Goal: Task Accomplishment & Management: Manage account settings

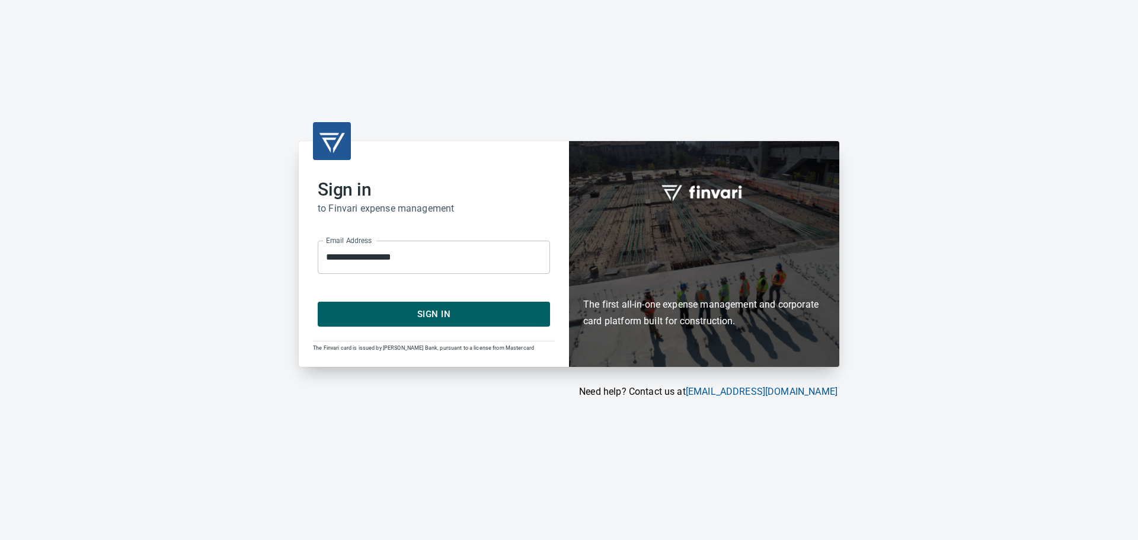
click at [363, 324] on button "Sign In" at bounding box center [434, 314] width 232 height 25
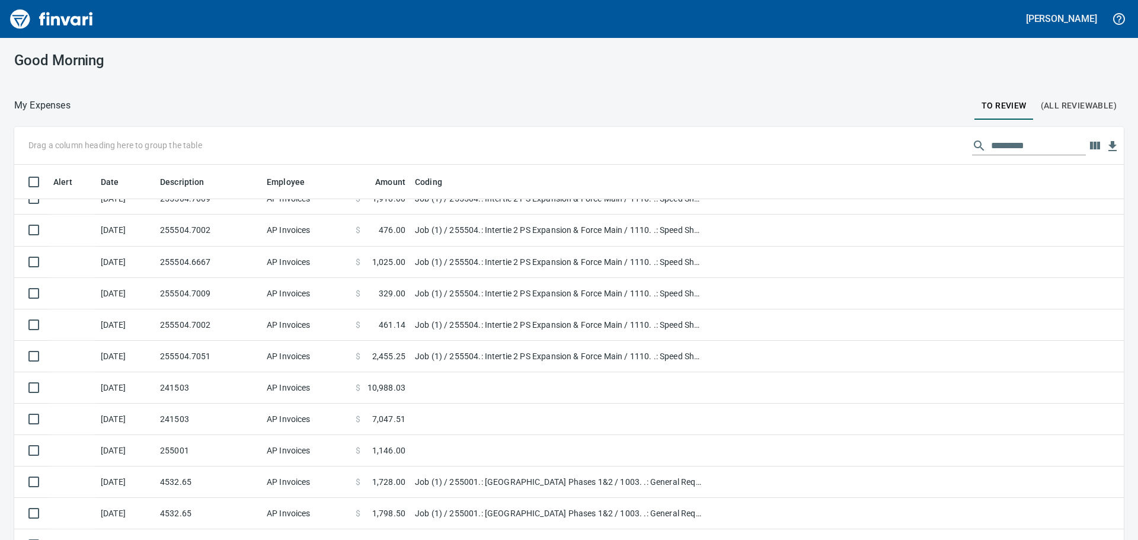
scroll to position [356, 0]
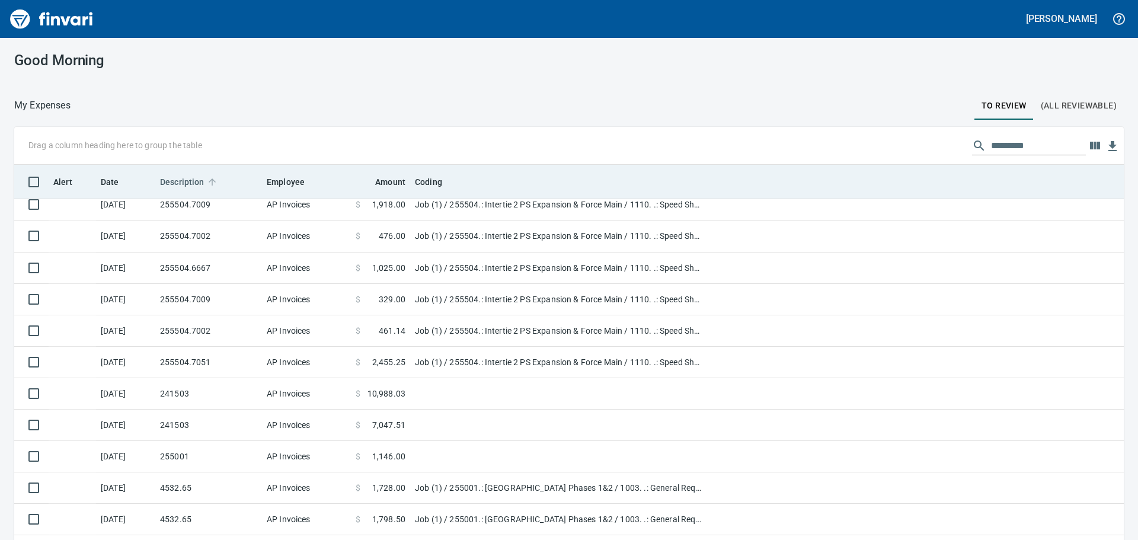
click at [182, 177] on span "Description" at bounding box center [182, 182] width 44 height 14
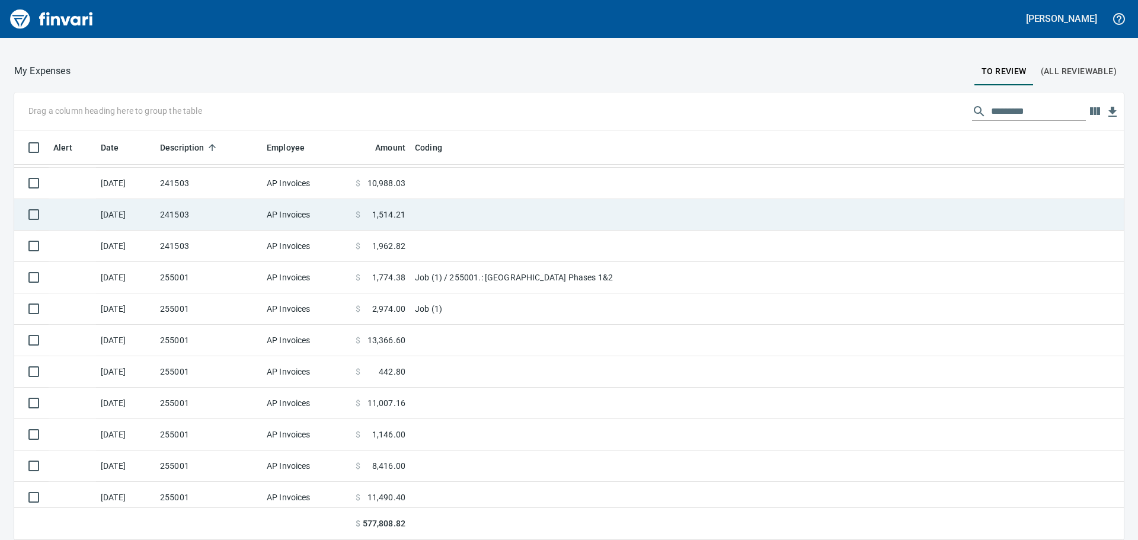
scroll to position [0, 0]
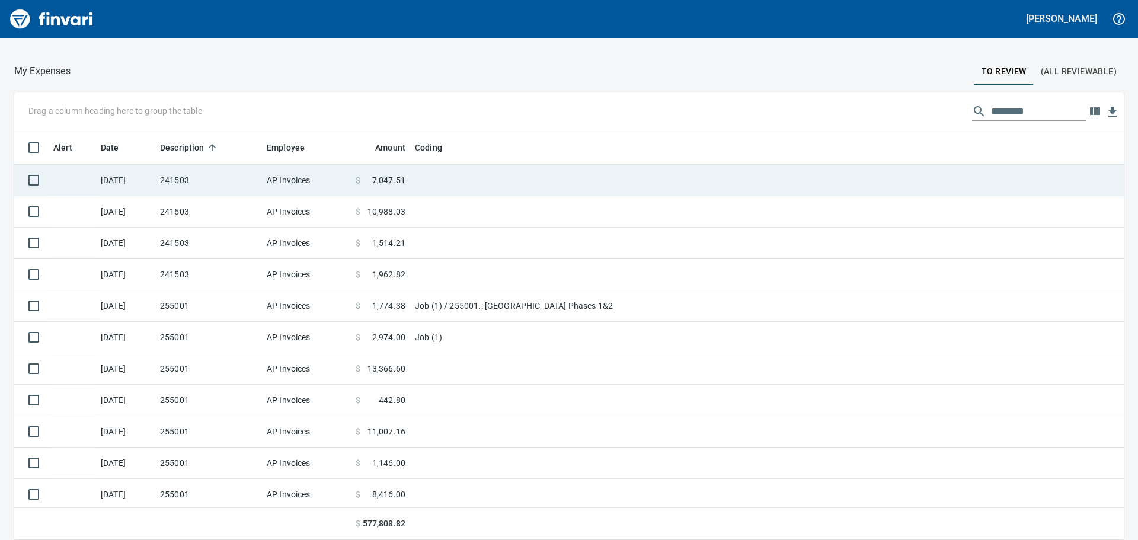
click at [233, 184] on td "241503" at bounding box center [208, 180] width 107 height 31
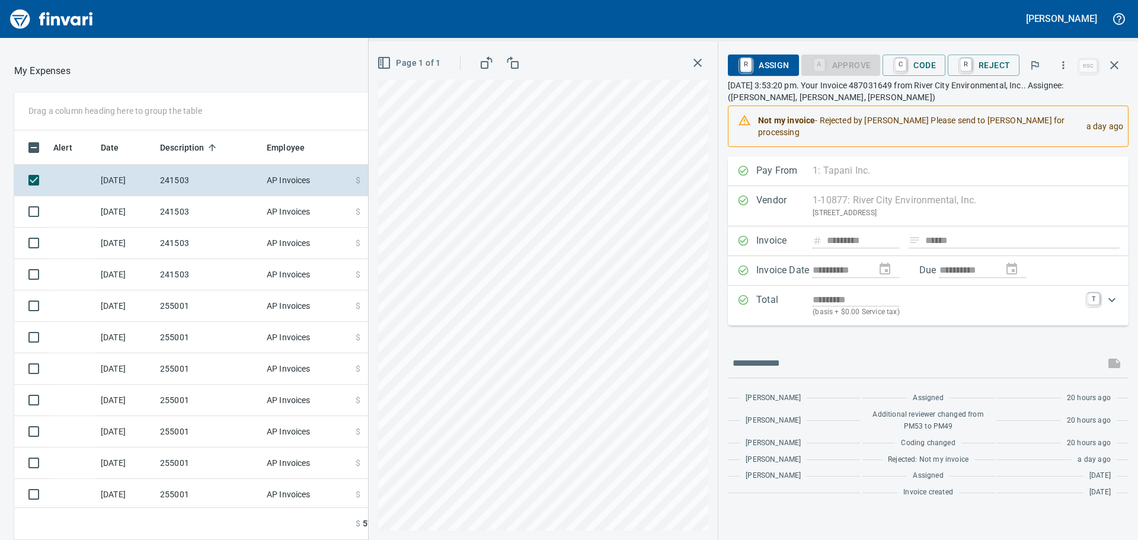
scroll to position [401, 787]
click at [1065, 66] on icon "button" at bounding box center [1064, 65] width 12 height 12
click at [1048, 95] on span "Download" at bounding box center [1062, 99] width 114 height 14
click at [191, 213] on td "241503" at bounding box center [208, 211] width 107 height 31
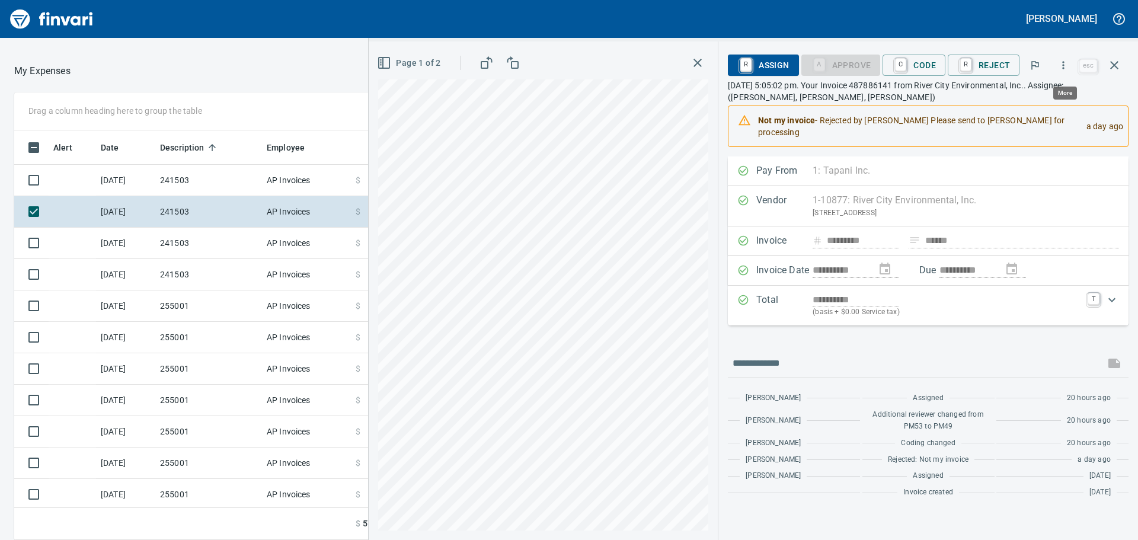
scroll to position [401, 787]
click at [1064, 68] on icon "button" at bounding box center [1064, 65] width 2 height 8
click at [1033, 101] on span "Download" at bounding box center [1062, 99] width 114 height 14
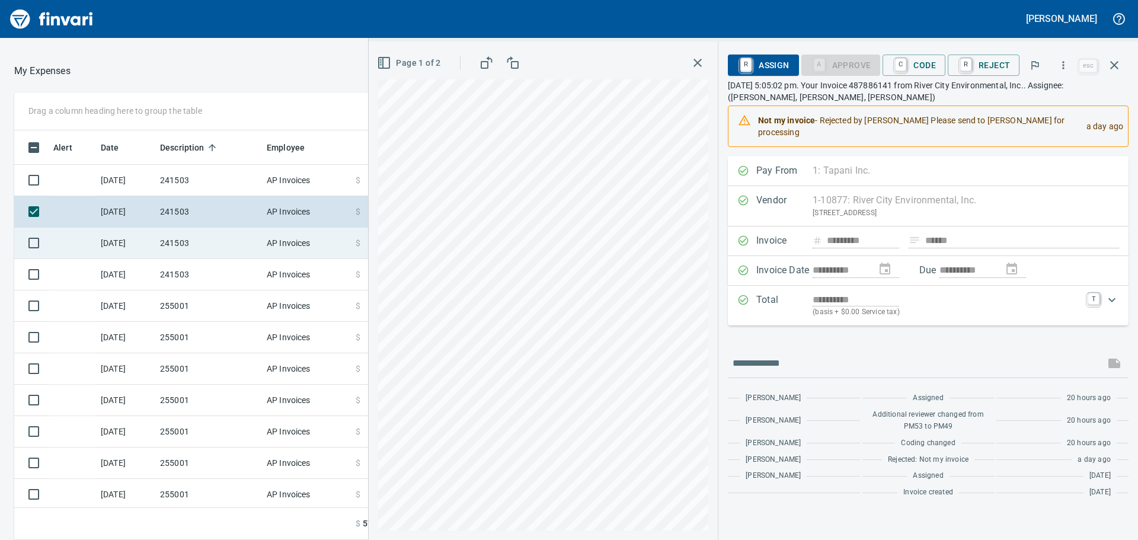
click at [216, 242] on td "241503" at bounding box center [208, 243] width 107 height 31
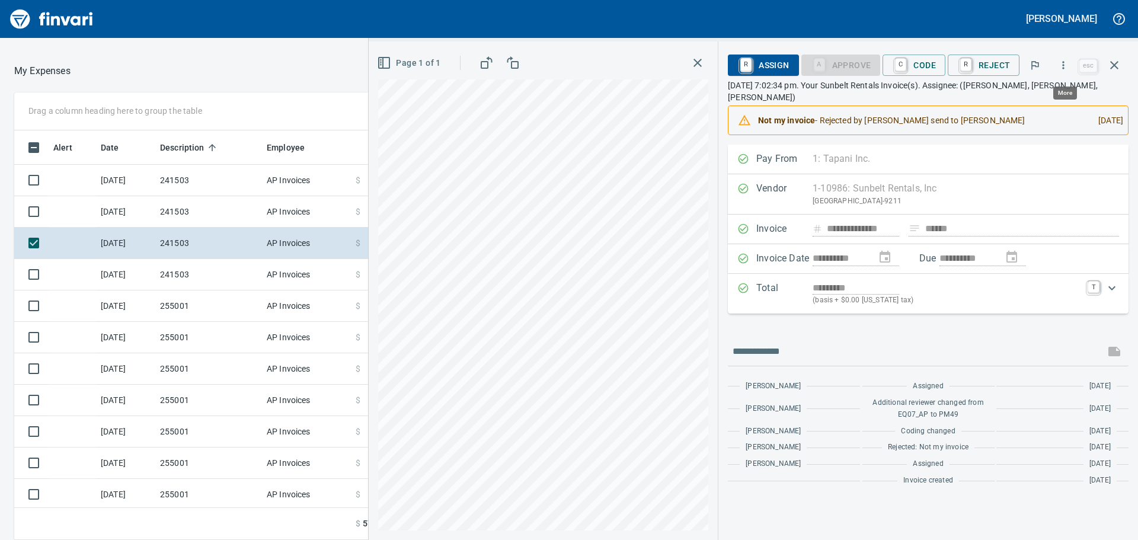
scroll to position [401, 787]
click at [1068, 63] on icon "button" at bounding box center [1064, 65] width 12 height 12
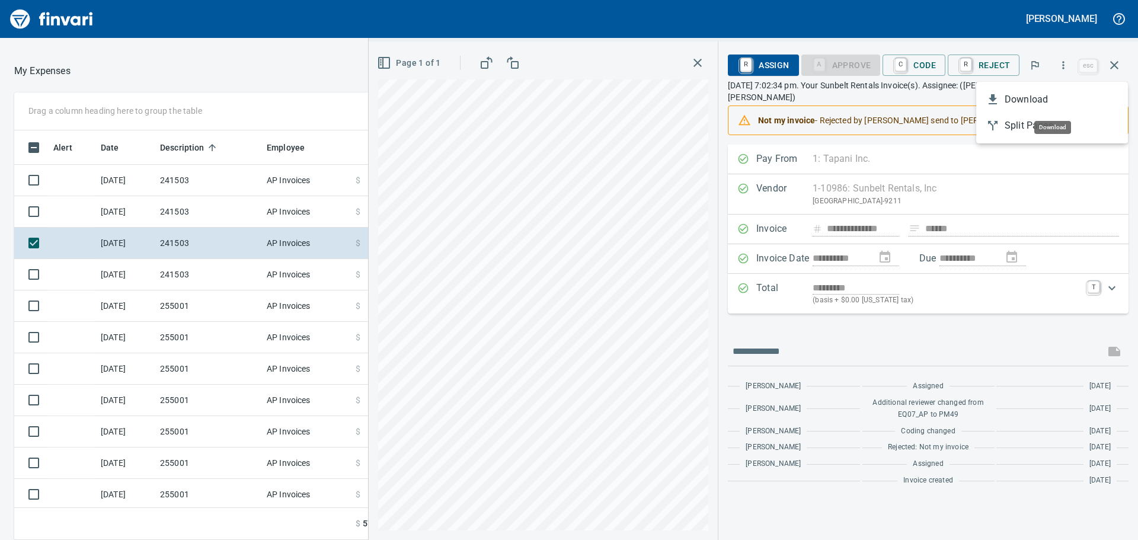
click at [1046, 97] on span "Download" at bounding box center [1062, 99] width 114 height 14
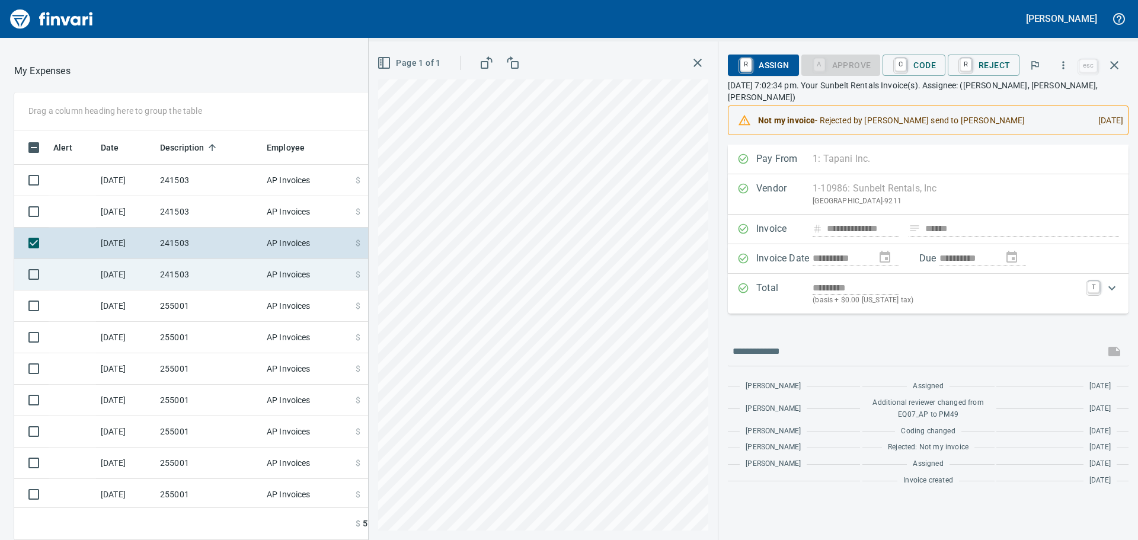
click at [184, 278] on td "241503" at bounding box center [208, 274] width 107 height 31
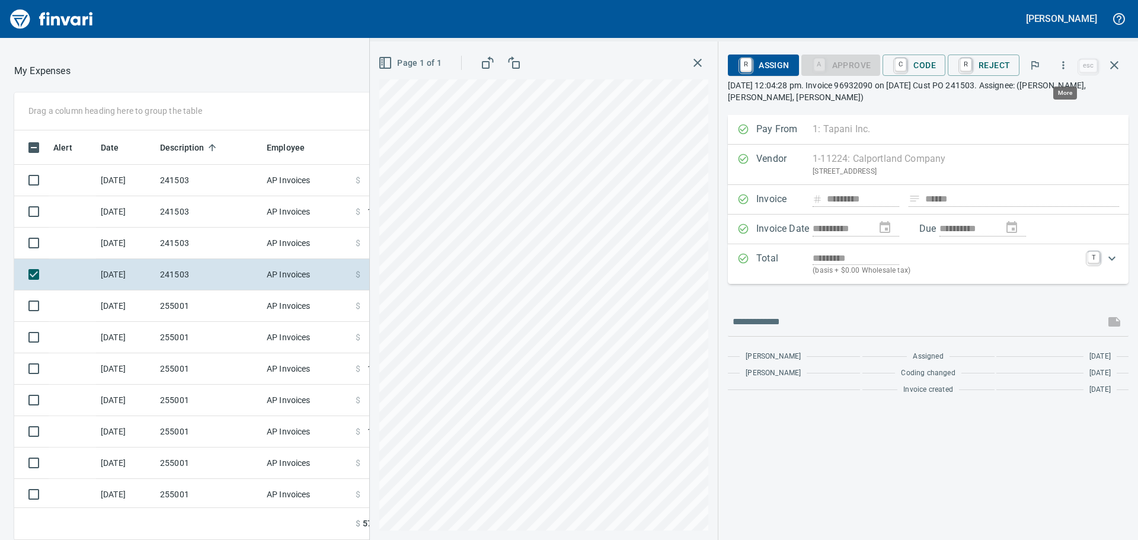
scroll to position [401, 787]
click at [1066, 66] on icon "button" at bounding box center [1064, 65] width 12 height 12
click at [1028, 92] on li "Download" at bounding box center [1052, 100] width 152 height 26
click at [1118, 66] on icon "button" at bounding box center [1114, 65] width 14 height 14
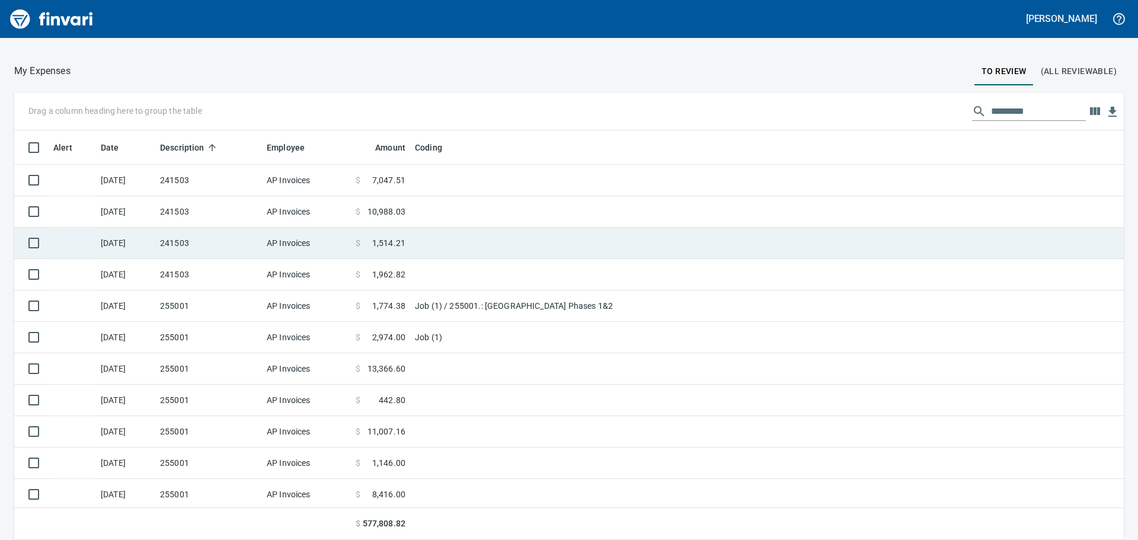
scroll to position [59, 0]
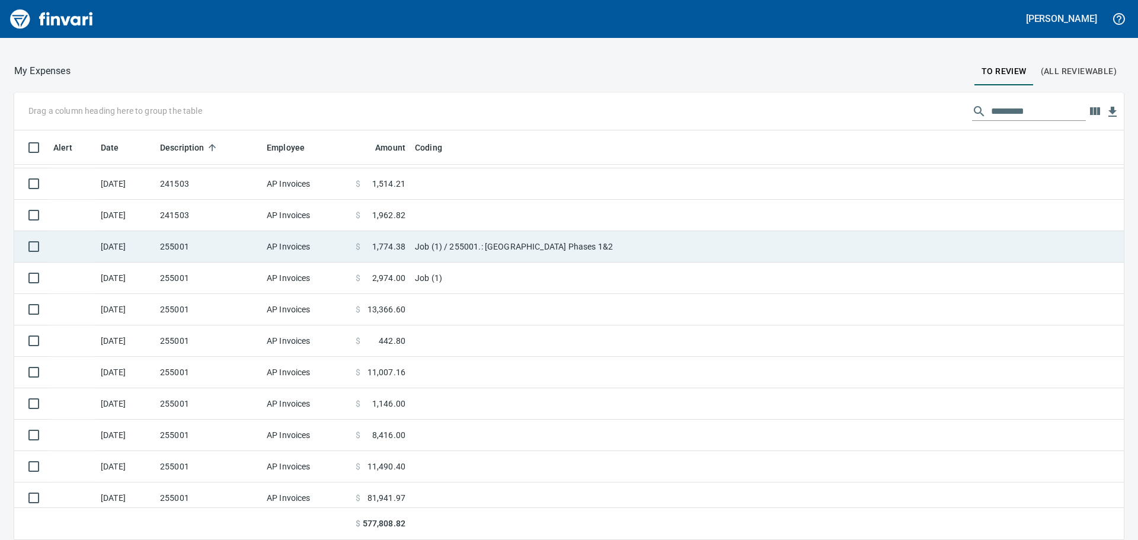
click at [170, 248] on td "255001" at bounding box center [208, 246] width 107 height 31
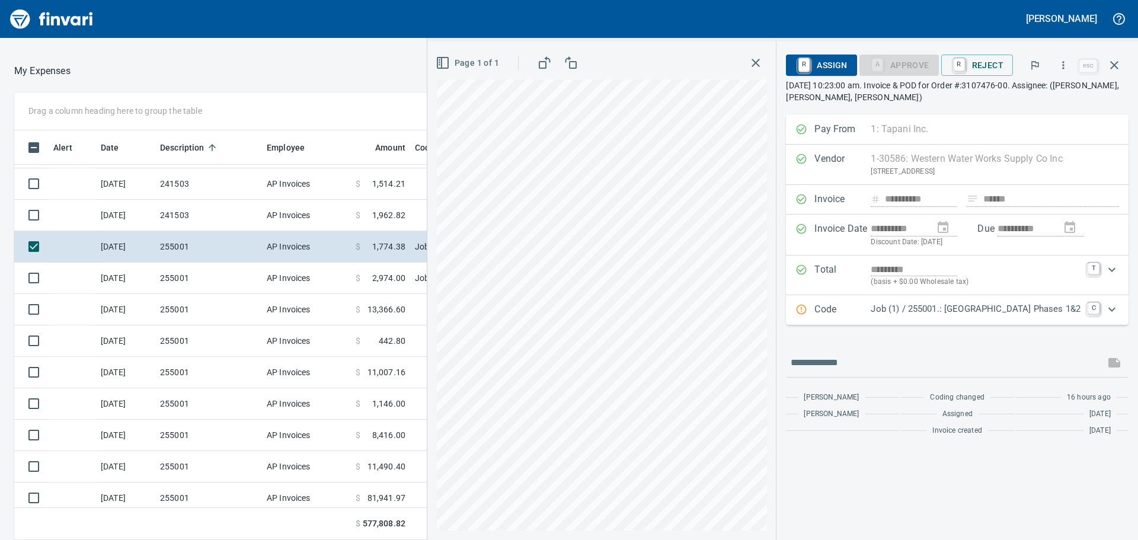
scroll to position [401, 787]
click at [1064, 60] on icon "button" at bounding box center [1064, 65] width 12 height 12
click at [1046, 97] on span "Download" at bounding box center [1062, 99] width 114 height 14
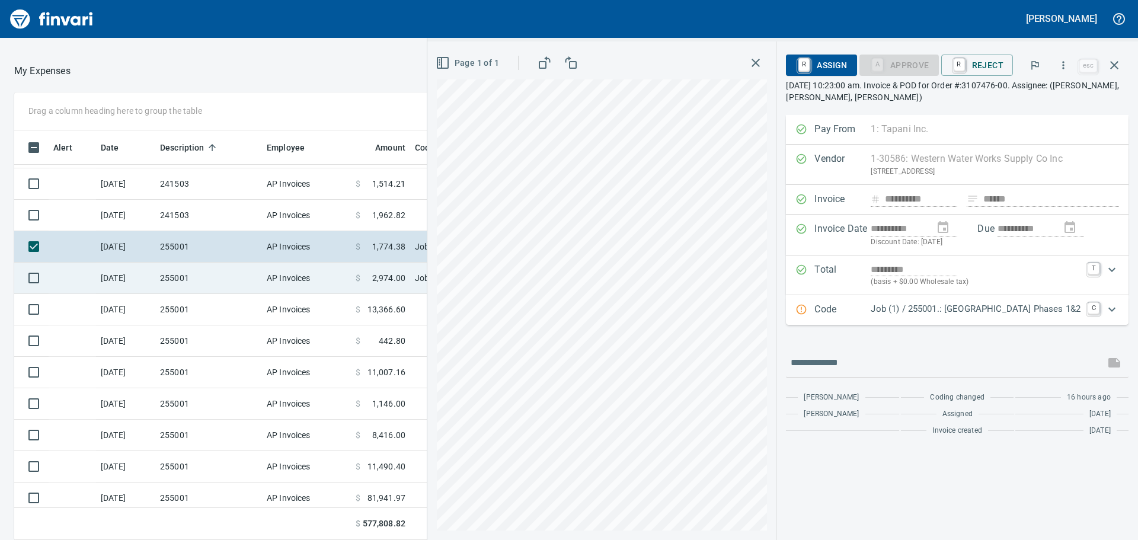
click at [232, 279] on td "255001" at bounding box center [208, 278] width 107 height 31
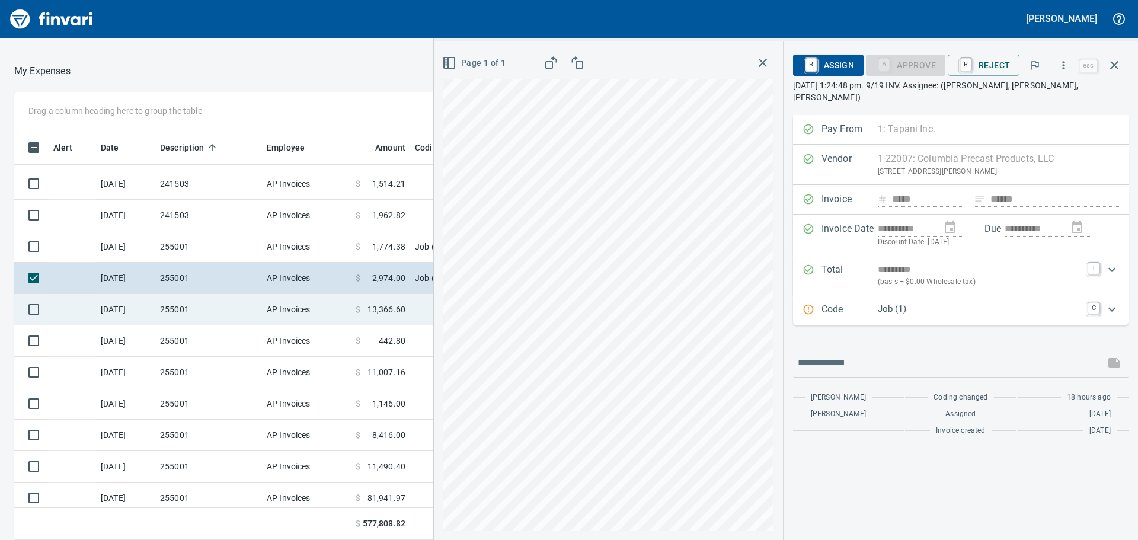
click at [223, 304] on td "255001" at bounding box center [208, 309] width 107 height 31
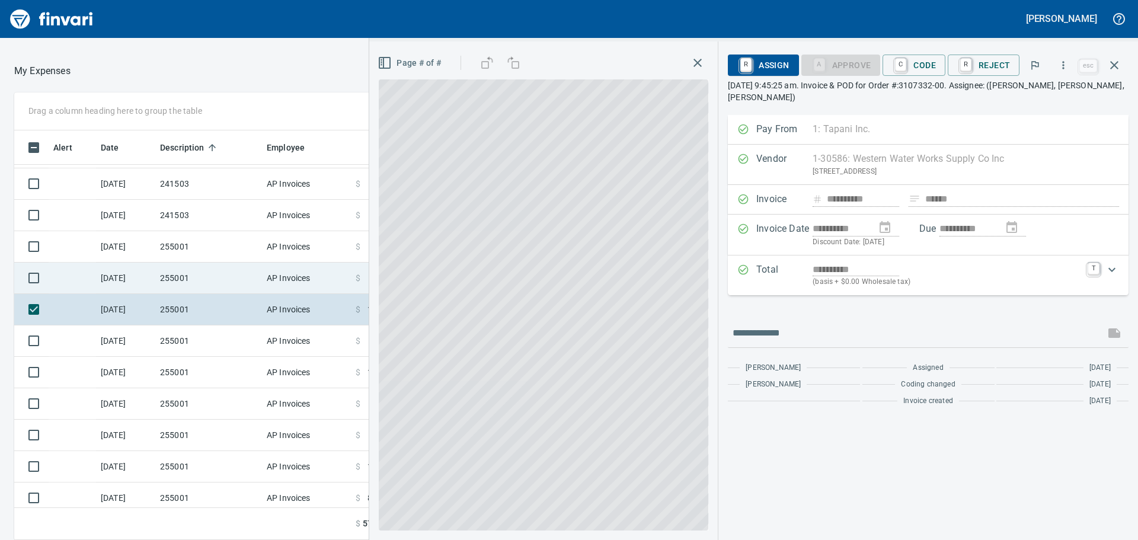
scroll to position [119, 0]
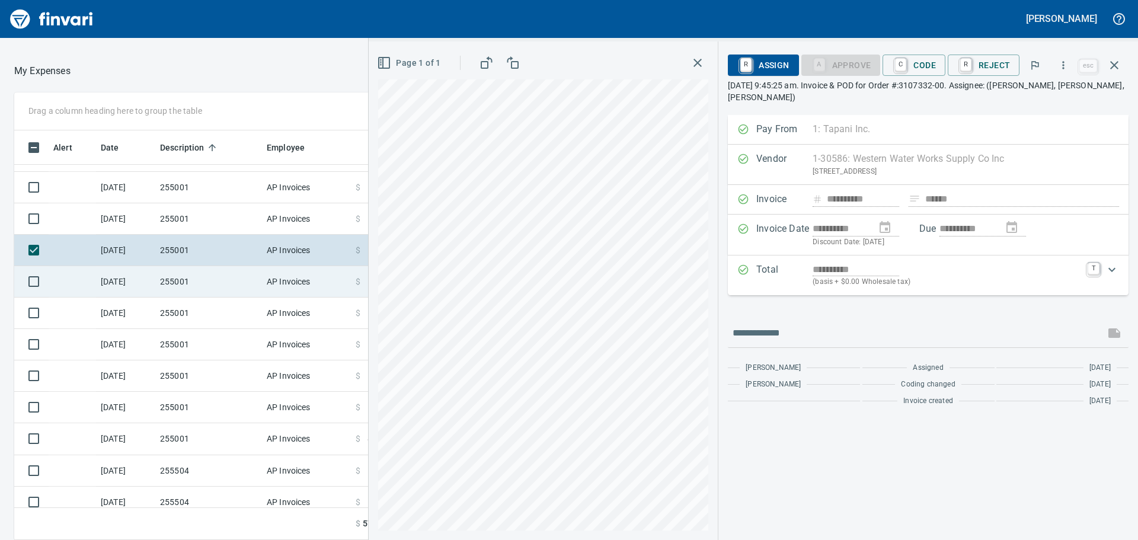
click at [232, 279] on td "255001" at bounding box center [208, 281] width 107 height 31
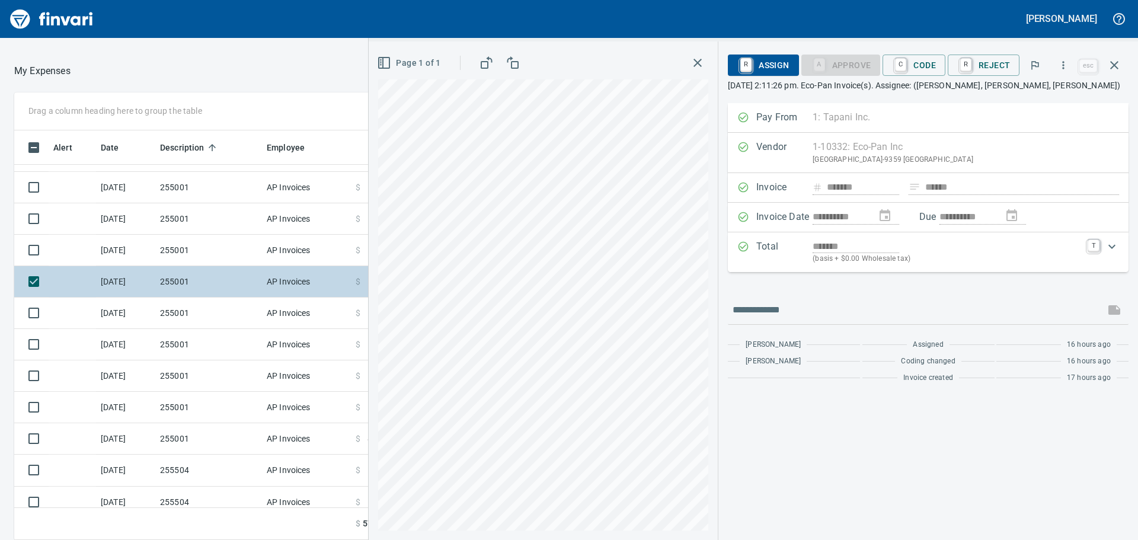
scroll to position [178, 0]
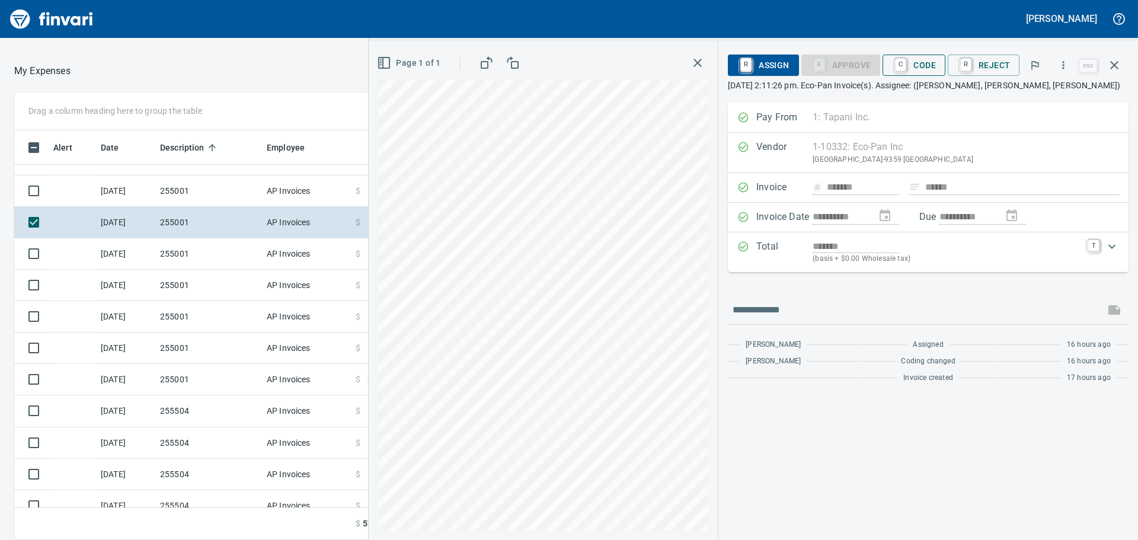
click at [921, 66] on span "C Code" at bounding box center [914, 65] width 44 height 20
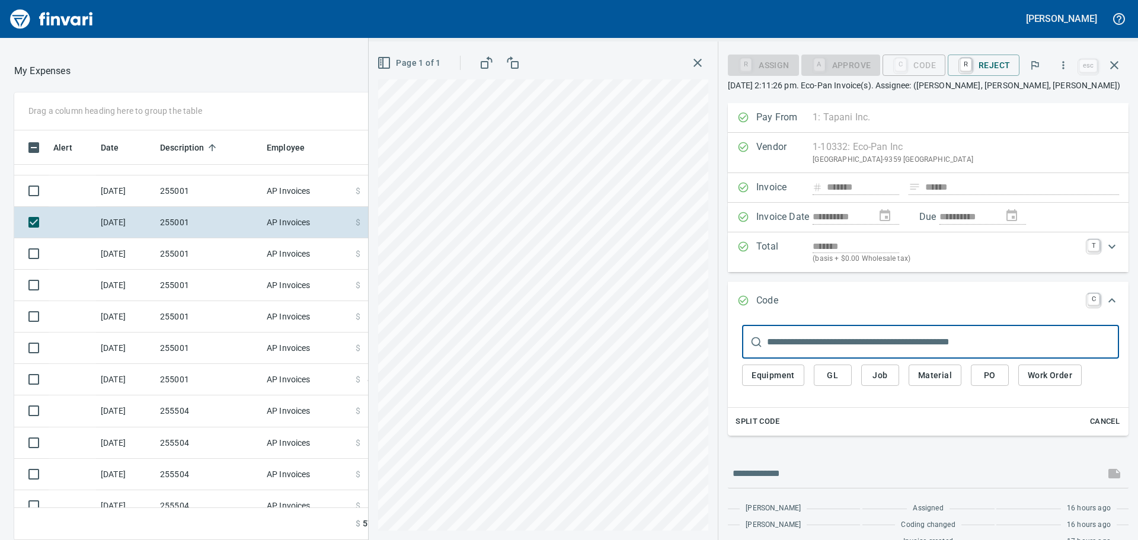
click at [893, 375] on button "Job" at bounding box center [880, 376] width 38 height 22
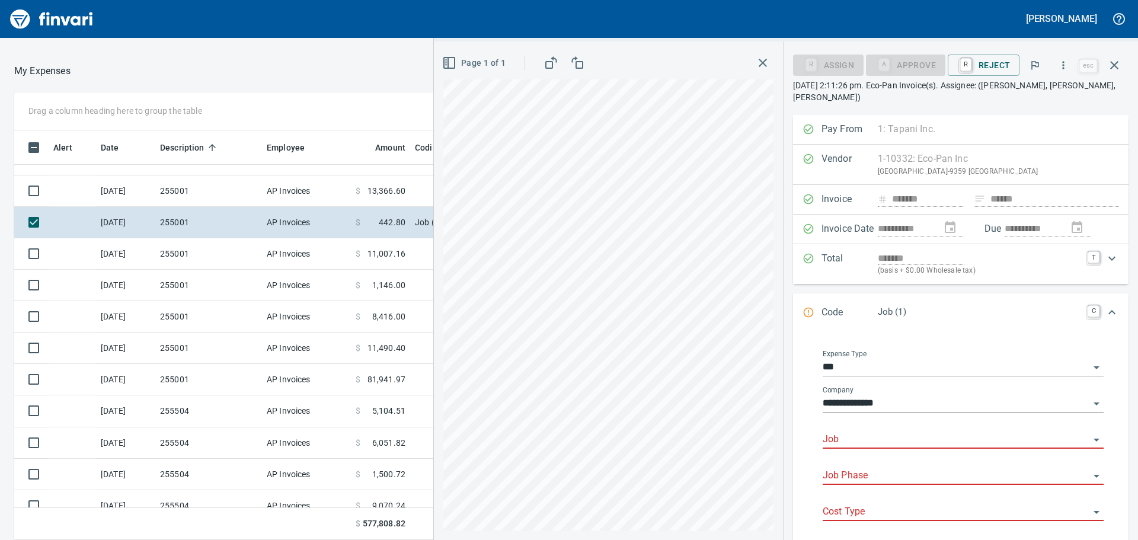
drag, startPoint x: 860, startPoint y: 441, endPoint x: 876, endPoint y: 534, distance: 94.3
click at [864, 438] on input "Job" at bounding box center [956, 440] width 267 height 17
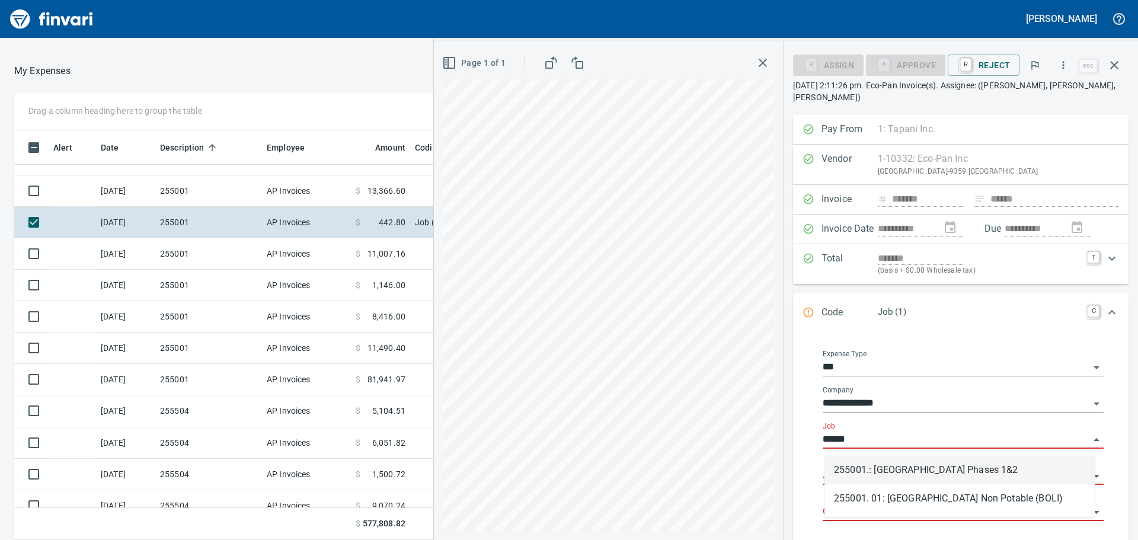
click at [861, 441] on input "******" at bounding box center [956, 440] width 267 height 17
click at [866, 467] on li "255001.: Kingston Terrace Town Center Phases 1&2" at bounding box center [960, 470] width 270 height 28
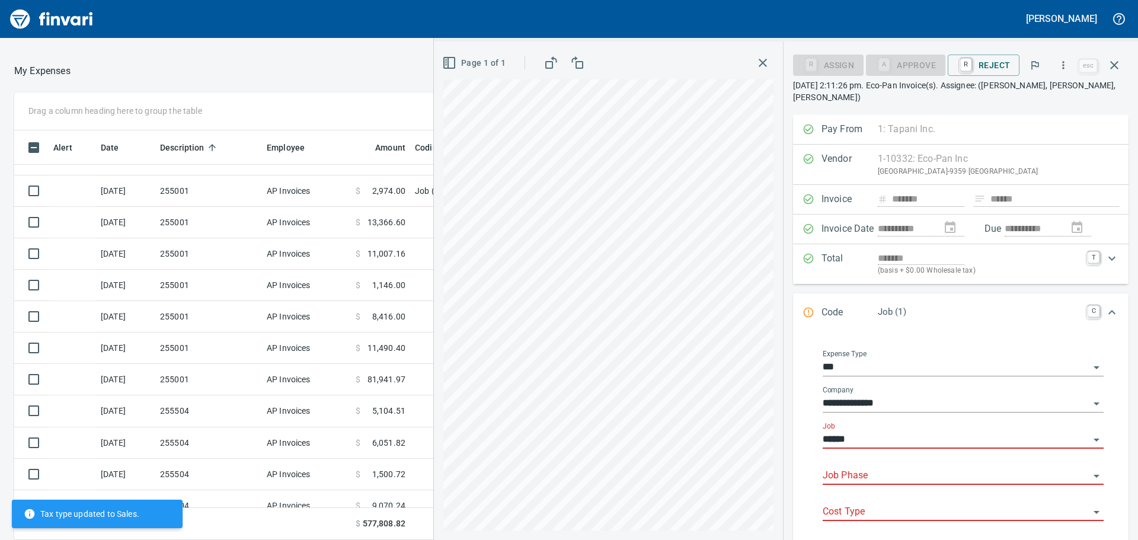
type input "**********"
click at [866, 478] on div "Job Phase" at bounding box center [963, 476] width 281 height 36
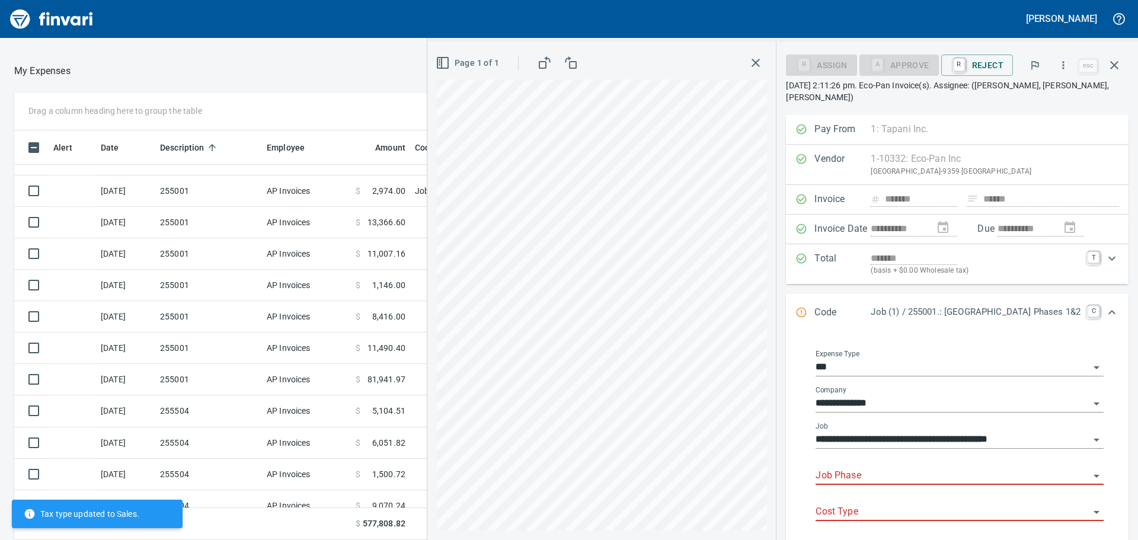
click at [839, 468] on input "Job Phase" at bounding box center [953, 476] width 274 height 17
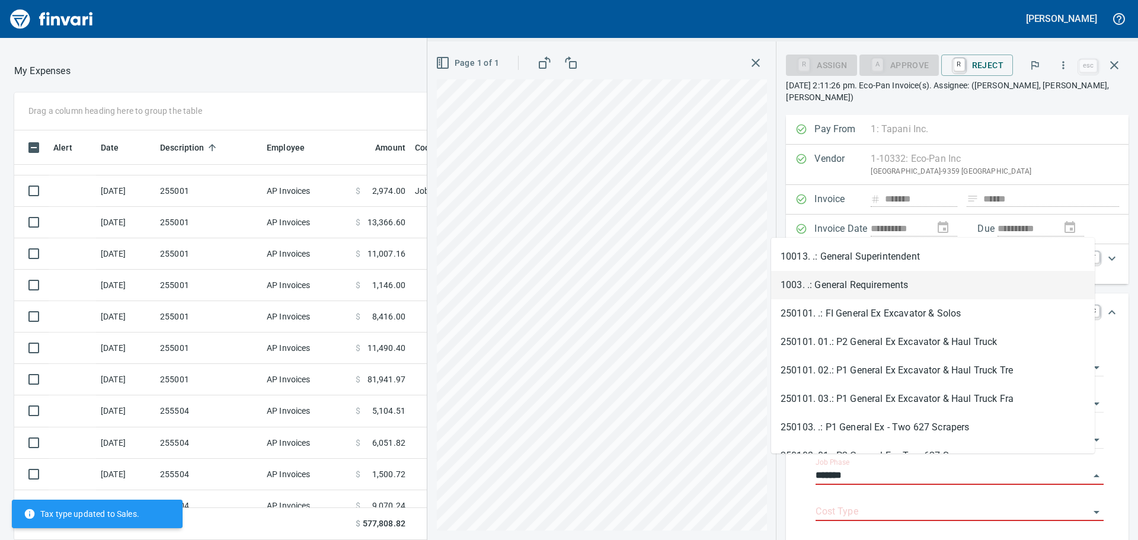
click at [867, 293] on li "1003. .: General Requirements" at bounding box center [933, 285] width 324 height 28
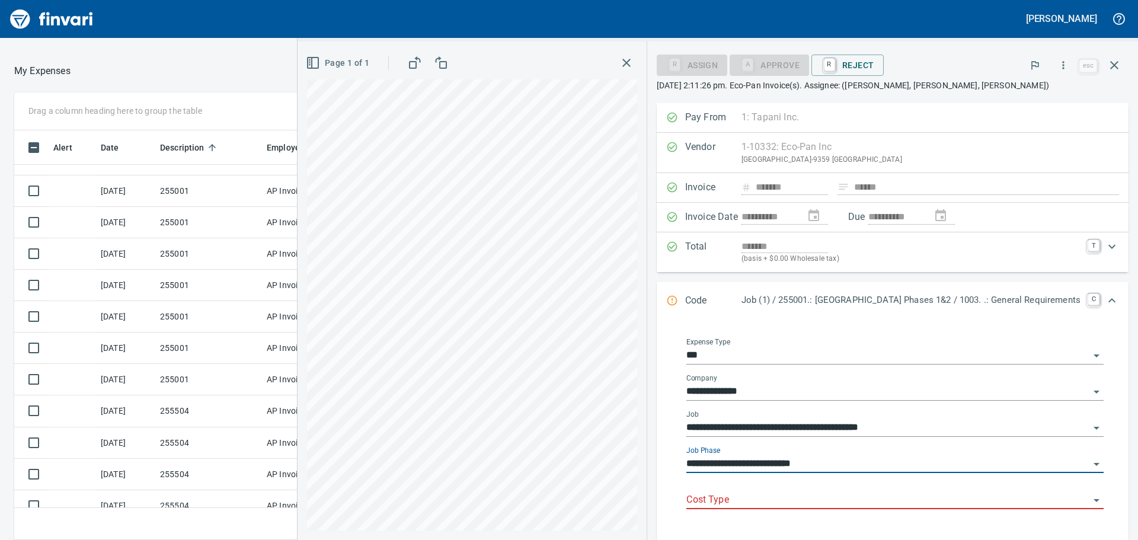
type input "**********"
click at [779, 496] on input "Cost Type" at bounding box center [888, 500] width 403 height 17
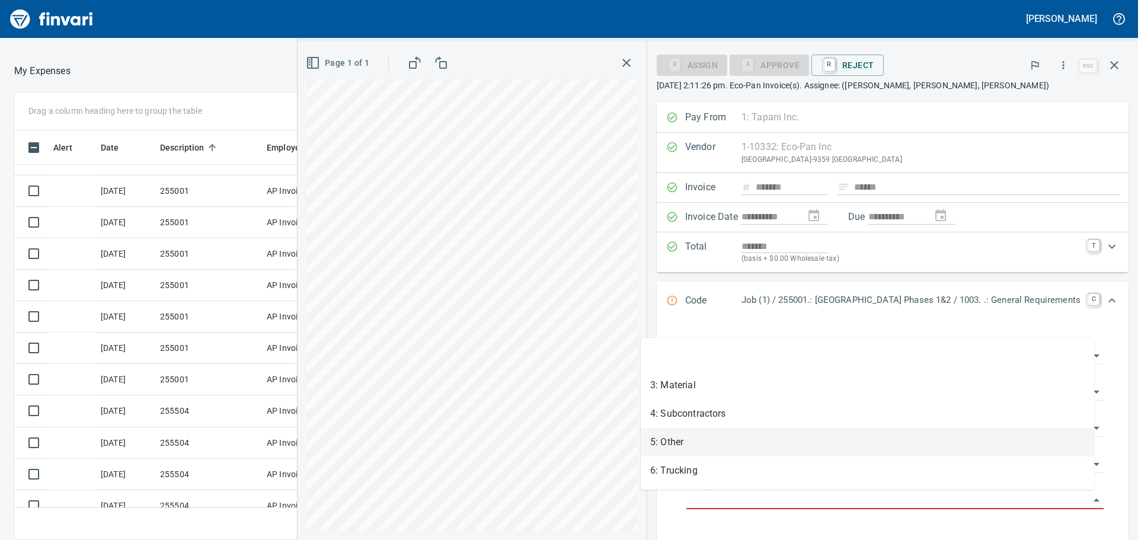
click at [717, 431] on li "5: Other" at bounding box center [868, 442] width 454 height 28
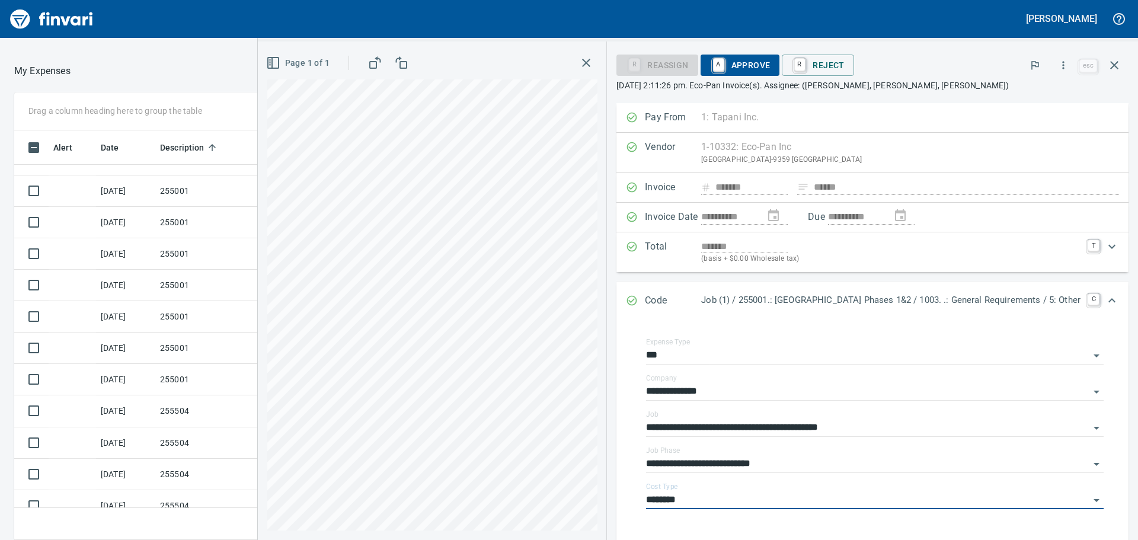
type input "********"
click at [712, 61] on span "A Approve" at bounding box center [740, 65] width 60 height 20
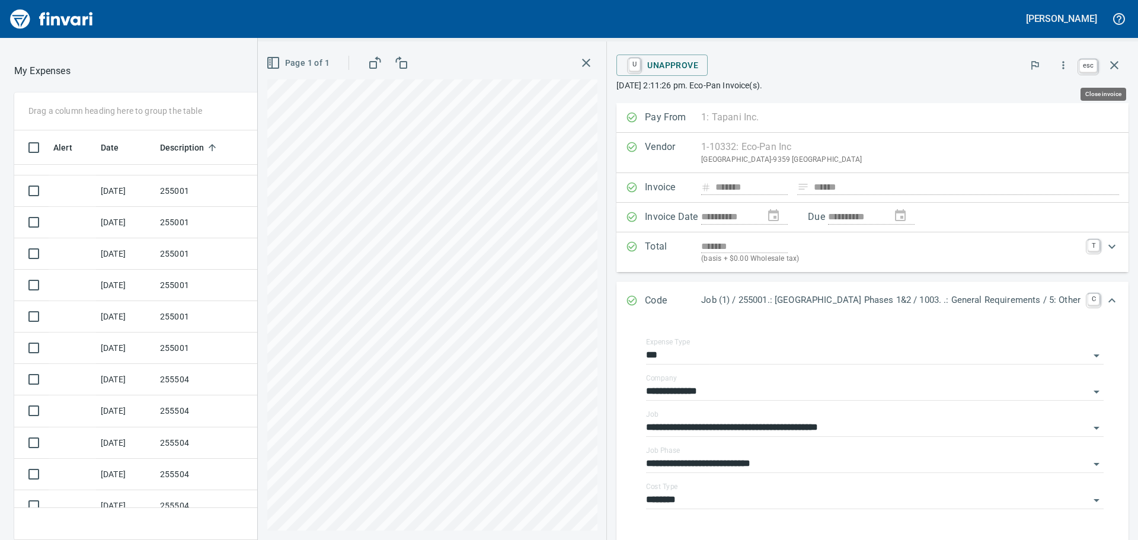
click at [1115, 63] on icon "button" at bounding box center [1114, 65] width 14 height 14
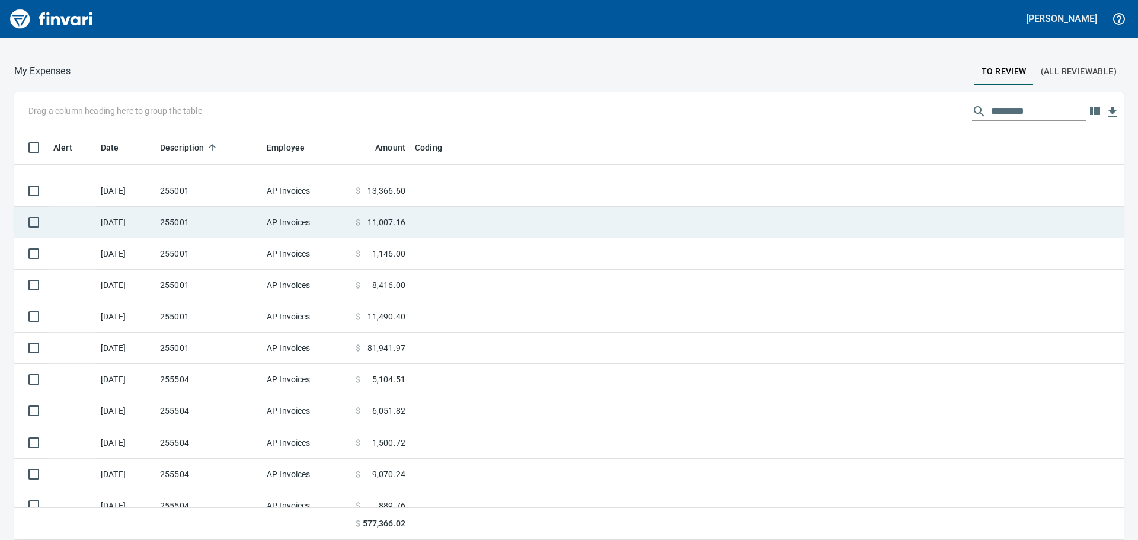
scroll to position [401, 1083]
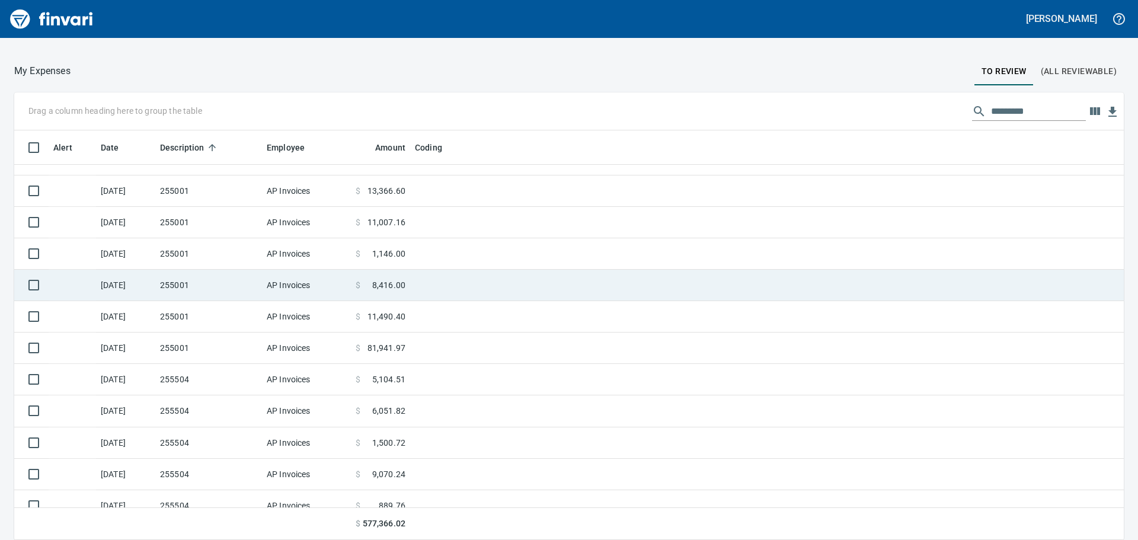
click at [212, 286] on td "255001" at bounding box center [208, 285] width 107 height 31
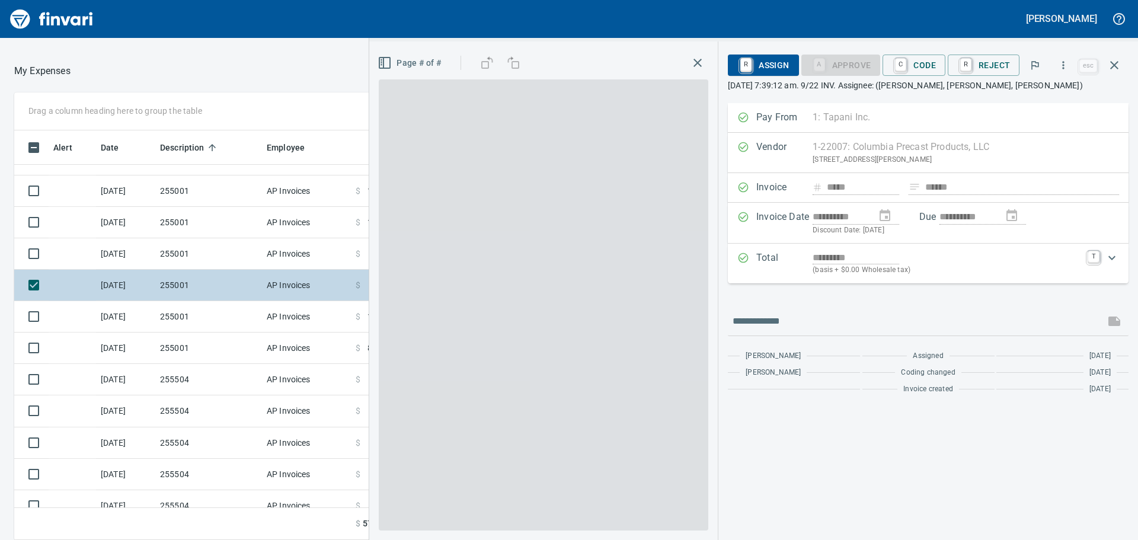
scroll to position [401, 787]
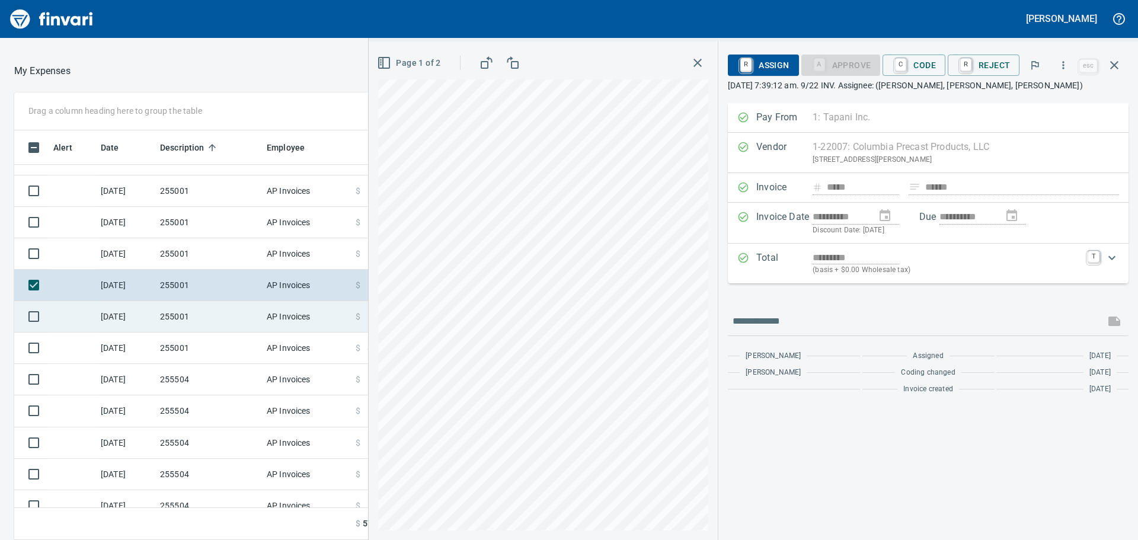
click at [210, 308] on td "255001" at bounding box center [208, 316] width 107 height 31
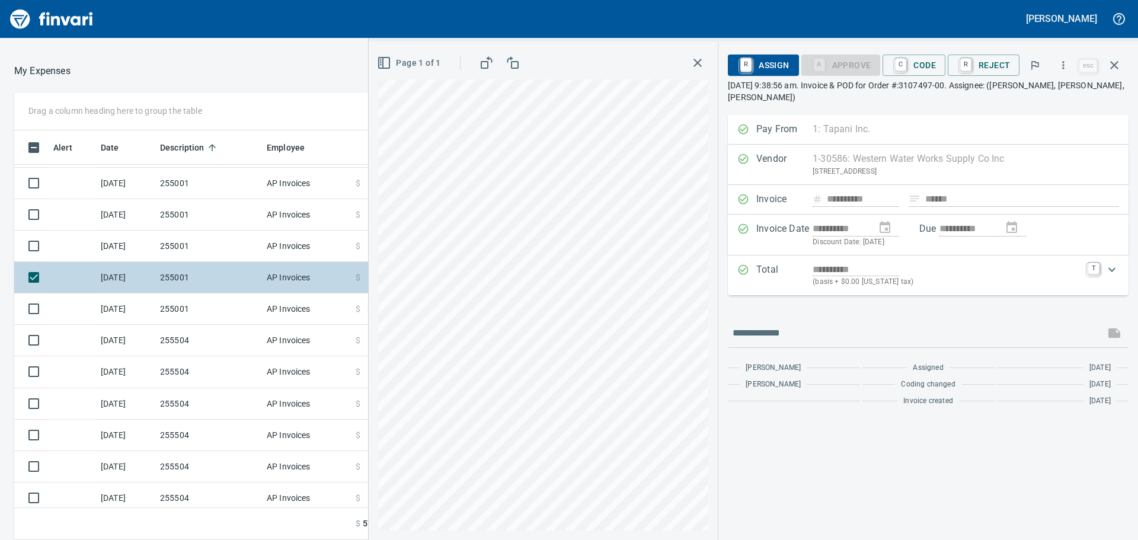
scroll to position [237, 0]
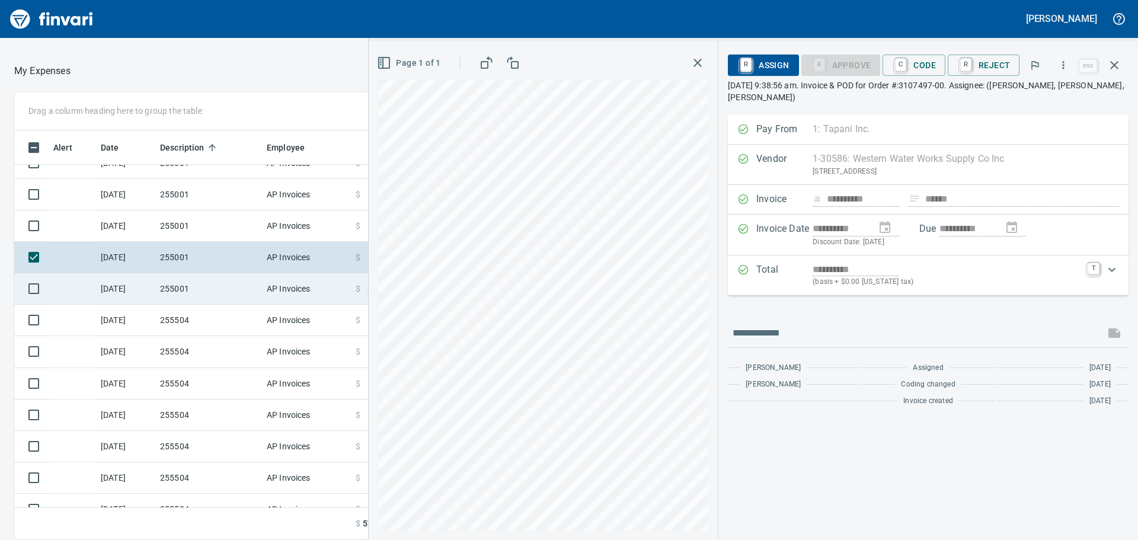
click at [209, 291] on td "255001" at bounding box center [208, 288] width 107 height 31
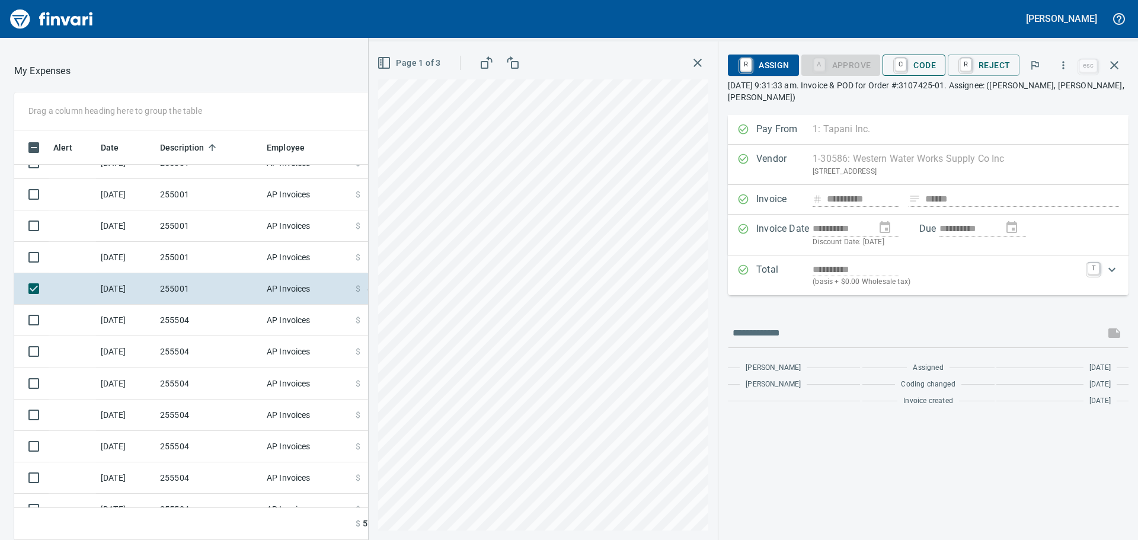
click at [911, 71] on span "C Code" at bounding box center [914, 65] width 44 height 20
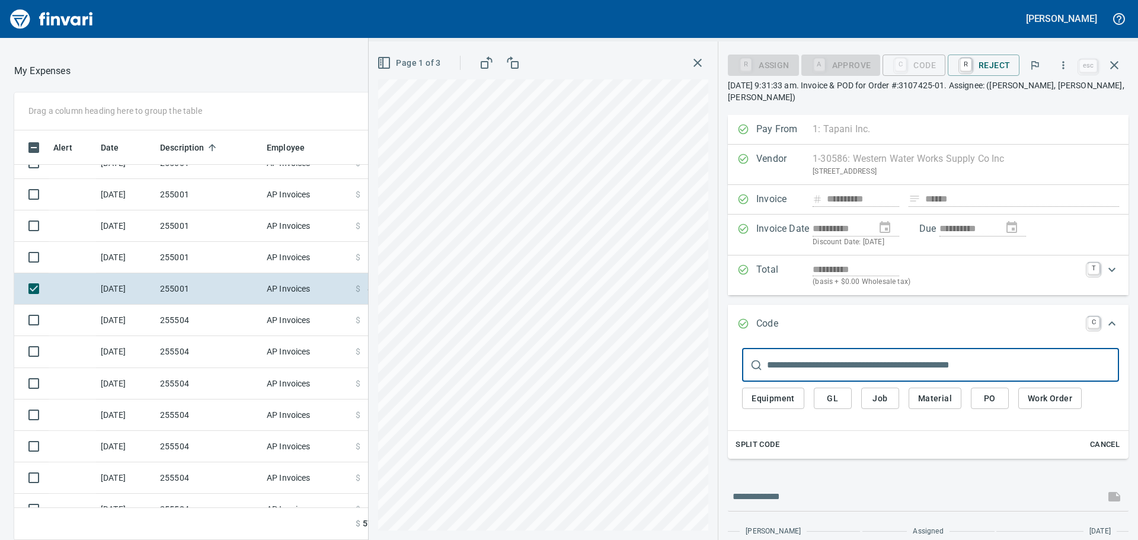
click at [886, 404] on span "Job" at bounding box center [880, 398] width 19 height 15
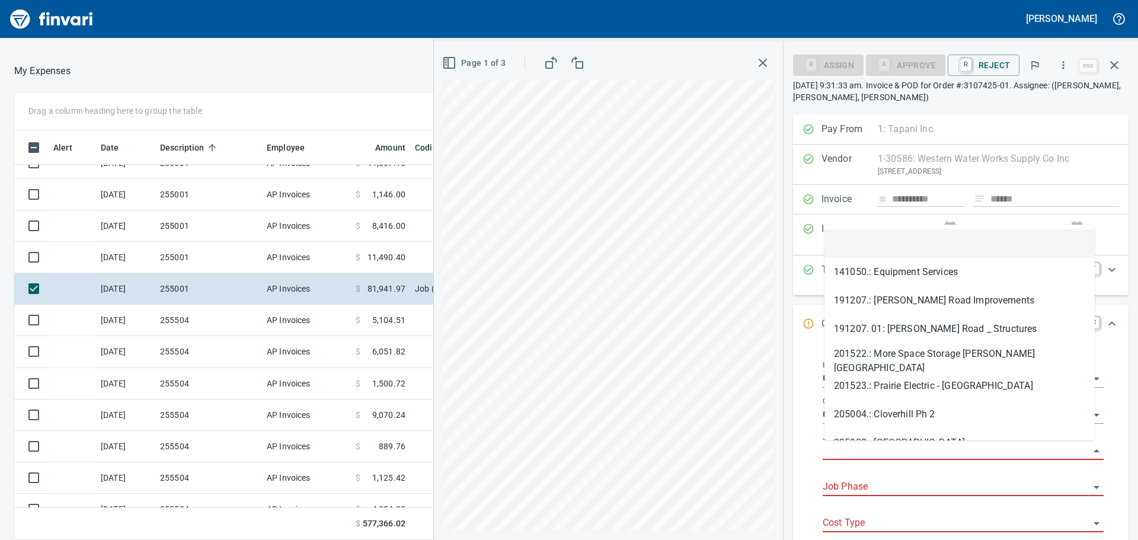
click at [860, 449] on input "Job" at bounding box center [956, 451] width 267 height 17
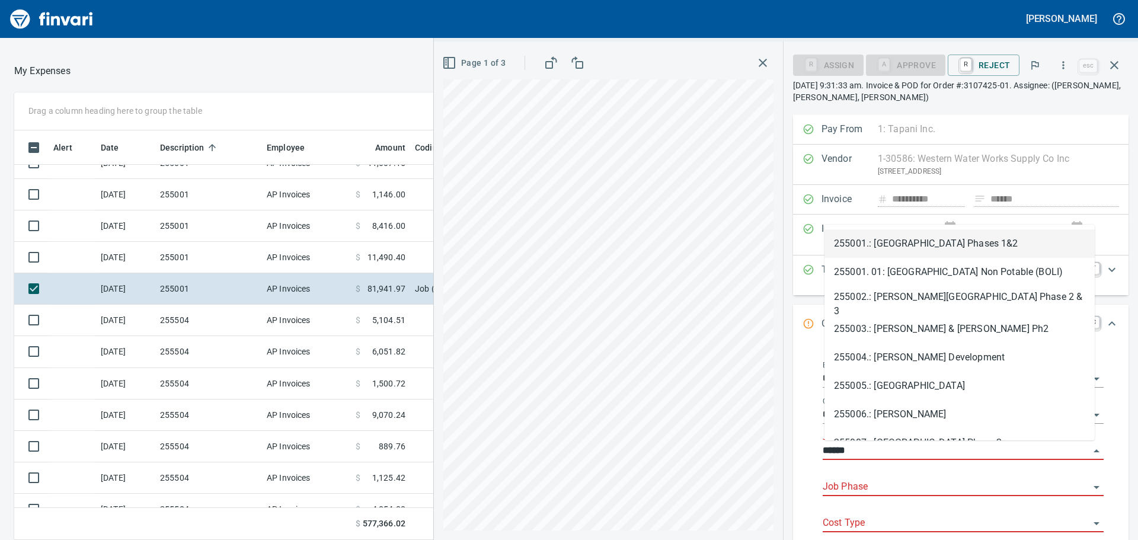
scroll to position [401, 787]
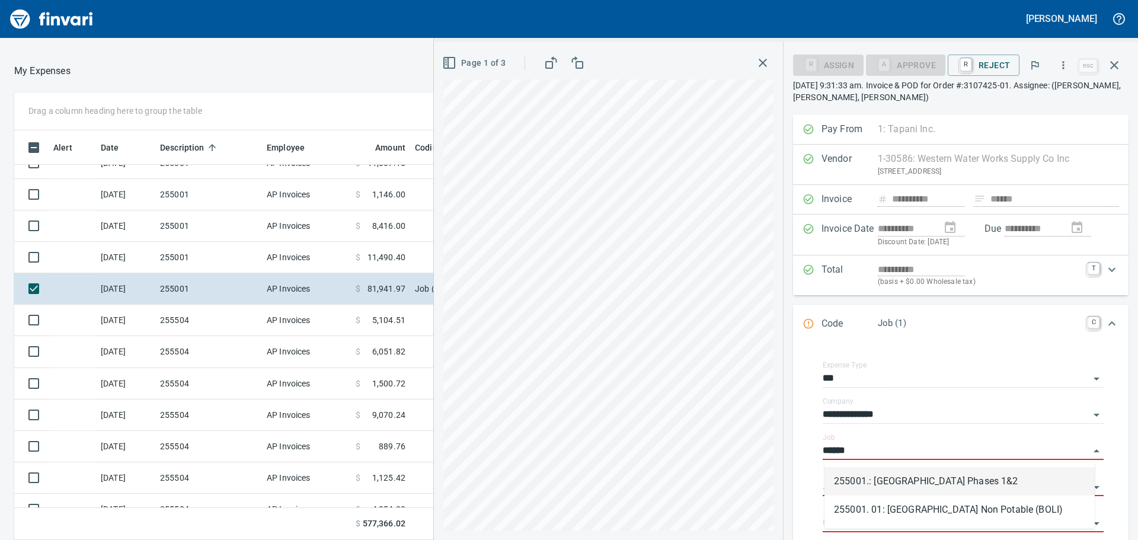
click at [864, 483] on li "255001.: Kingston Terrace Town Center Phases 1&2" at bounding box center [960, 481] width 270 height 28
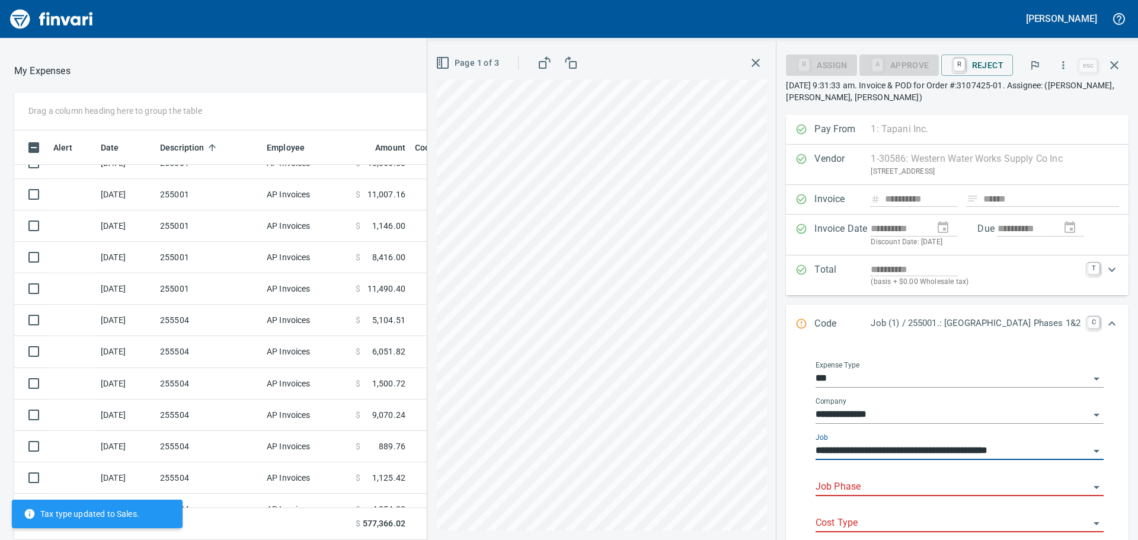
type input "**********"
click at [877, 483] on input "Job Phase" at bounding box center [953, 487] width 274 height 17
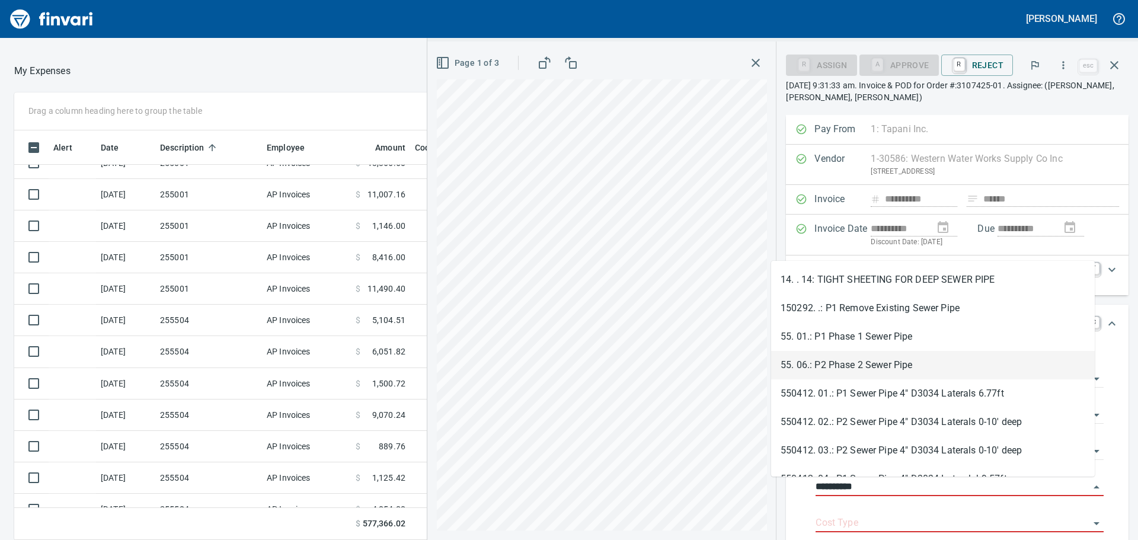
click at [858, 369] on li "55. 06.: P2 Phase 2 Sewer Pipe" at bounding box center [933, 365] width 324 height 28
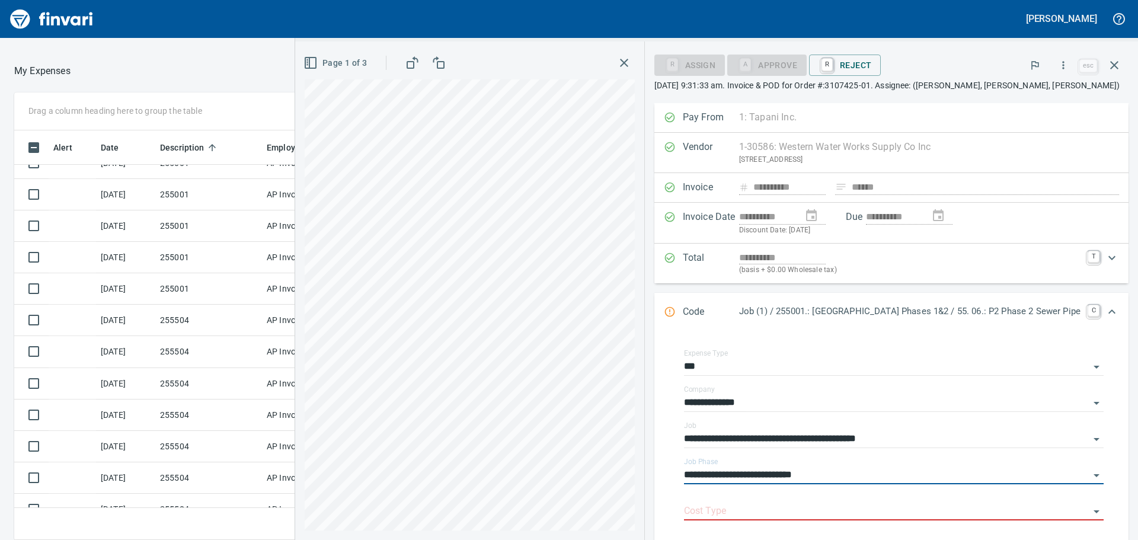
scroll to position [119, 0]
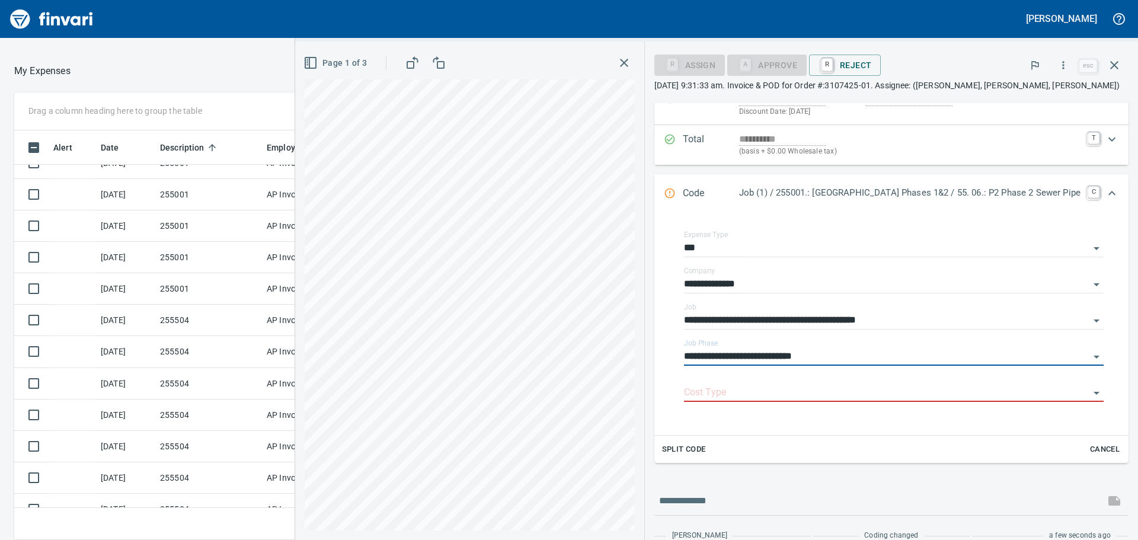
type input "**********"
click at [733, 459] on div "Split Code Cancel" at bounding box center [892, 450] width 474 height 28
click at [712, 393] on input "Cost Type" at bounding box center [887, 393] width 406 height 17
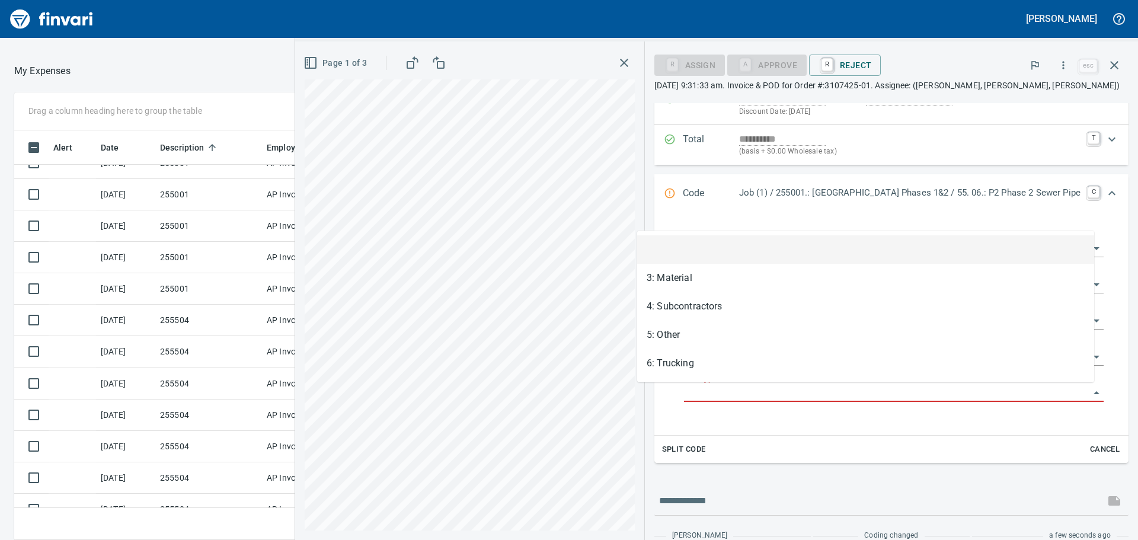
scroll to position [401, 787]
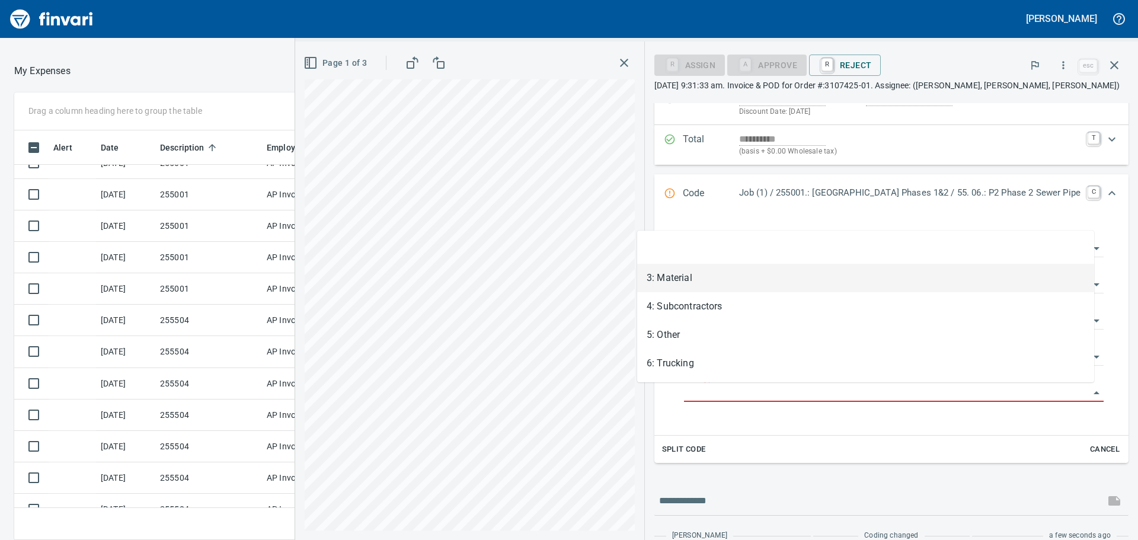
click at [706, 284] on li "3: Material" at bounding box center [865, 278] width 457 height 28
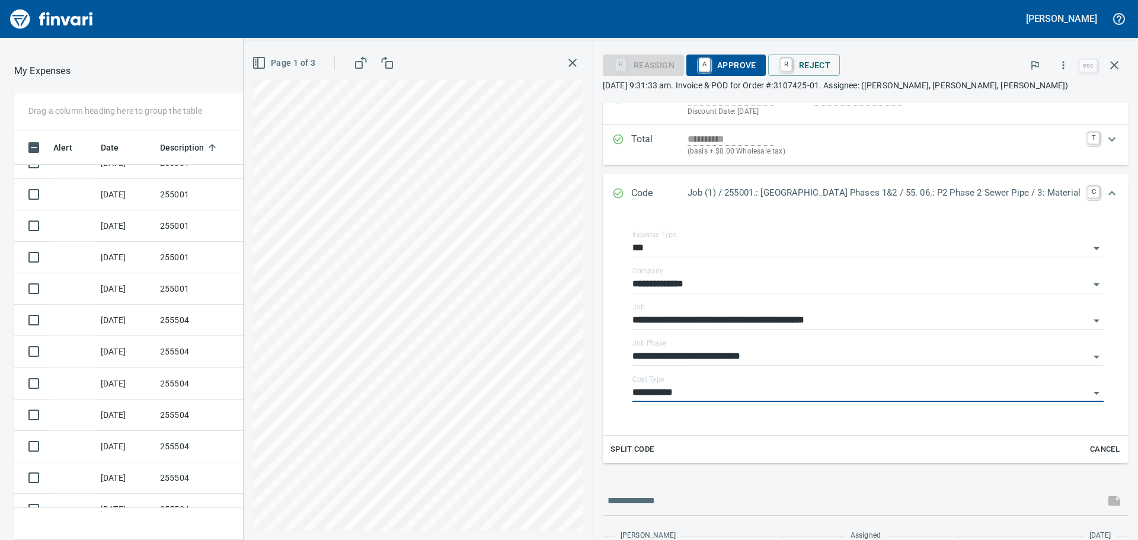
type input "**********"
click at [266, 63] on span "Page 1 of 3" at bounding box center [284, 63] width 61 height 15
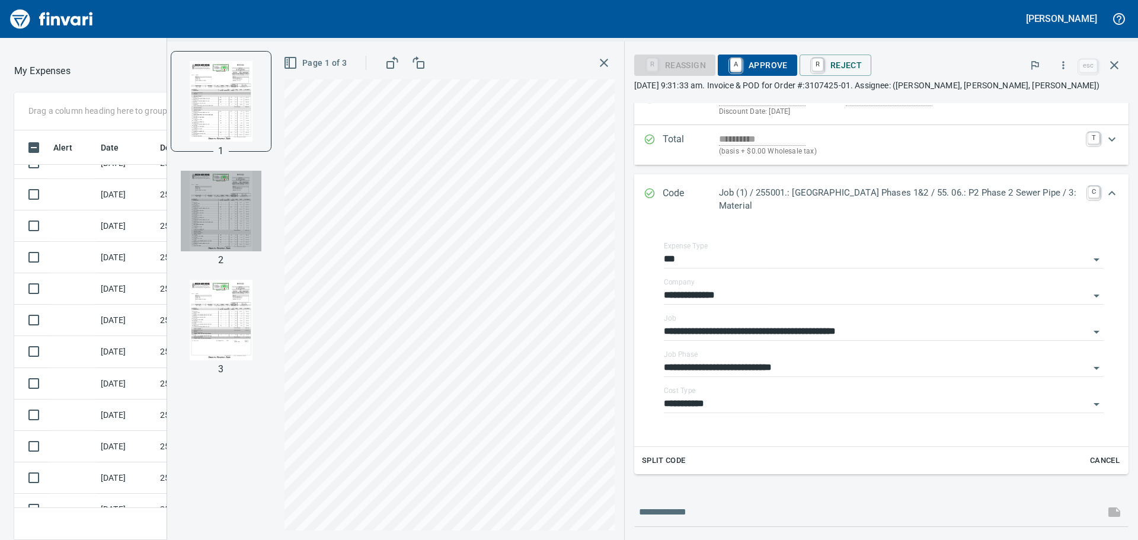
click at [246, 194] on img "button" at bounding box center [221, 211] width 81 height 81
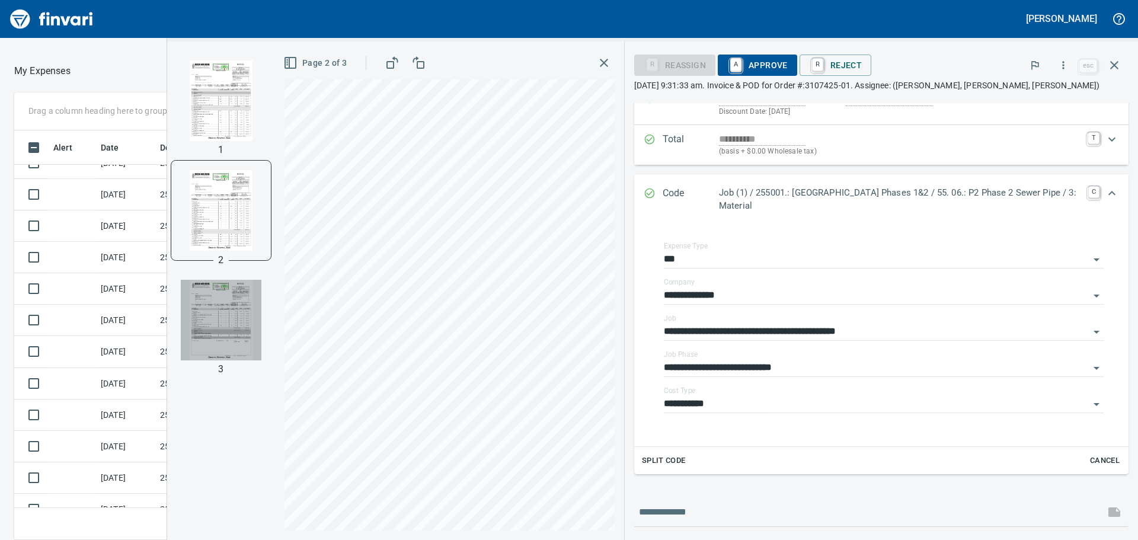
click at [209, 313] on img "button" at bounding box center [221, 320] width 81 height 81
click at [769, 60] on span "A Approve" at bounding box center [757, 65] width 60 height 20
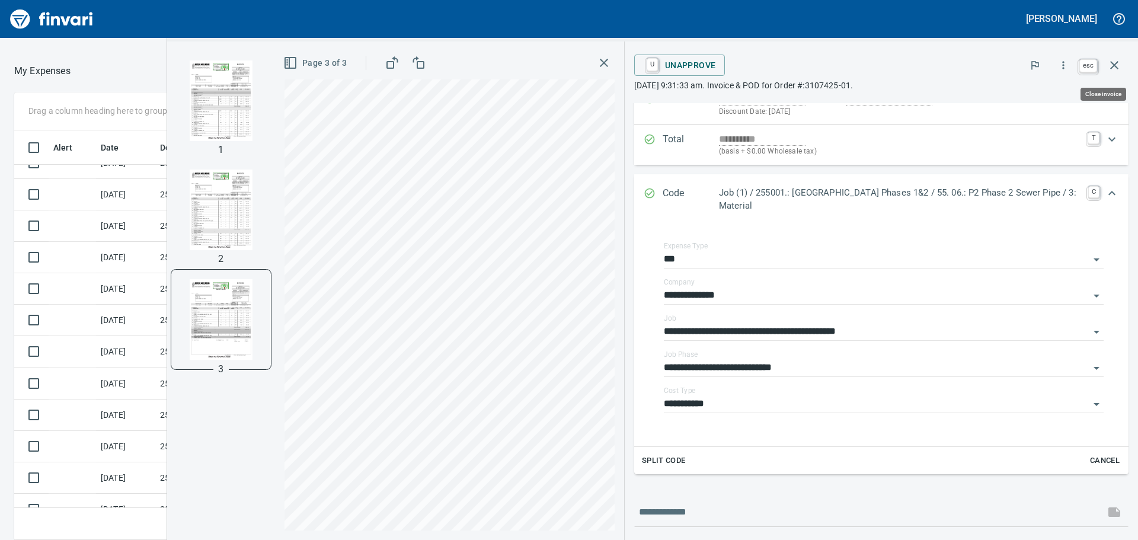
click at [1115, 67] on icon "button" at bounding box center [1114, 65] width 14 height 14
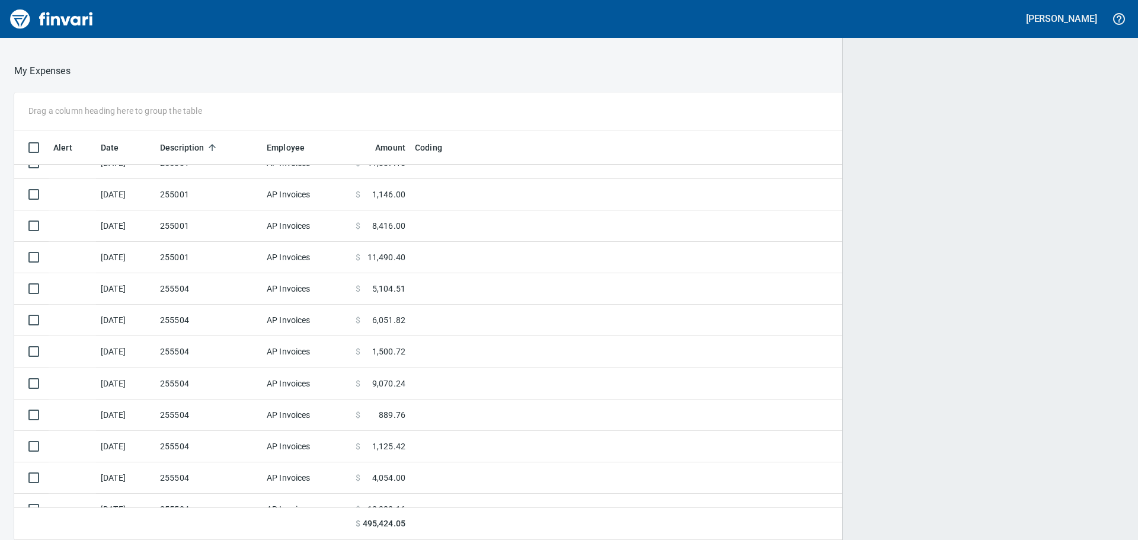
scroll to position [401, 1081]
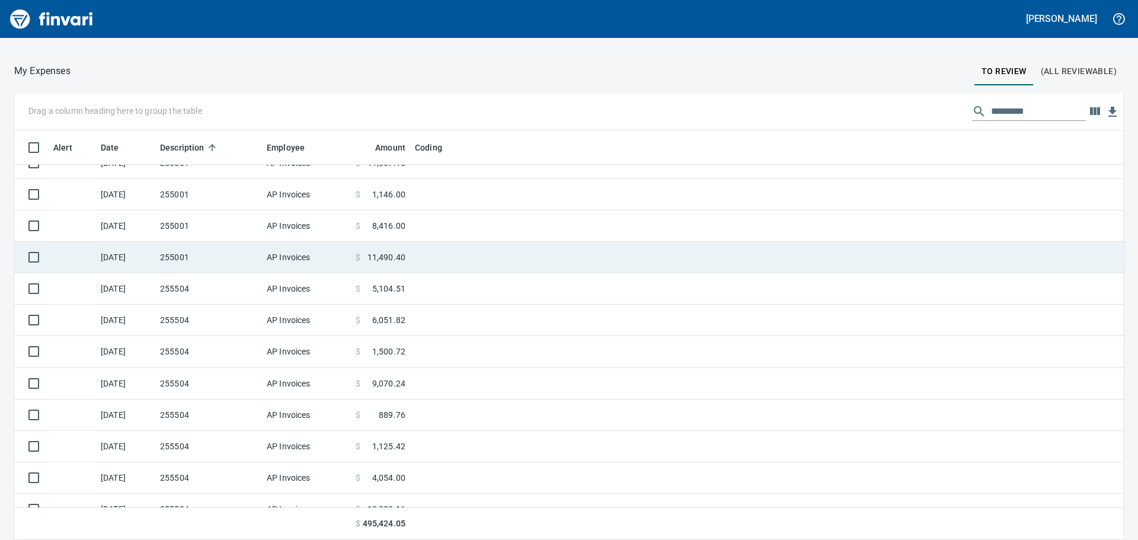
click at [229, 261] on td "255001" at bounding box center [208, 257] width 107 height 31
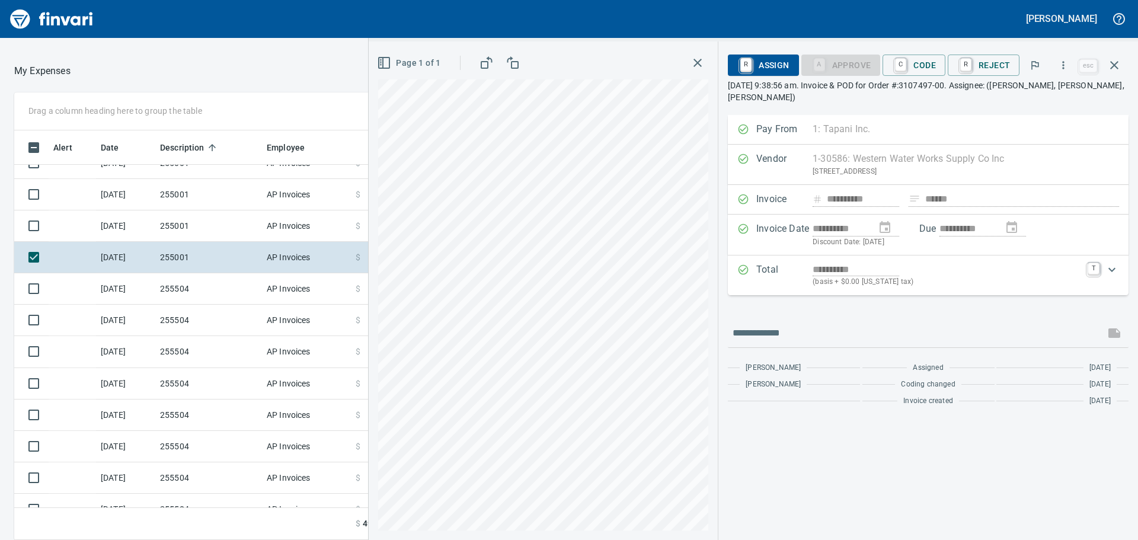
scroll to position [401, 787]
click at [1070, 68] on icon "button" at bounding box center [1064, 65] width 12 height 12
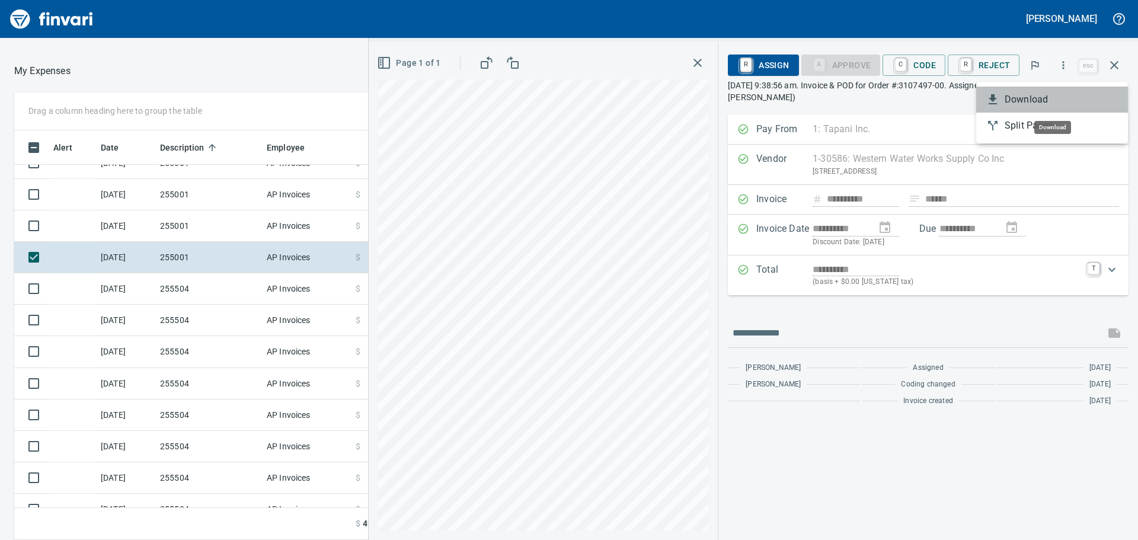
click at [1046, 101] on span "Download" at bounding box center [1062, 99] width 114 height 14
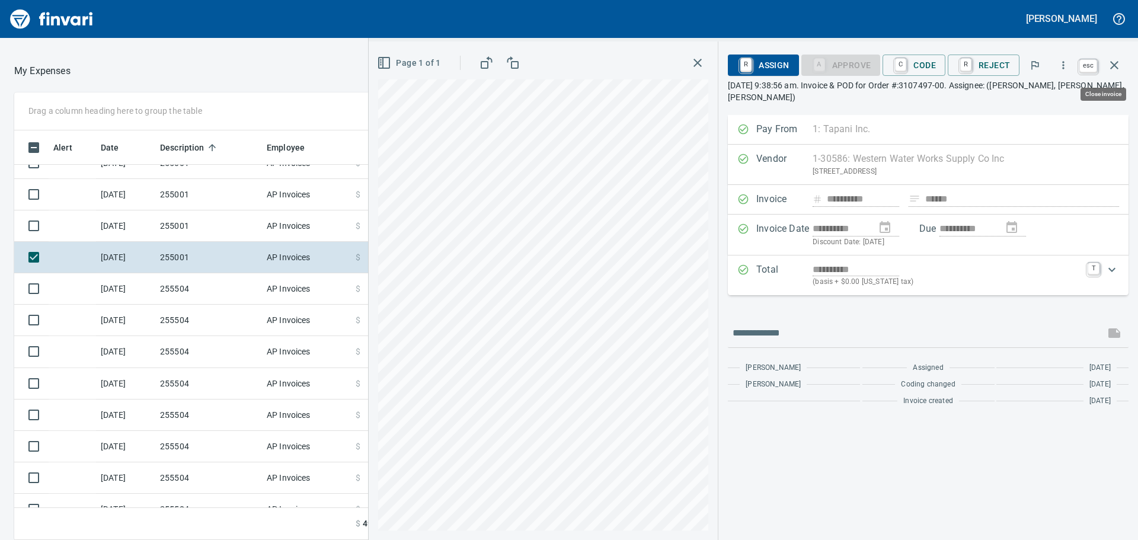
click at [1121, 68] on icon "button" at bounding box center [1114, 65] width 14 height 14
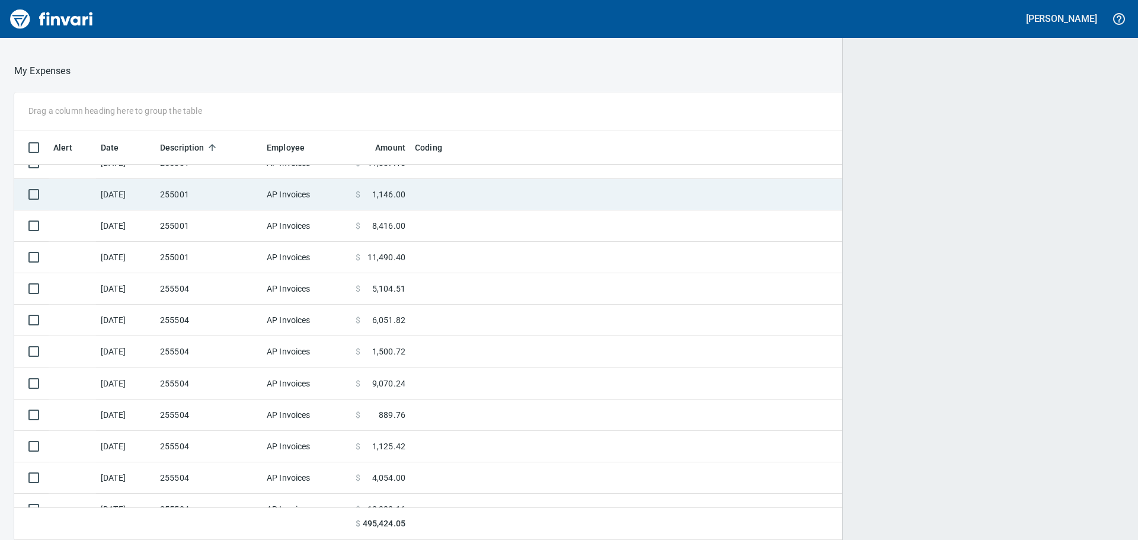
scroll to position [401, 1083]
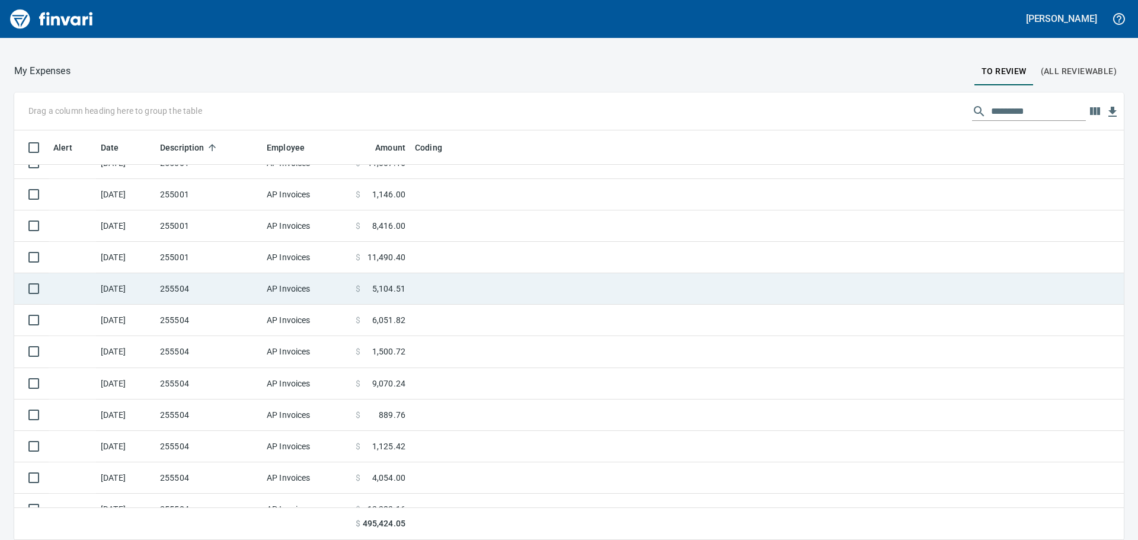
click at [210, 285] on td "255504" at bounding box center [208, 288] width 107 height 31
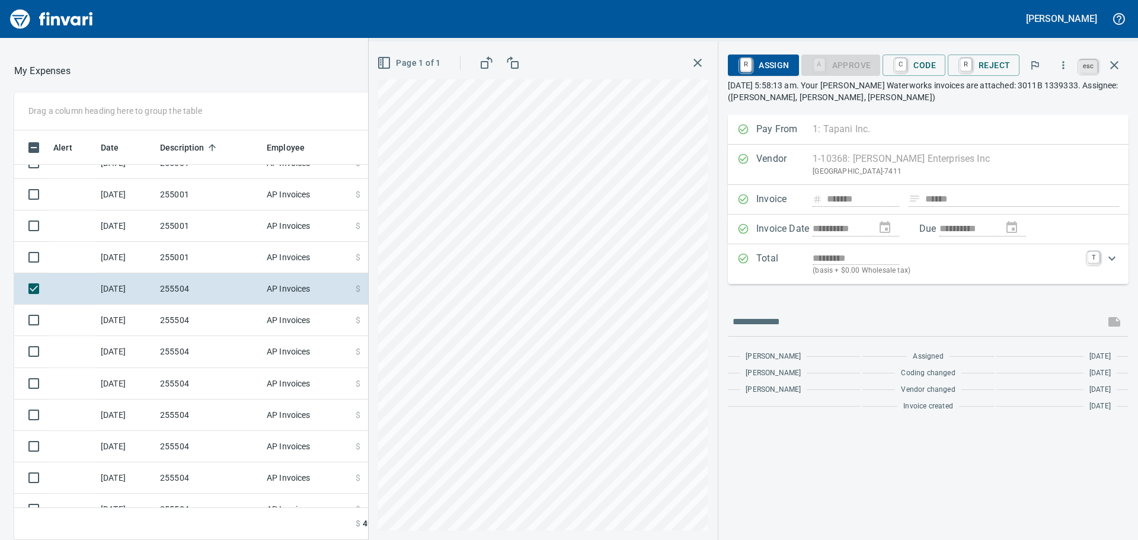
scroll to position [401, 787]
click at [1121, 63] on icon "button" at bounding box center [1114, 65] width 14 height 14
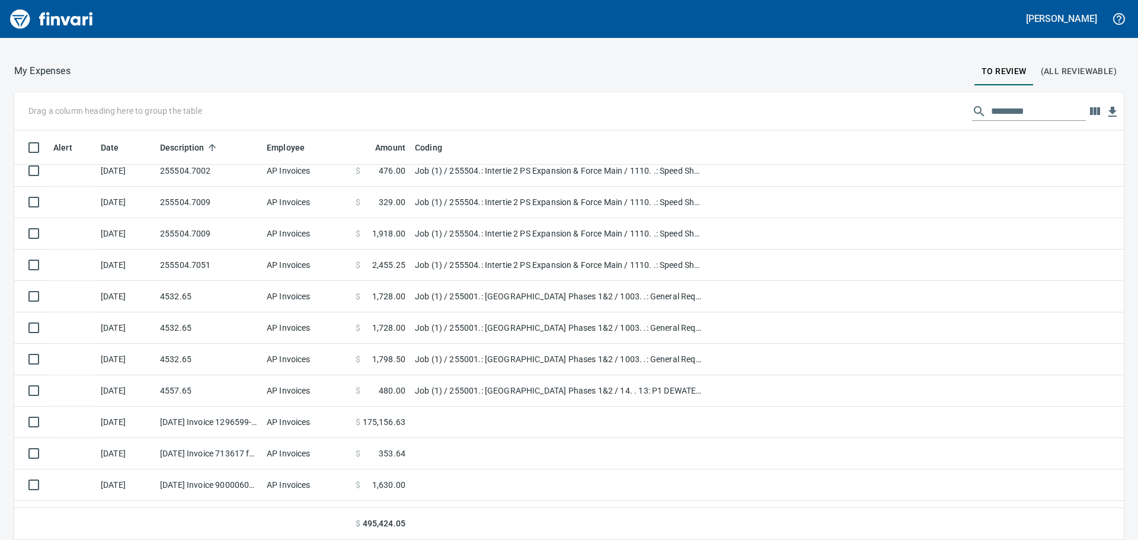
scroll to position [949, 0]
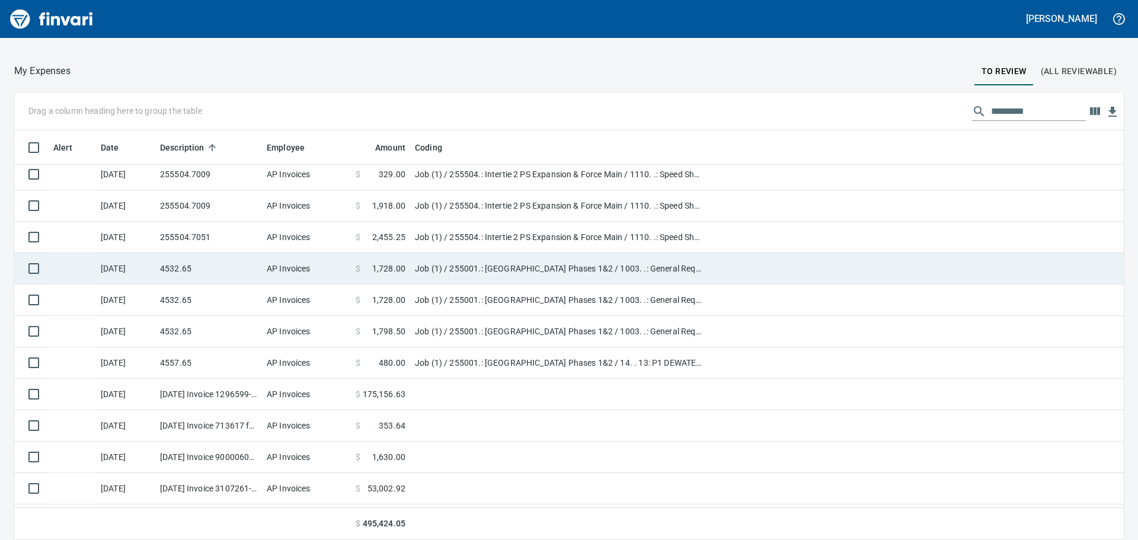
click at [218, 272] on td "4532.65" at bounding box center [208, 268] width 107 height 31
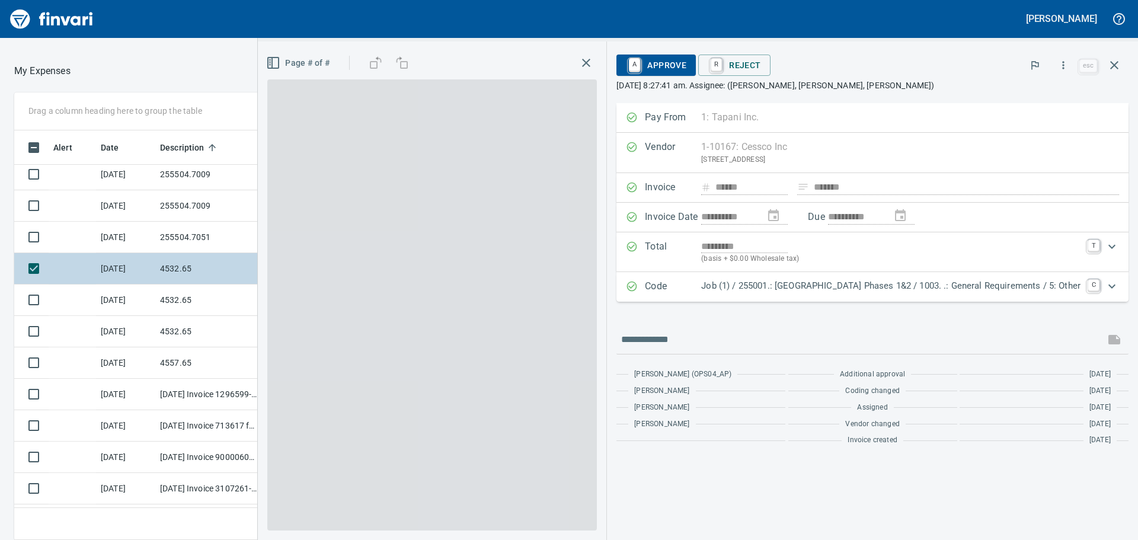
scroll to position [401, 787]
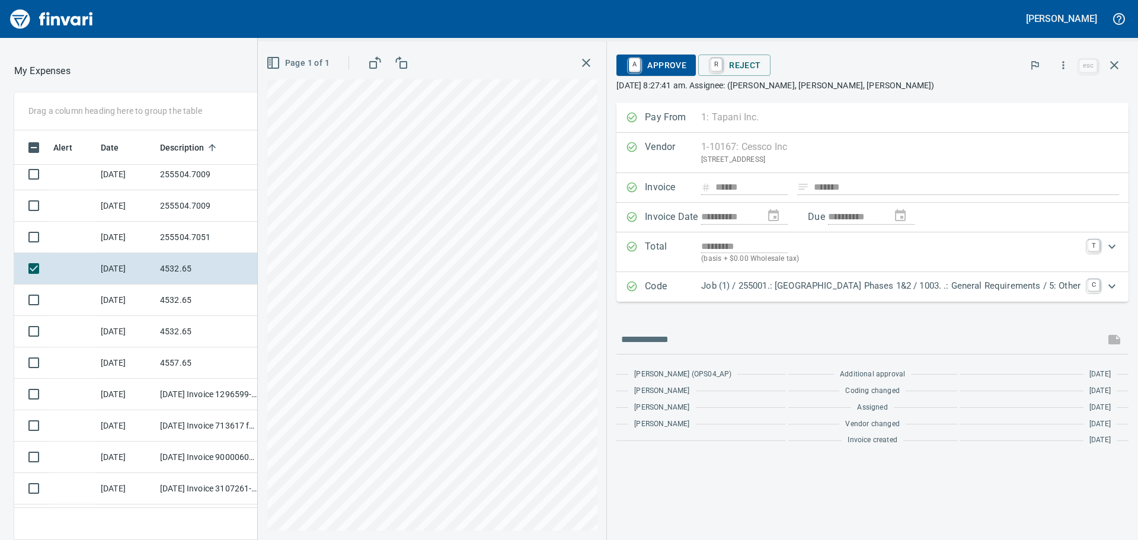
click at [1115, 283] on icon "Expand" at bounding box center [1112, 286] width 14 height 14
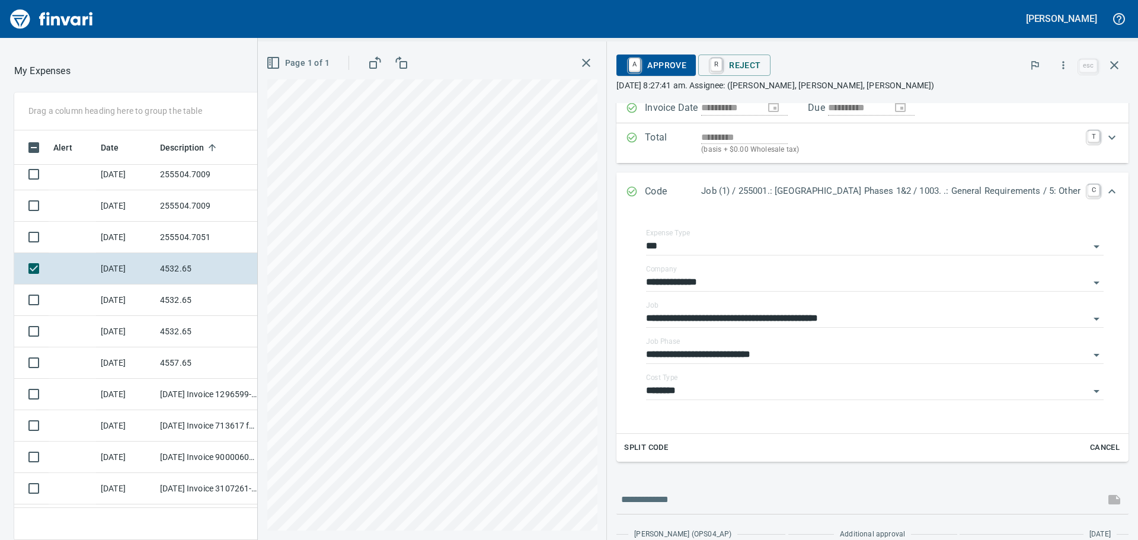
scroll to position [119, 0]
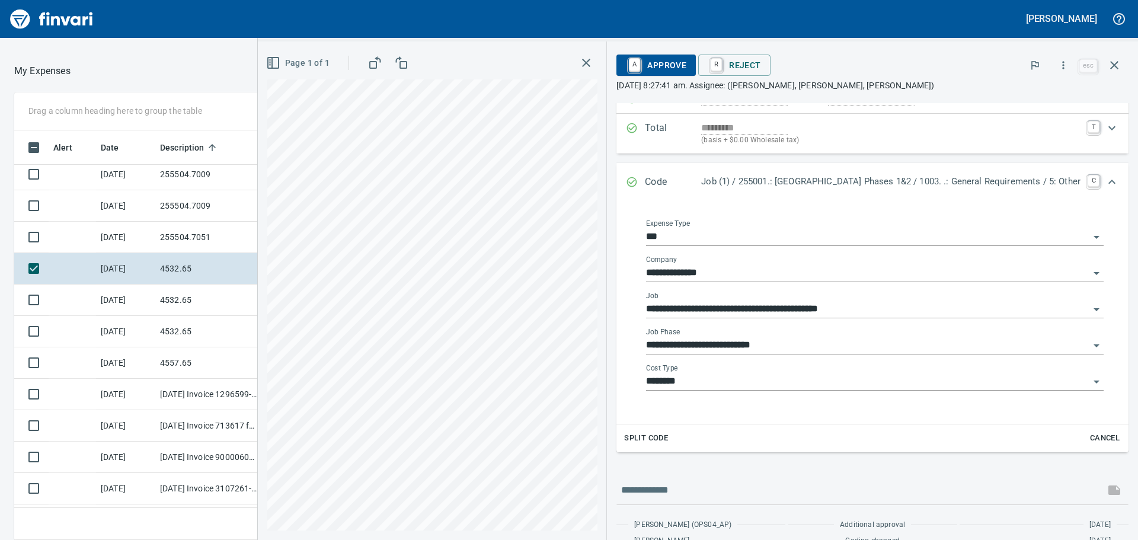
click at [765, 341] on input "**********" at bounding box center [867, 345] width 443 height 17
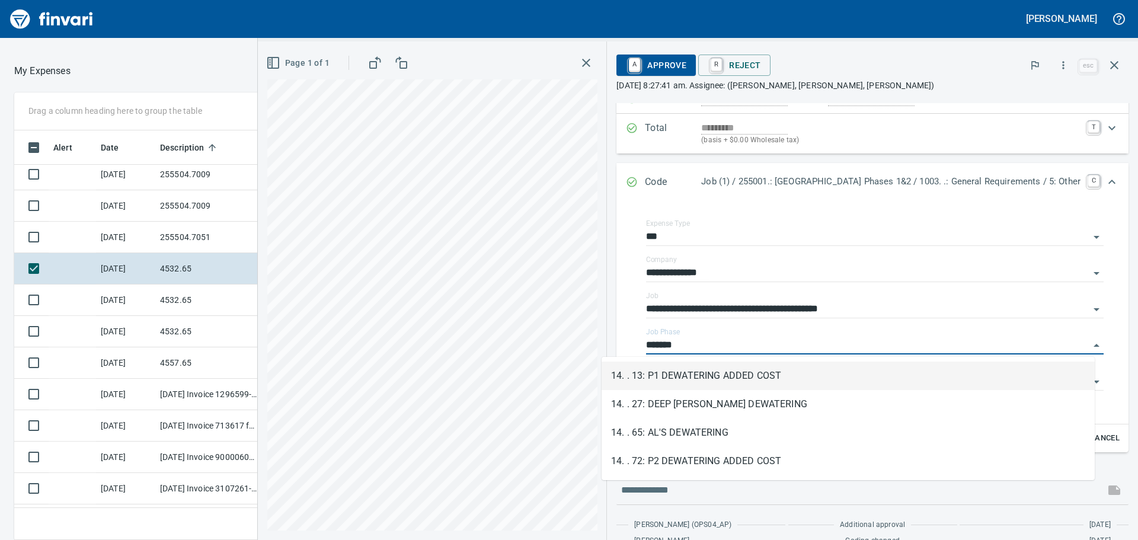
scroll to position [401, 787]
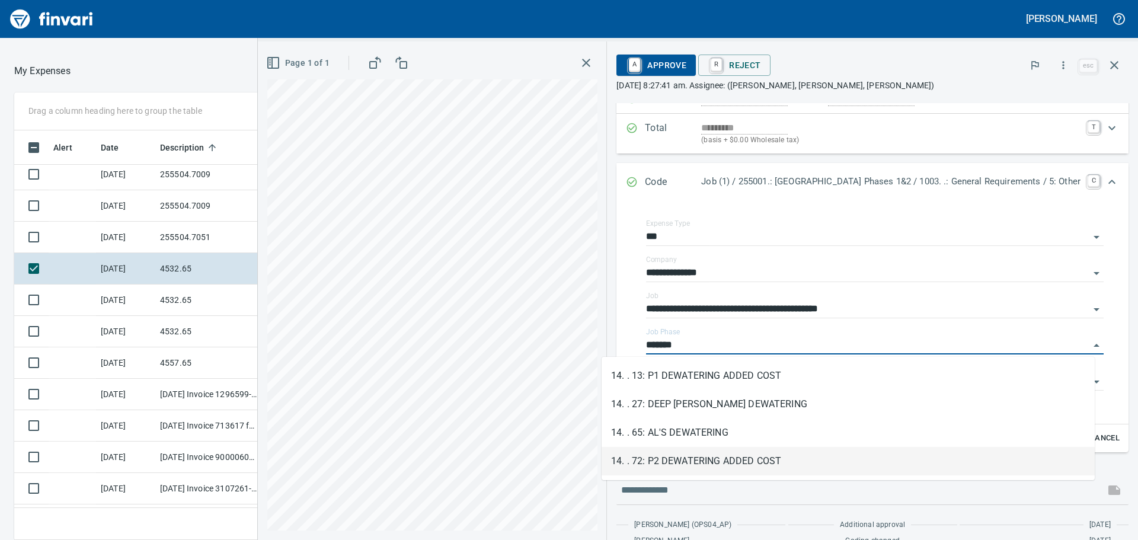
click at [739, 459] on li "14. . 72: P2 DEWATERING ADDED COST" at bounding box center [848, 461] width 493 height 28
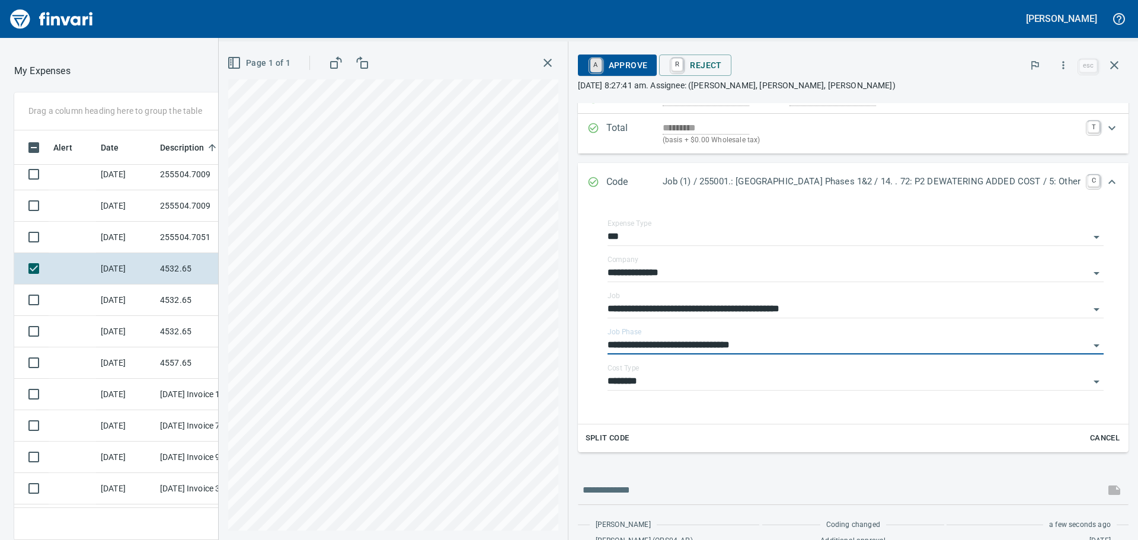
type input "**********"
click at [591, 69] on link "A" at bounding box center [596, 65] width 11 height 13
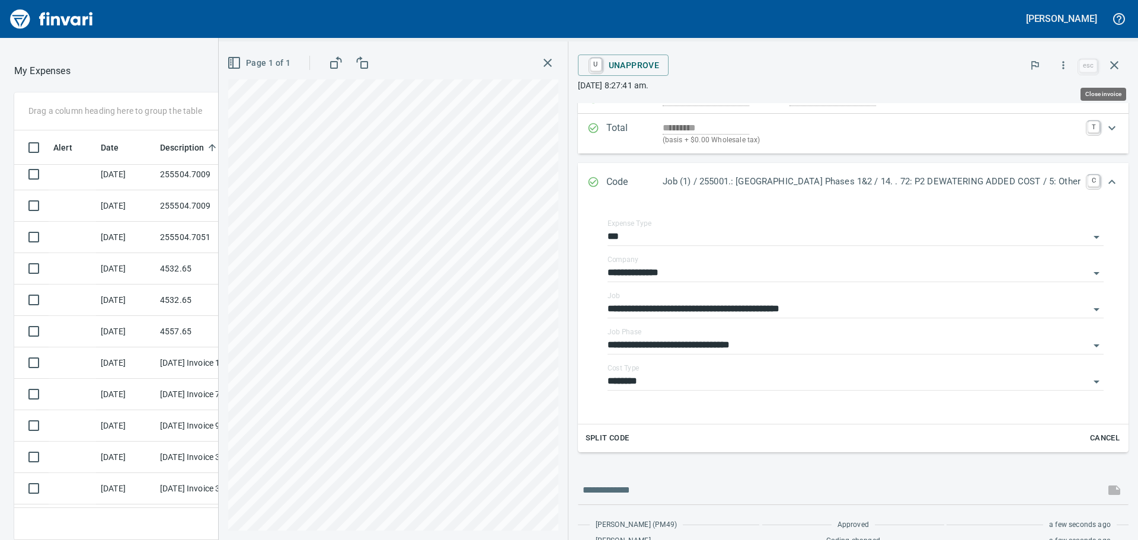
click at [1118, 63] on icon "button" at bounding box center [1114, 65] width 14 height 14
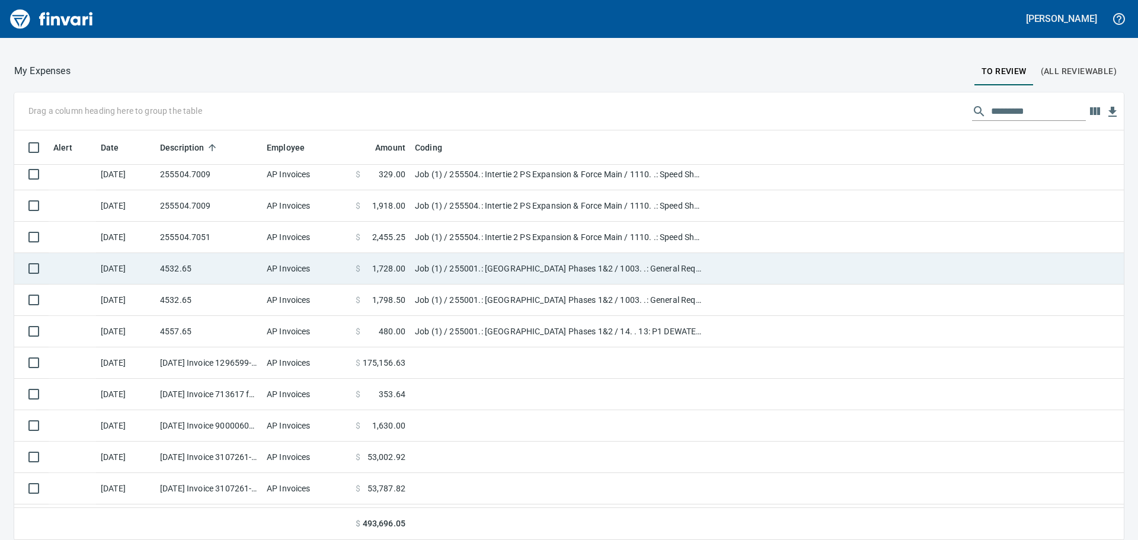
click at [241, 270] on td "4532.65" at bounding box center [208, 268] width 107 height 31
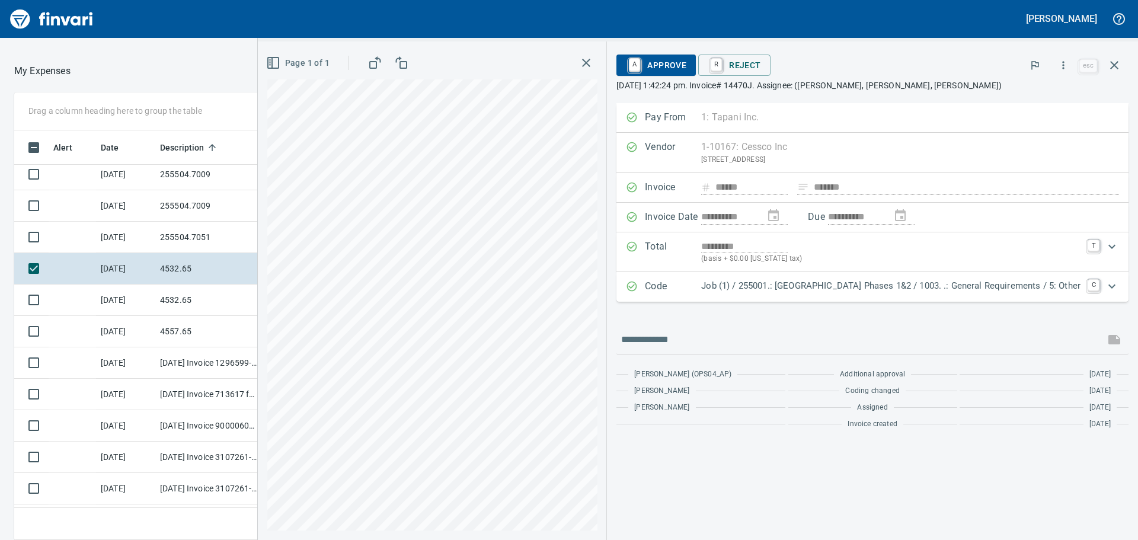
click at [845, 295] on div "Code Job (1) / 255001.: Kingston Terrace Town Center Phases 1&2 / 1003. .: Gene…" at bounding box center [873, 287] width 512 height 30
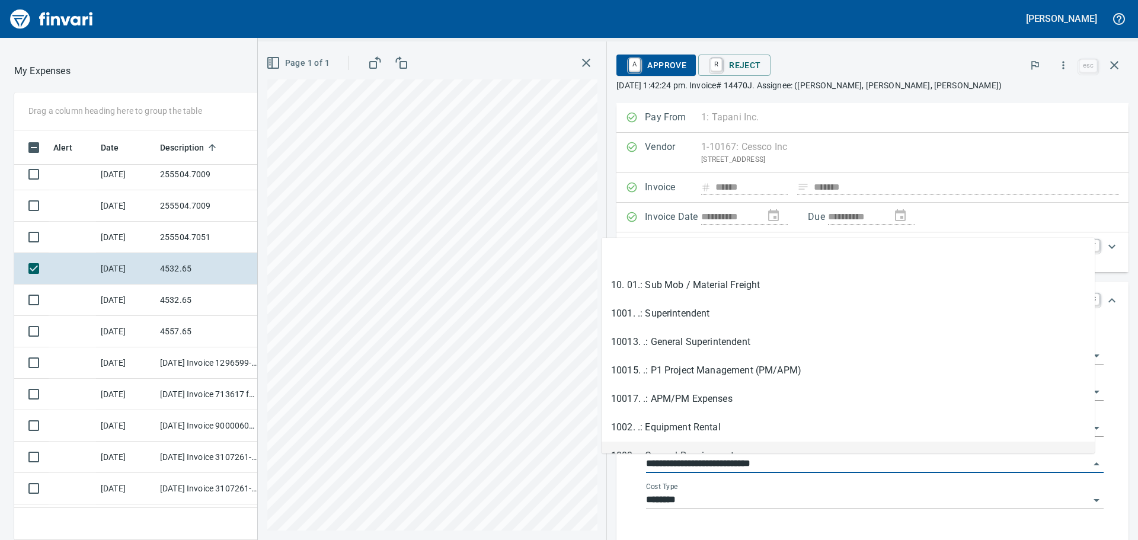
click at [776, 461] on input "**********" at bounding box center [867, 464] width 443 height 17
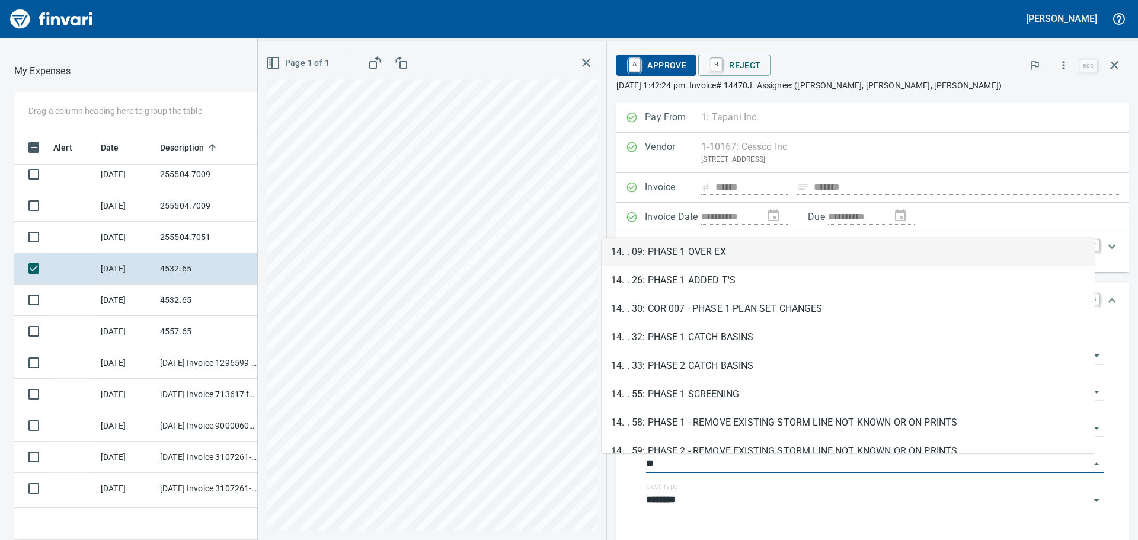
type input "*"
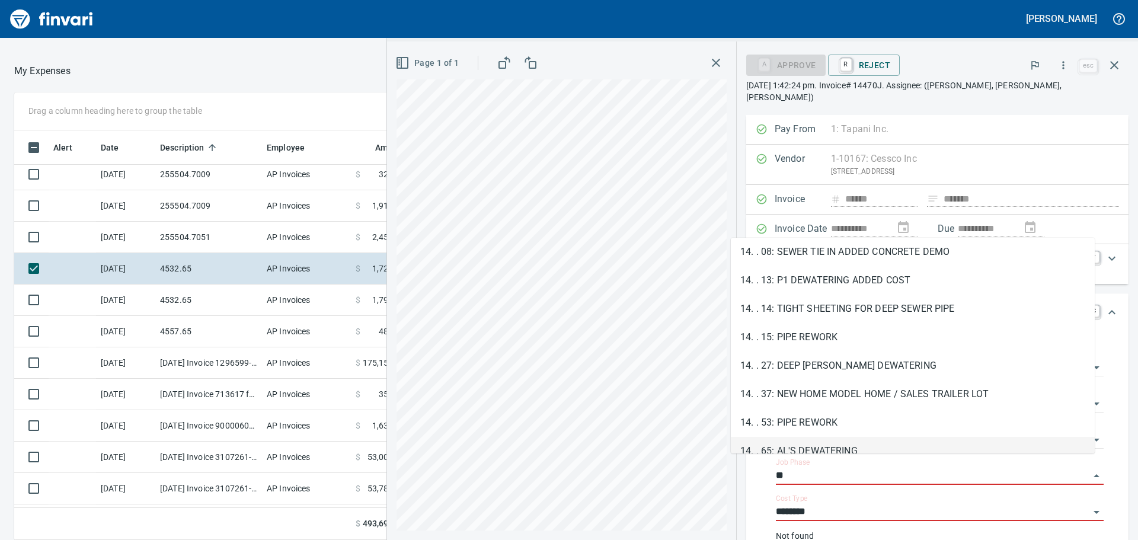
type input "*"
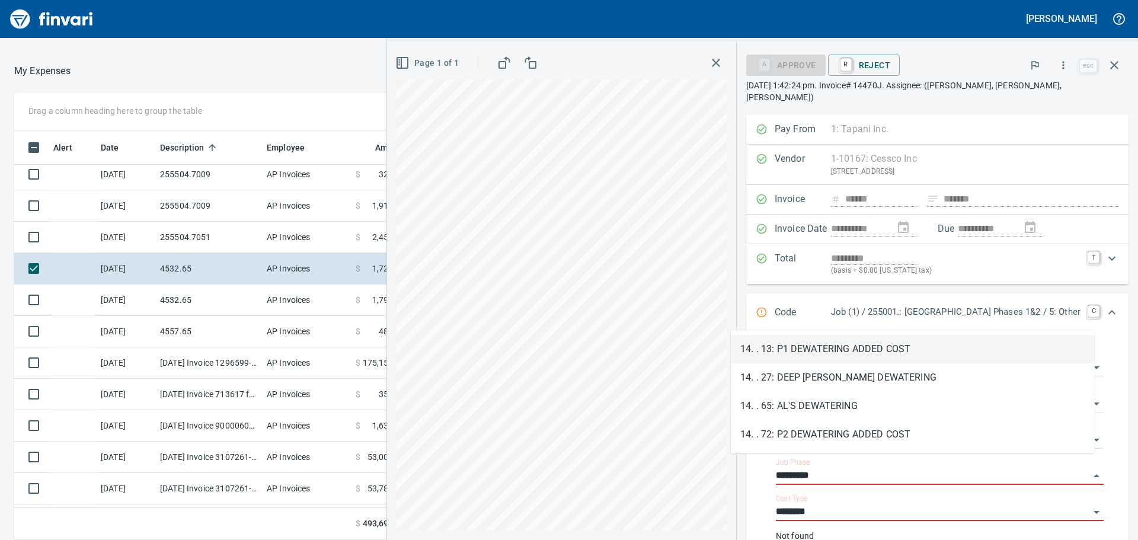
click at [761, 426] on li "14. . 72: P2 DEWATERING ADDED COST" at bounding box center [913, 434] width 364 height 28
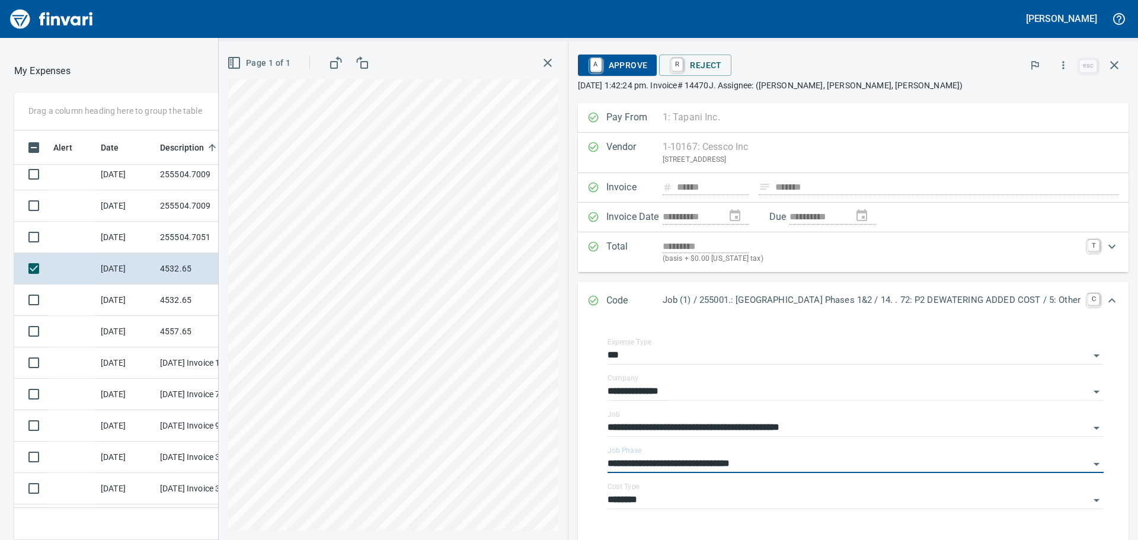
type input "**********"
click at [588, 71] on span "A Approve" at bounding box center [618, 65] width 60 height 20
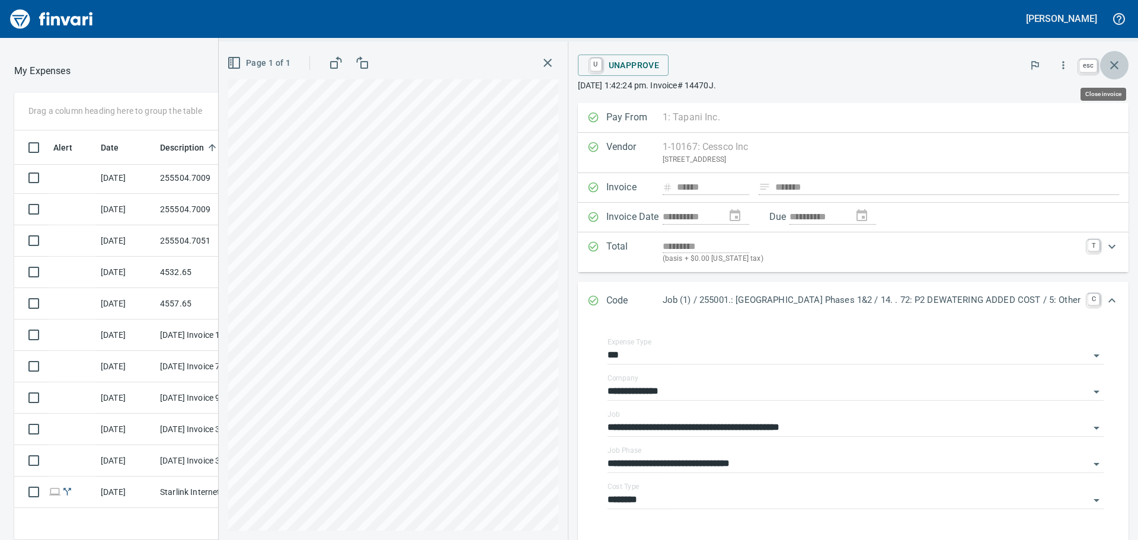
click at [1118, 69] on icon "button" at bounding box center [1114, 65] width 8 height 8
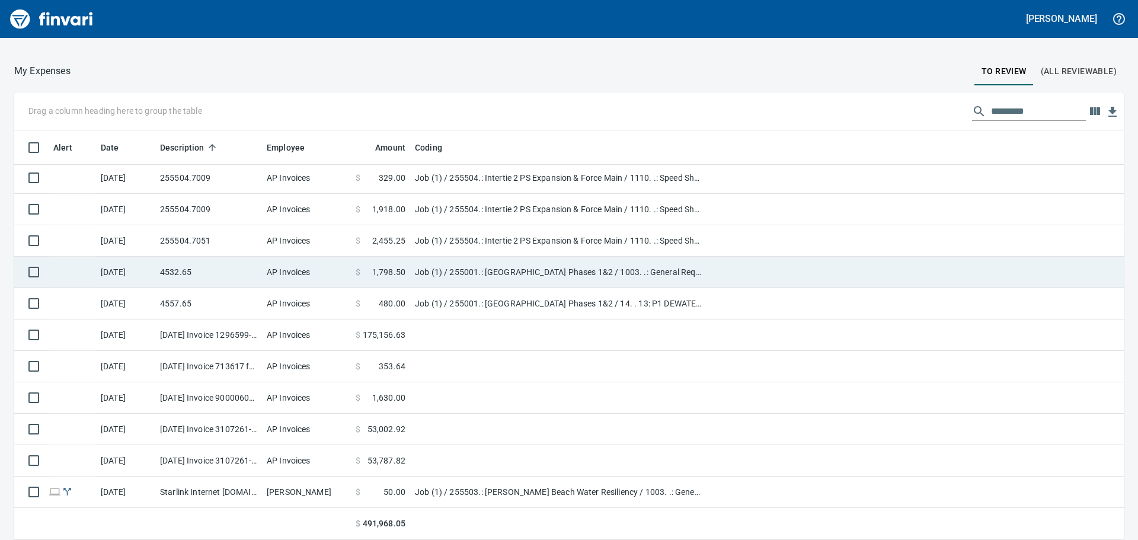
click at [325, 276] on td "AP Invoices" at bounding box center [306, 272] width 89 height 31
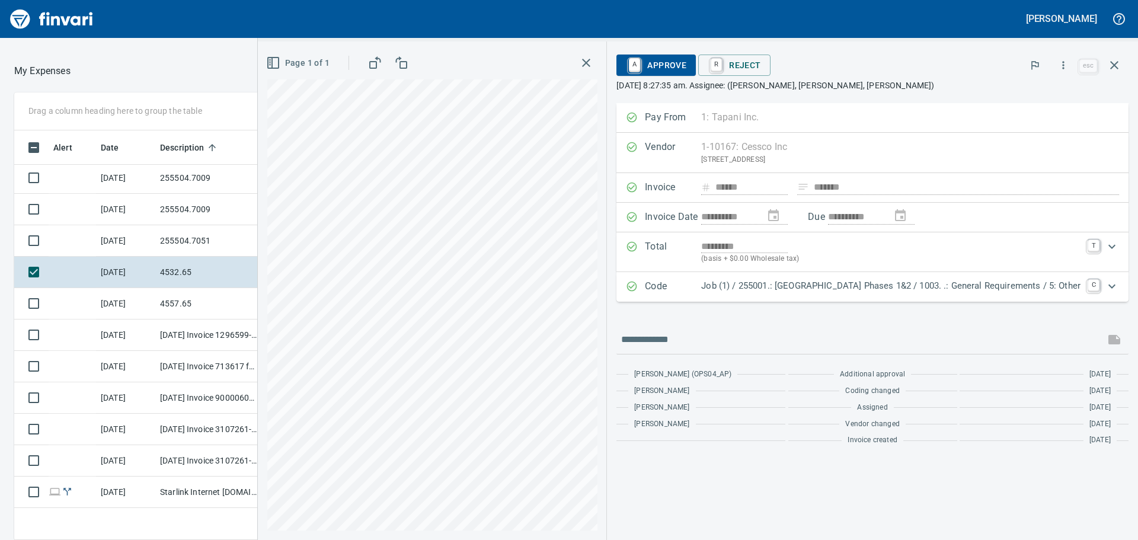
click at [768, 286] on p "Job (1) / 255001.: Kingston Terrace Town Center Phases 1&2 / 1003. .: General R…" at bounding box center [890, 286] width 379 height 14
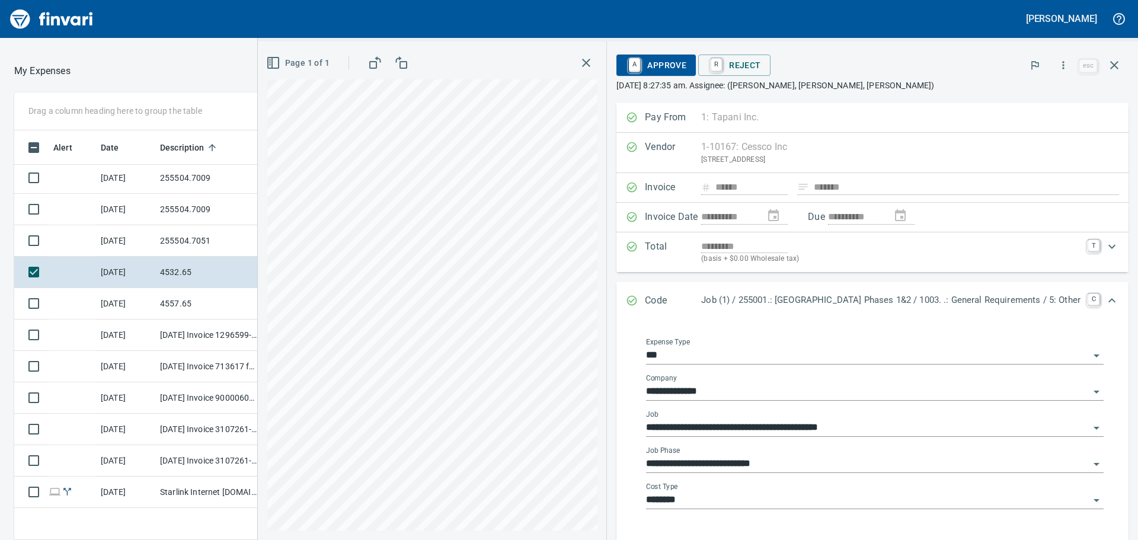
click at [720, 464] on input "**********" at bounding box center [867, 464] width 443 height 17
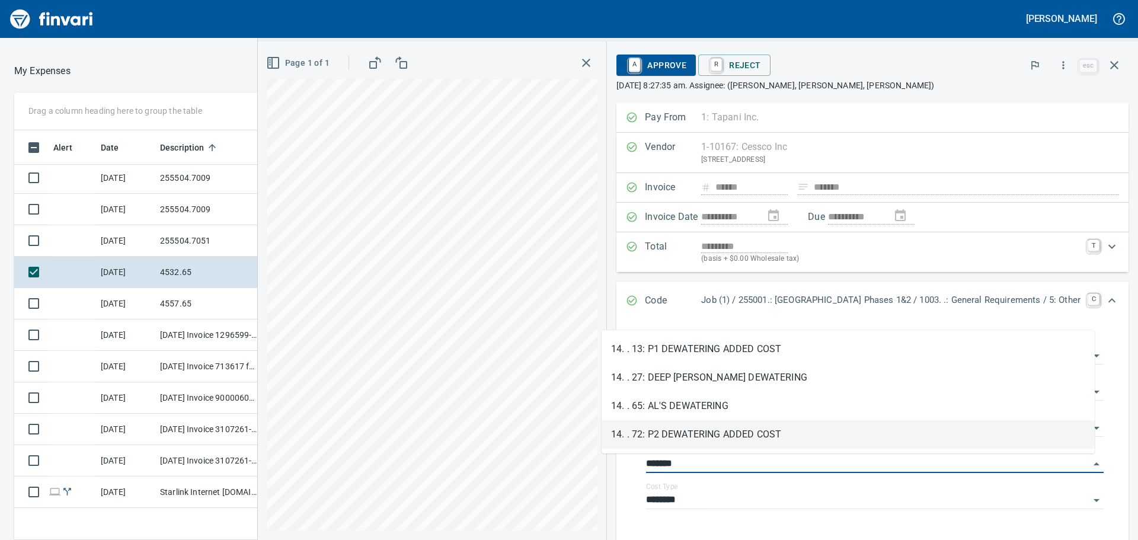
click at [767, 436] on li "14. . 72: P2 DEWATERING ADDED COST" at bounding box center [848, 434] width 493 height 28
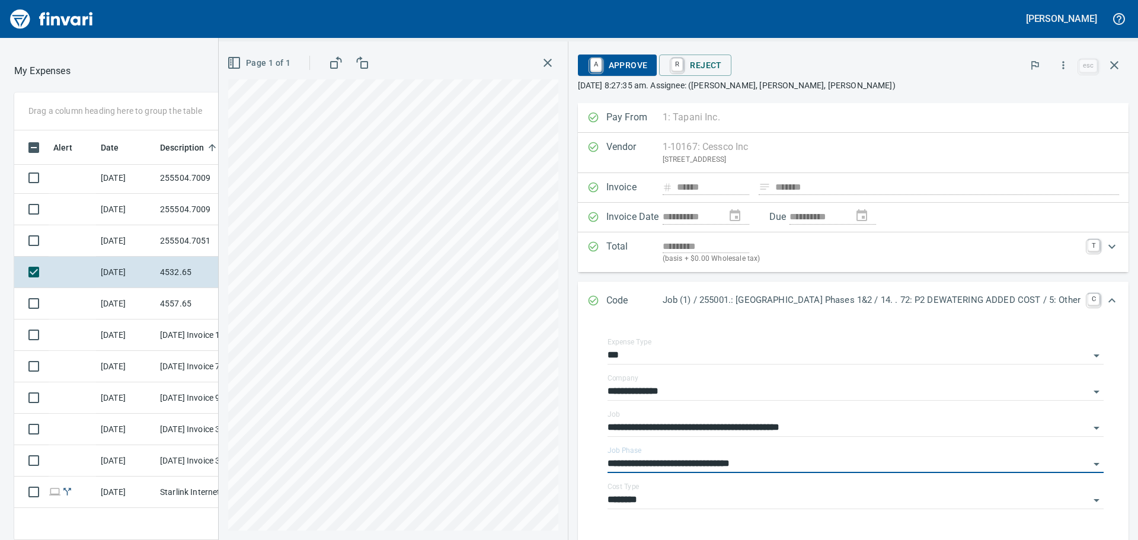
type input "**********"
click at [588, 66] on span "A Approve" at bounding box center [618, 65] width 60 height 20
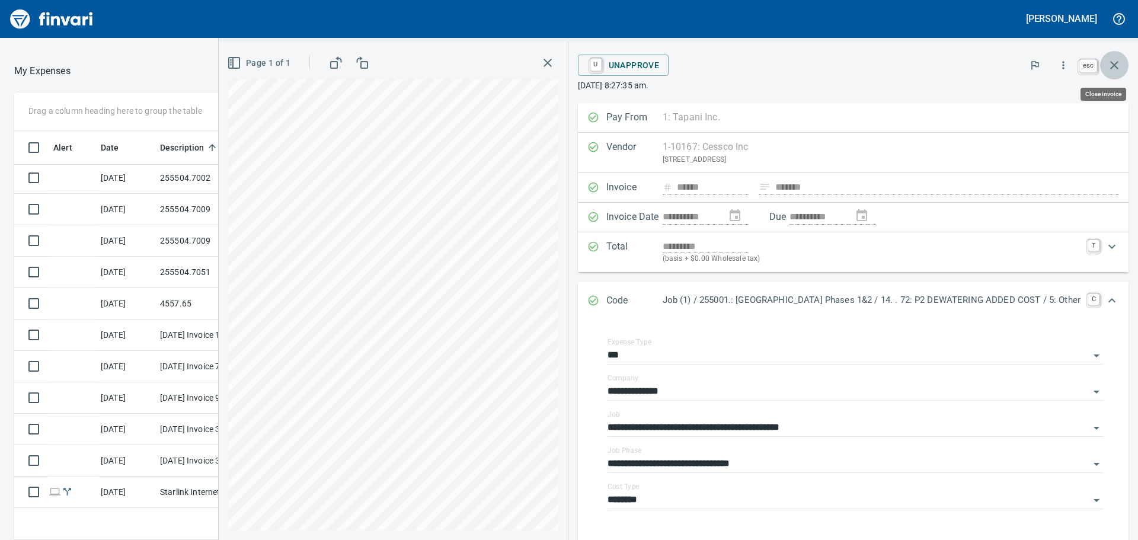
click at [1115, 64] on icon "button" at bounding box center [1114, 65] width 14 height 14
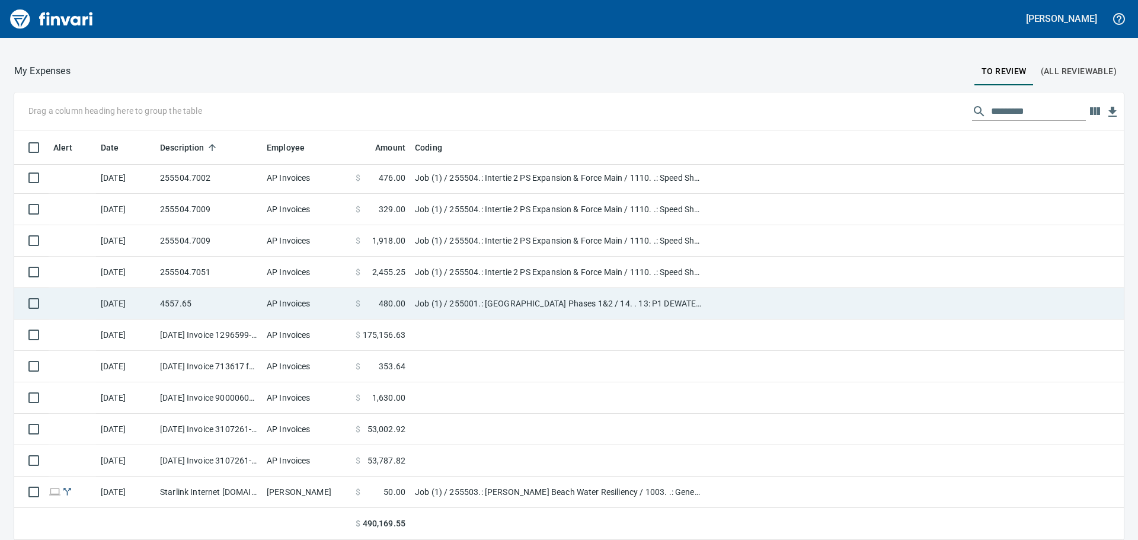
click at [404, 306] on span "480.00" at bounding box center [392, 304] width 27 height 12
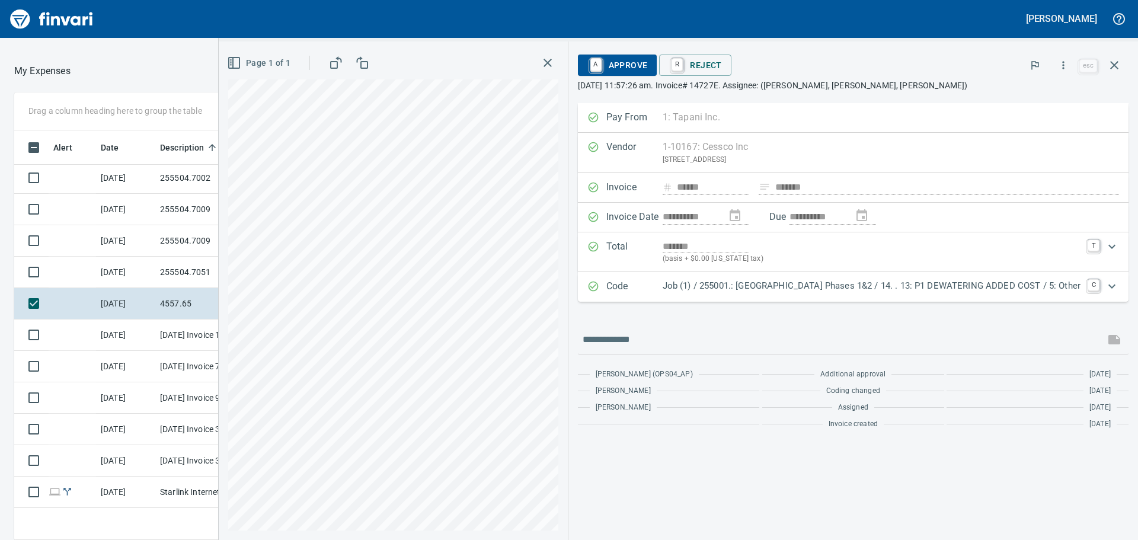
drag, startPoint x: 727, startPoint y: 291, endPoint x: 714, endPoint y: 280, distance: 17.2
click at [727, 291] on p "Job (1) / 255001.: Kingston Terrace Town Center Phases 1&2 / 14. . 13: P1 DEWAT…" at bounding box center [872, 286] width 418 height 14
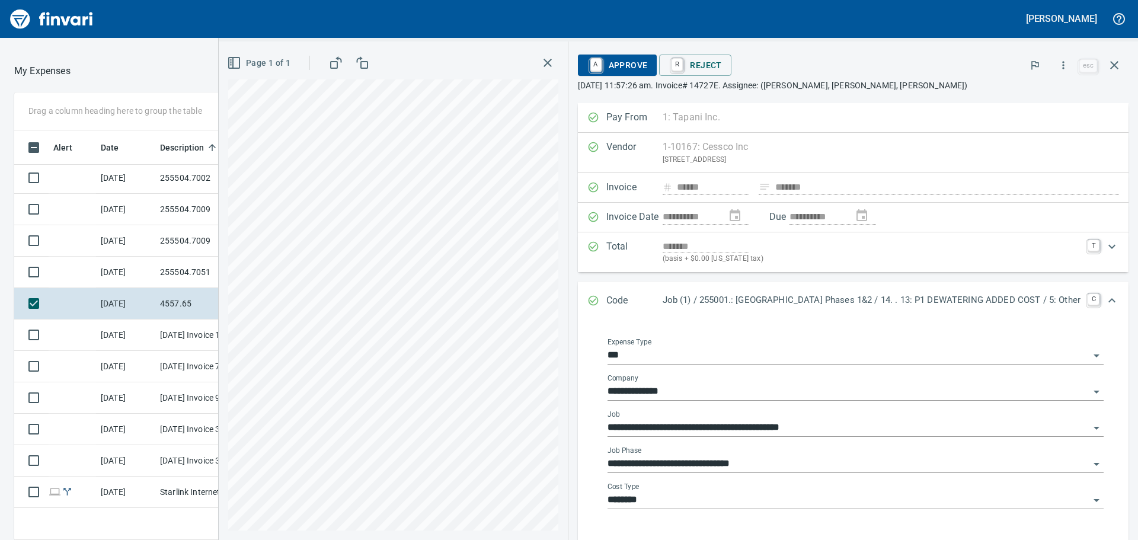
click at [713, 452] on div "**********" at bounding box center [856, 459] width 496 height 27
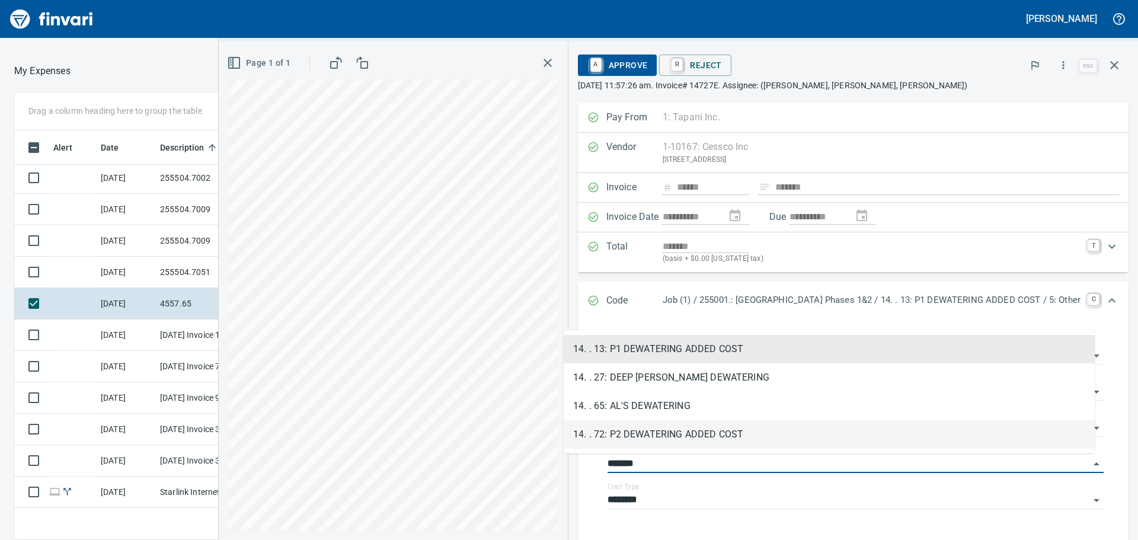
click at [690, 432] on li "14. . 72: P2 DEWATERING ADDED COST" at bounding box center [829, 434] width 531 height 28
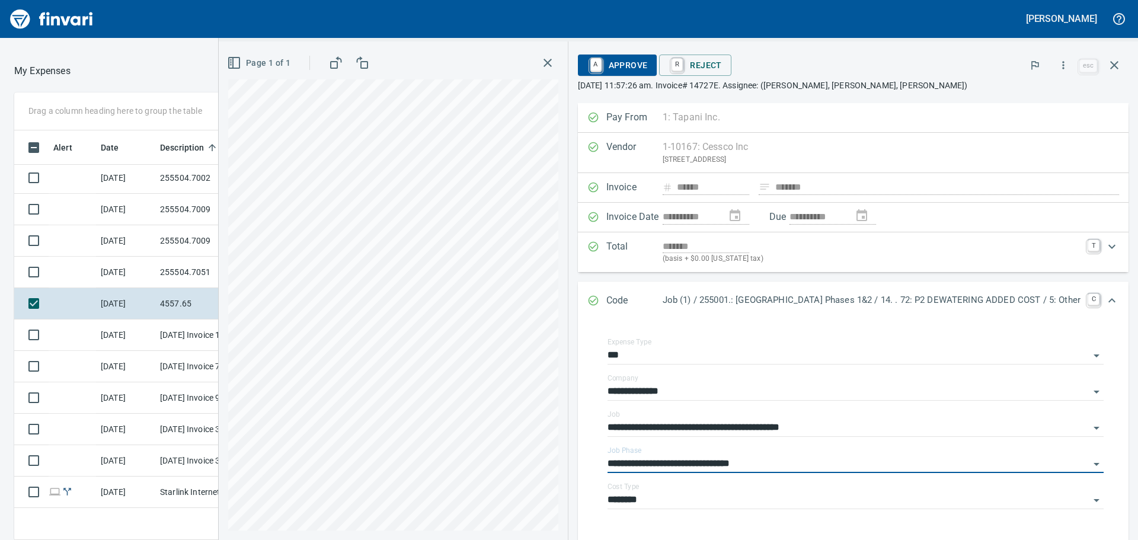
type input "**********"
click at [592, 59] on span "A Approve" at bounding box center [618, 65] width 60 height 20
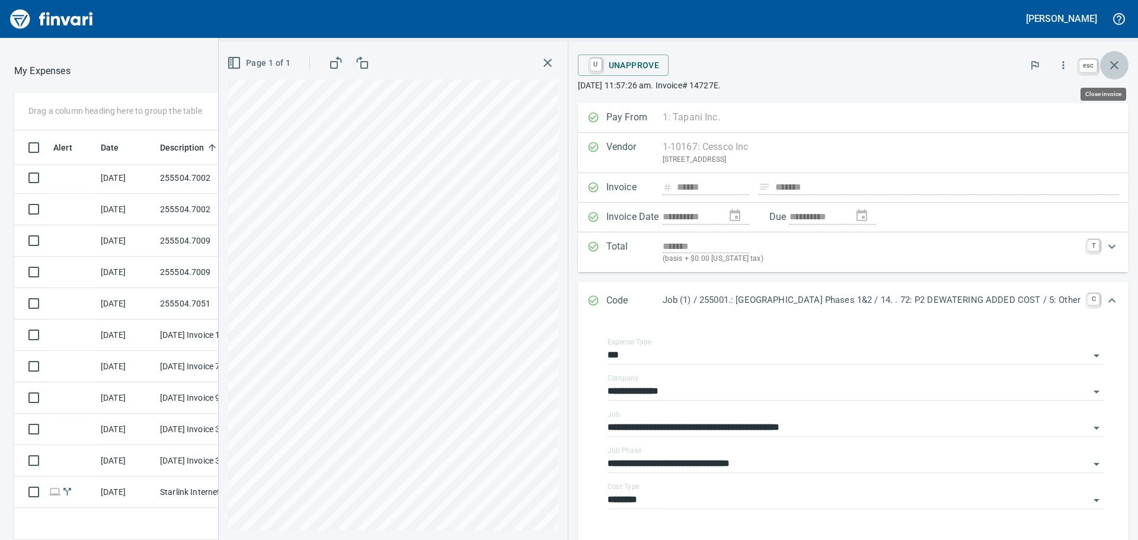
click at [1118, 66] on icon "button" at bounding box center [1114, 65] width 14 height 14
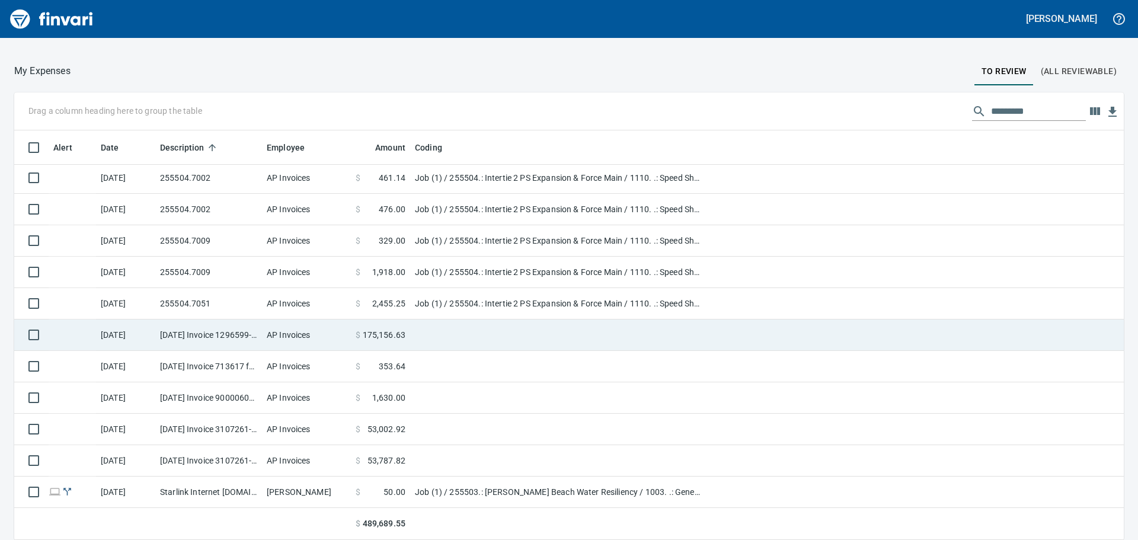
click at [292, 339] on td "AP Invoices" at bounding box center [306, 335] width 89 height 31
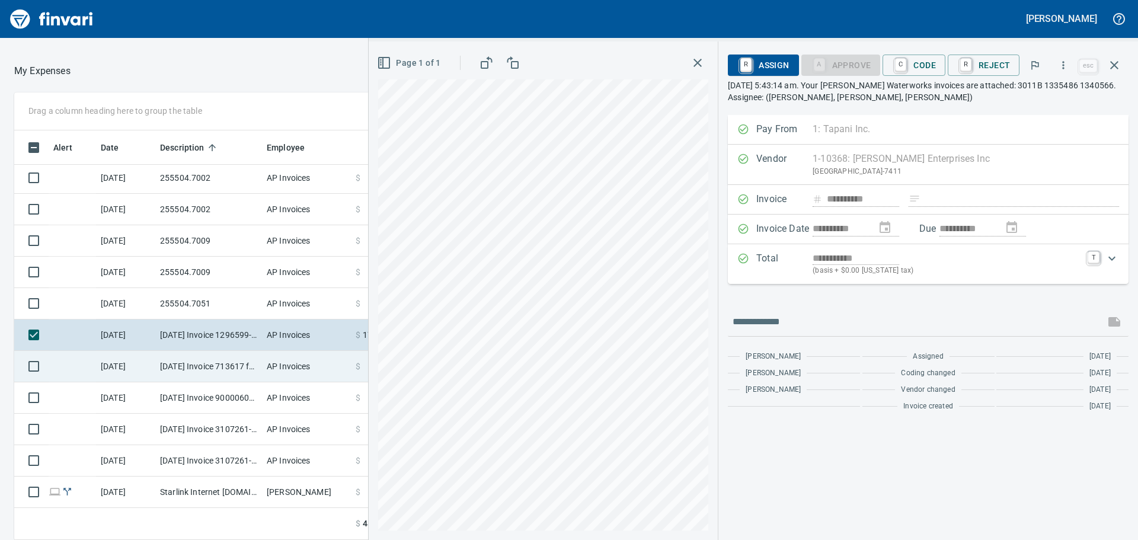
click at [277, 360] on td "AP Invoices" at bounding box center [306, 366] width 89 height 31
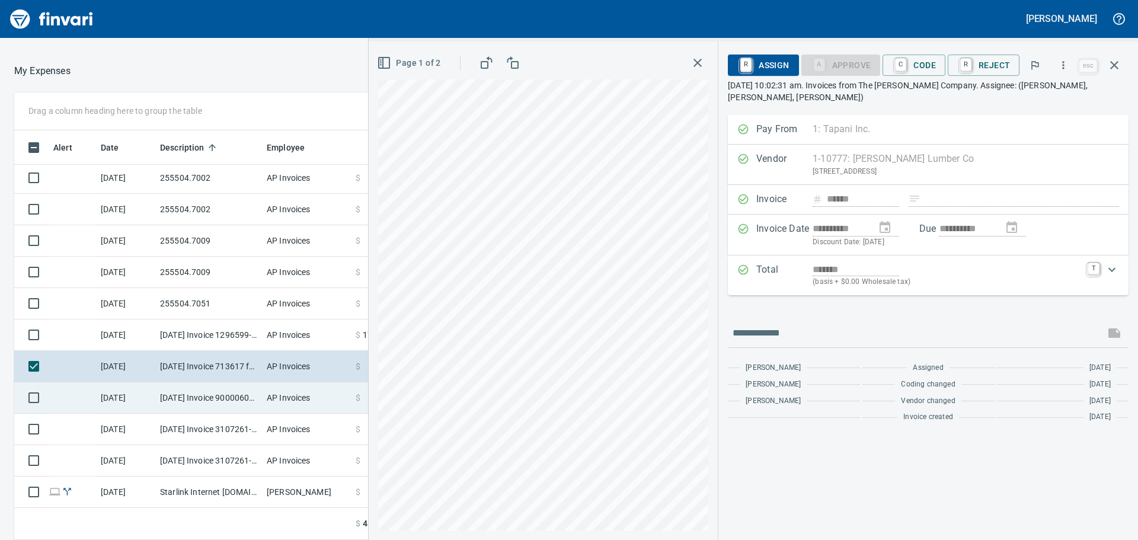
click at [244, 398] on td "9/24/2025 Invoice 9000060918 from Oldcastle Precast Inc. (1-11232)" at bounding box center [208, 397] width 107 height 31
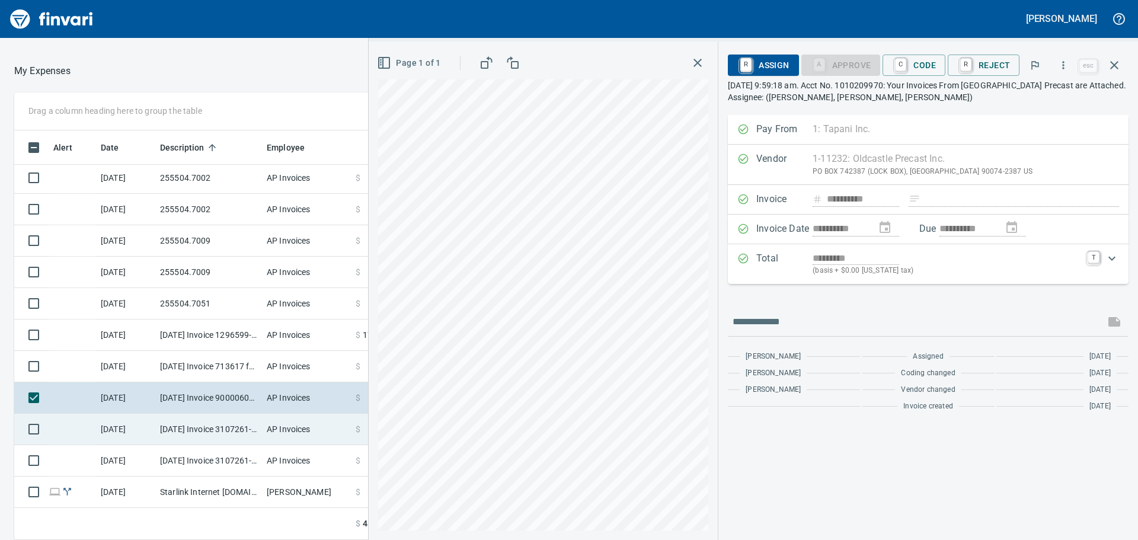
click at [235, 430] on td "9/25/2025 Invoice 3107261-02 from Western Water Works Supply Co Inc (1-30586)" at bounding box center [208, 429] width 107 height 31
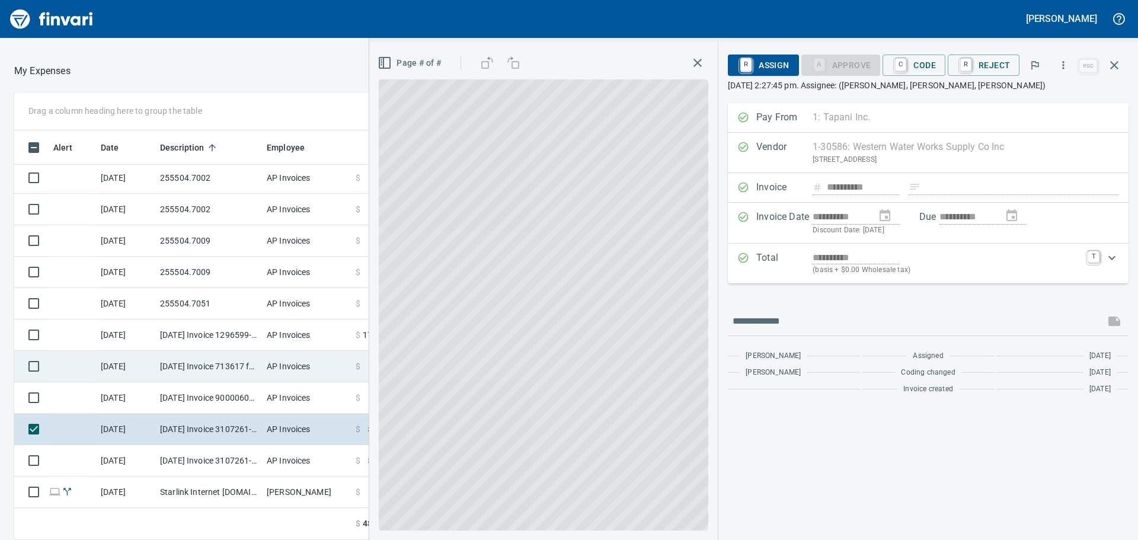
click at [234, 371] on td "9/23/2025 Invoice 713617 from Parr Lumber Co (1-10777)" at bounding box center [208, 366] width 107 height 31
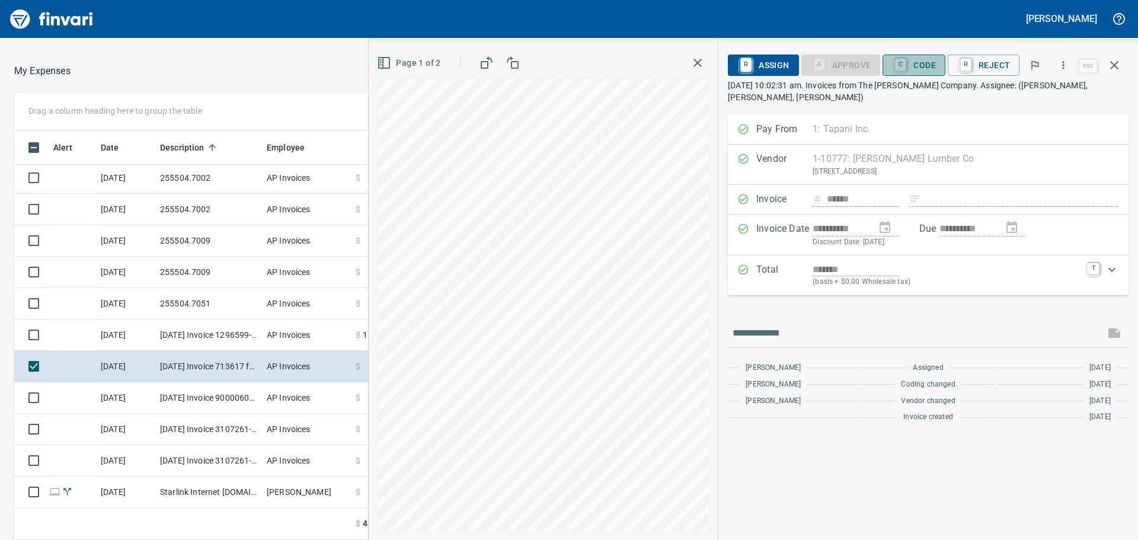
click at [918, 67] on span "C Code" at bounding box center [914, 65] width 44 height 20
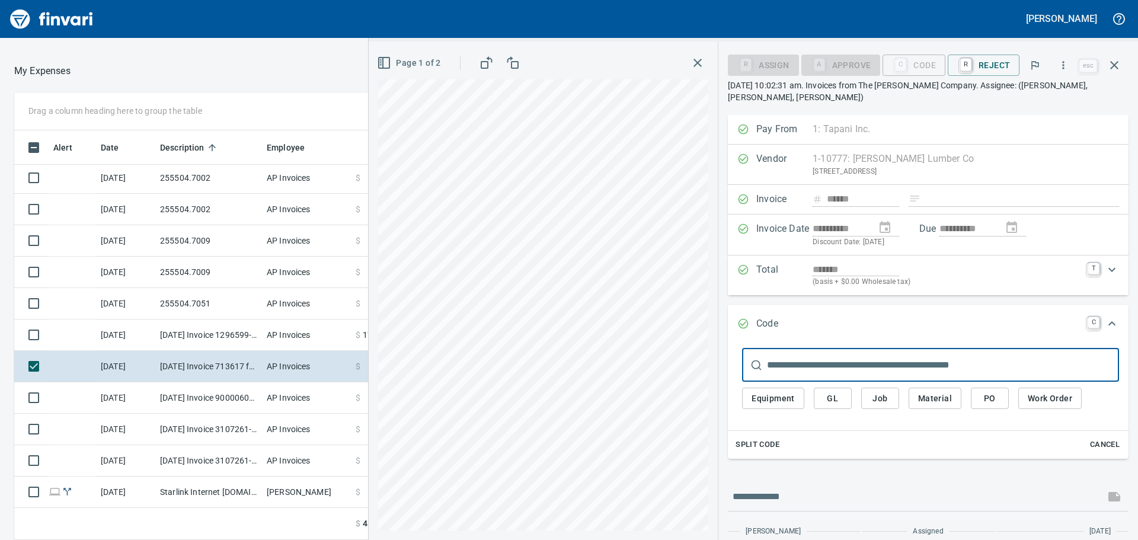
scroll to position [401, 787]
click at [891, 400] on button "Job" at bounding box center [880, 399] width 38 height 22
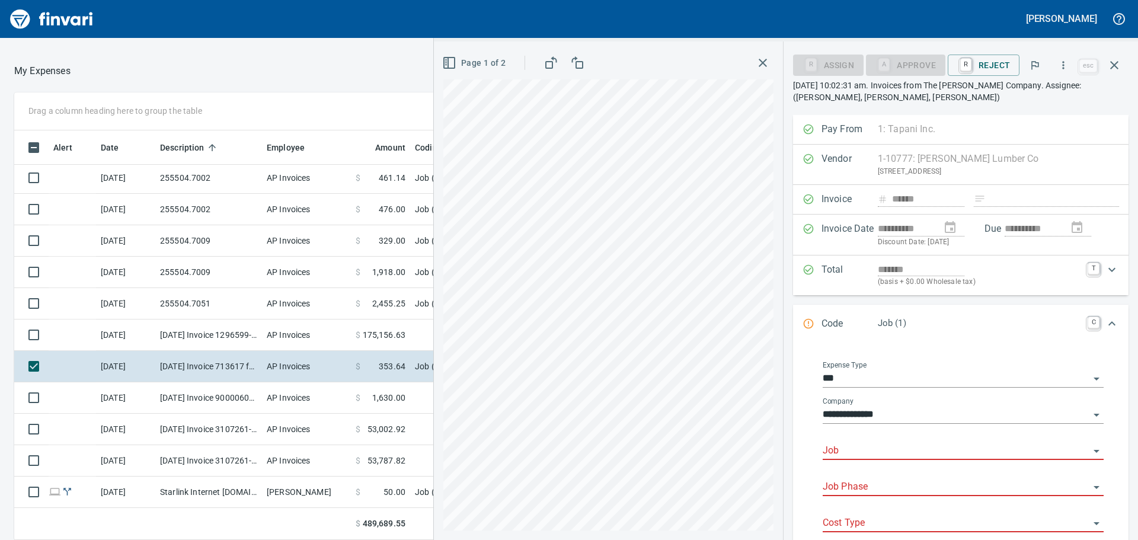
click at [856, 451] on input "Job" at bounding box center [956, 451] width 267 height 17
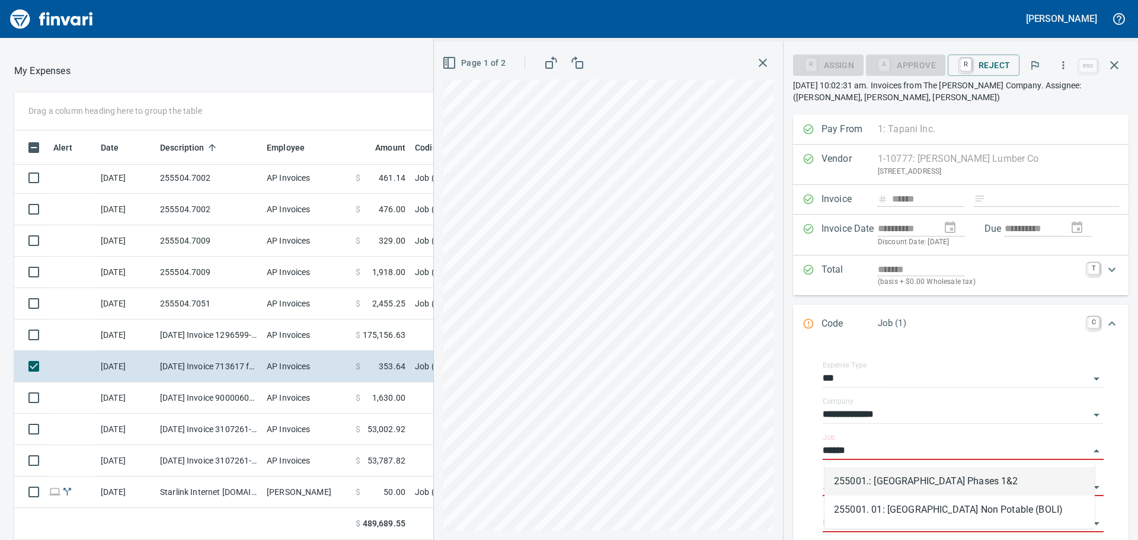
click at [844, 485] on li "255001.: Kingston Terrace Town Center Phases 1&2" at bounding box center [960, 481] width 270 height 28
type input "**********"
click at [844, 485] on input "Job Phase" at bounding box center [956, 487] width 267 height 17
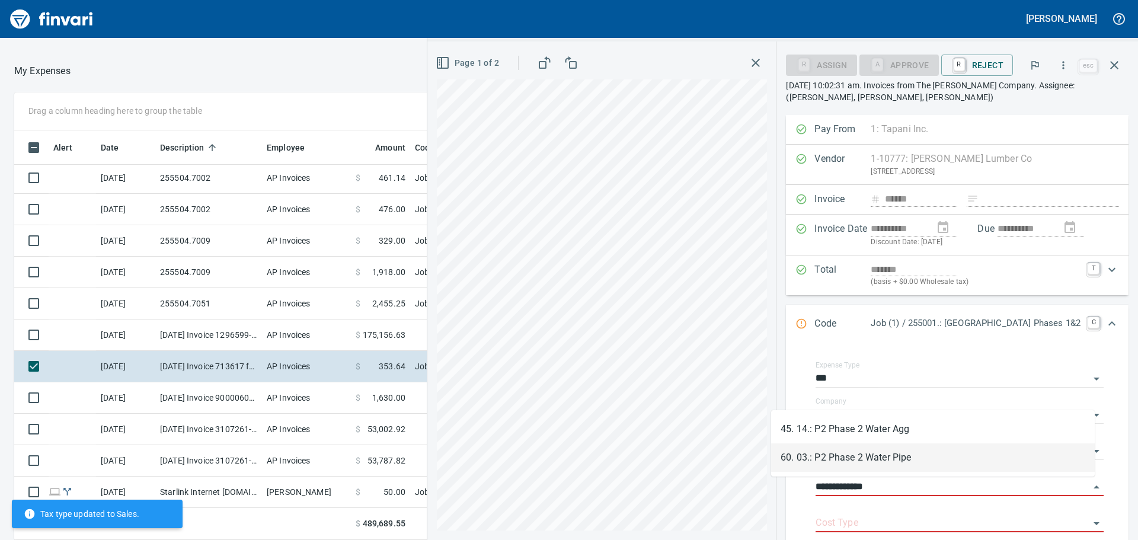
click at [866, 452] on li "60. 03.: P2 Phase 2 Water Pipe" at bounding box center [933, 457] width 324 height 28
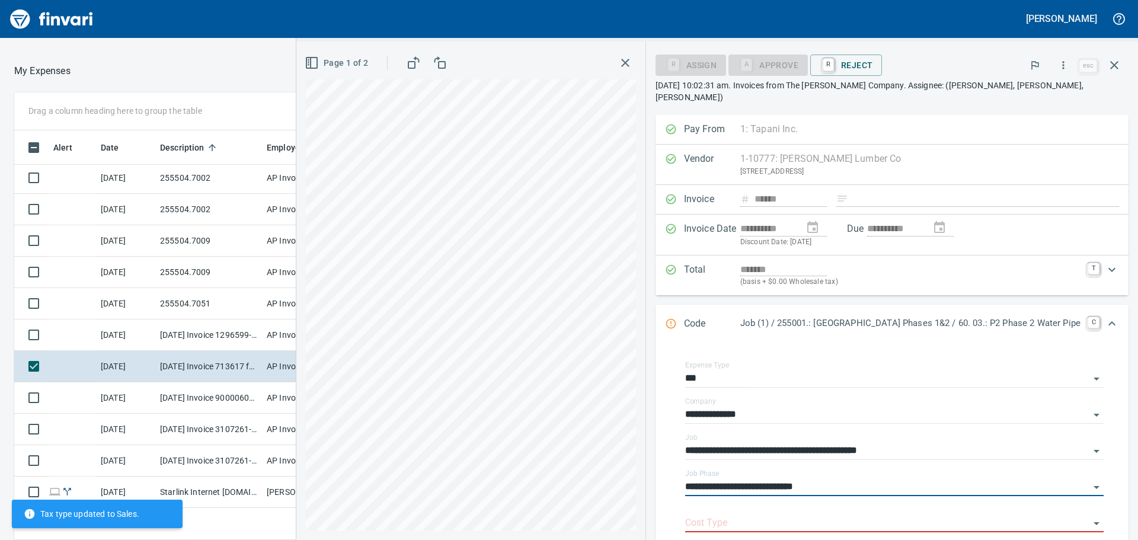
type input "**********"
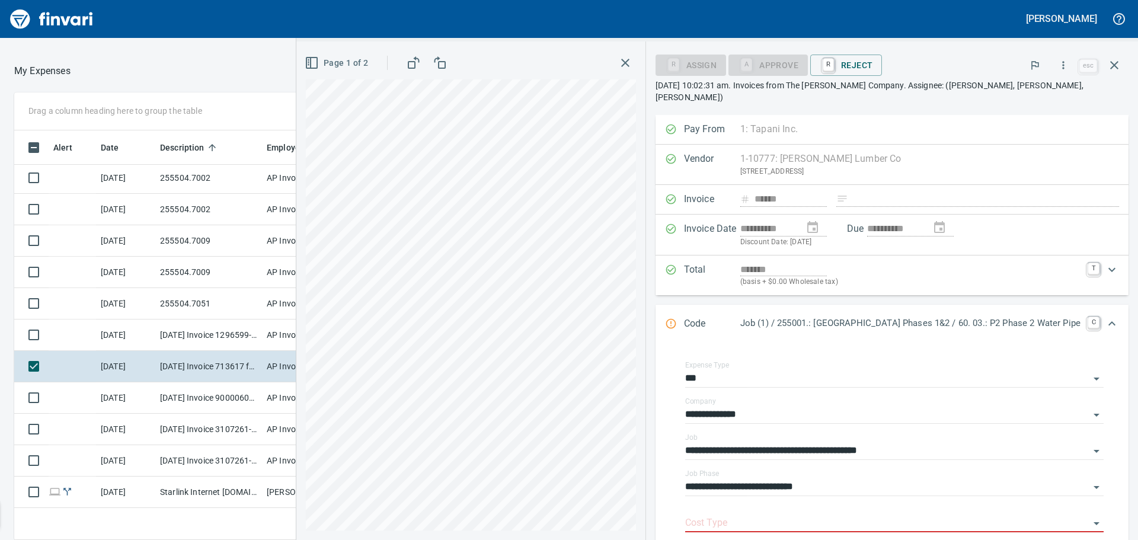
scroll to position [119, 0]
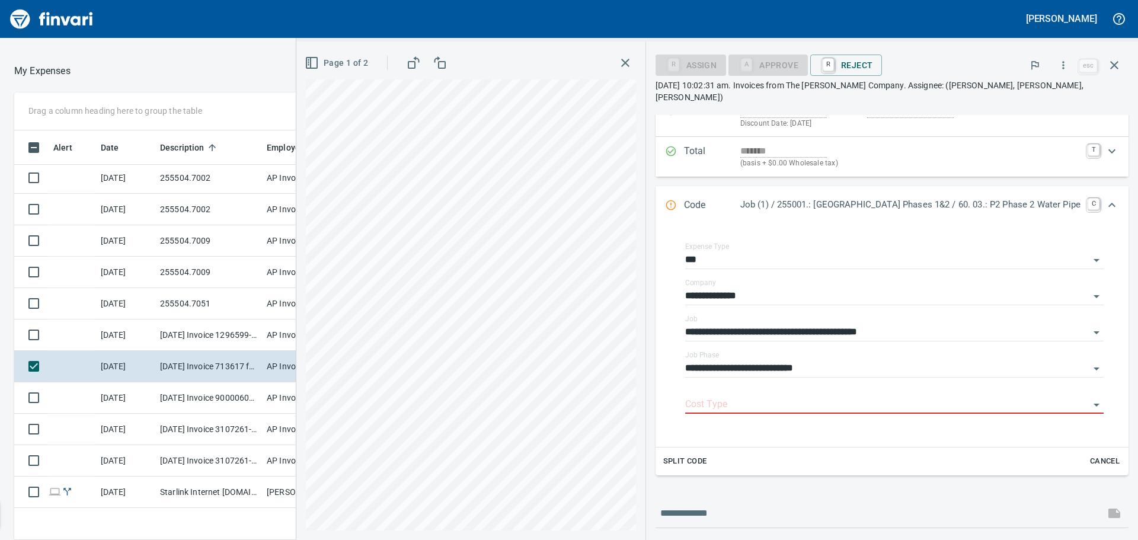
click at [746, 449] on div "Split Code Cancel" at bounding box center [892, 462] width 473 height 28
click at [685, 397] on input "Cost Type" at bounding box center [887, 405] width 404 height 17
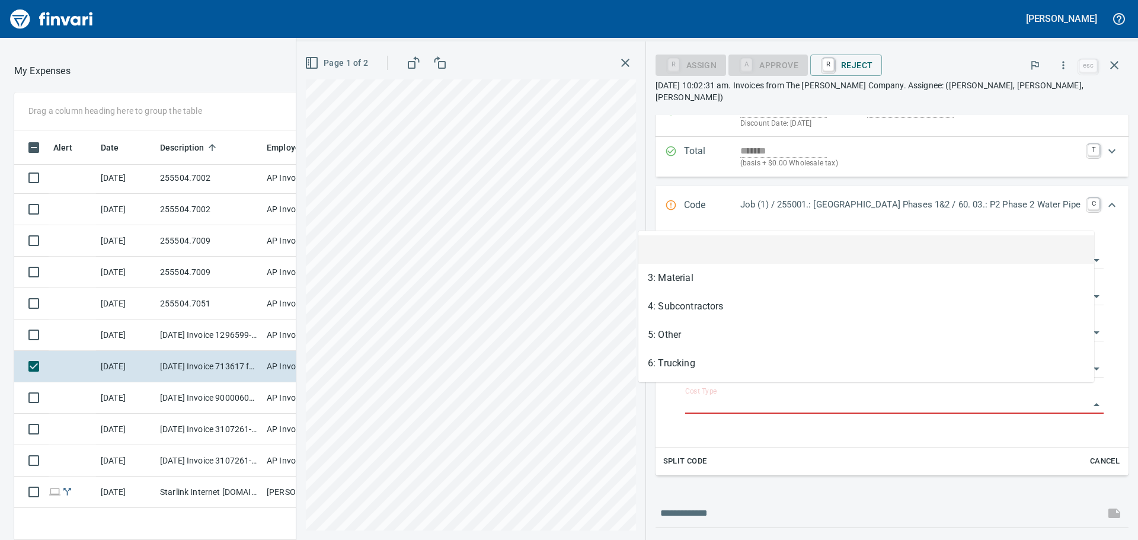
scroll to position [401, 787]
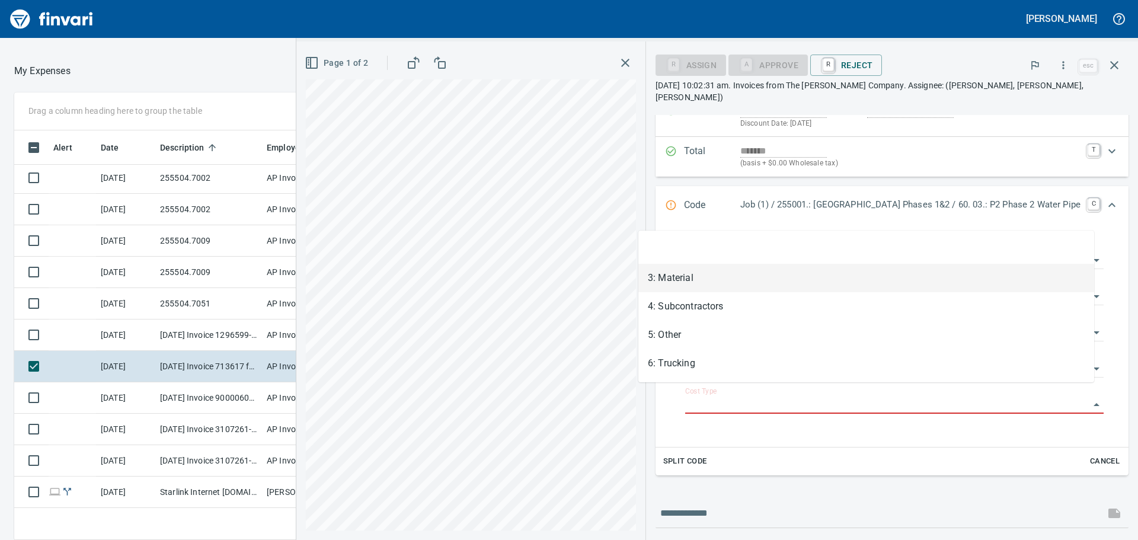
click at [691, 283] on li "3: Material" at bounding box center [867, 278] width 456 height 28
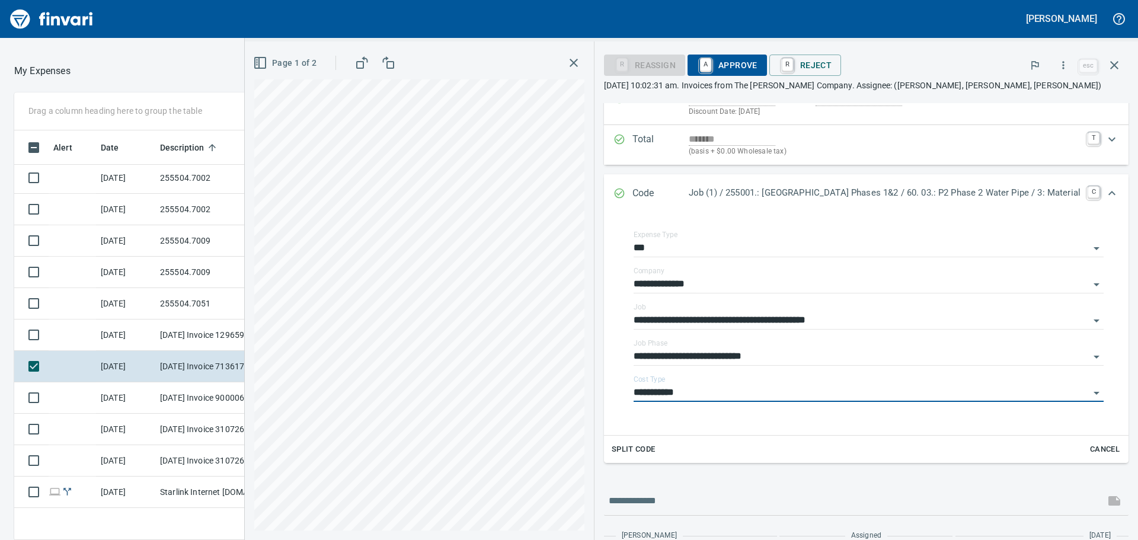
type input "**********"
click at [697, 56] on span "A Approve" at bounding box center [727, 65] width 60 height 20
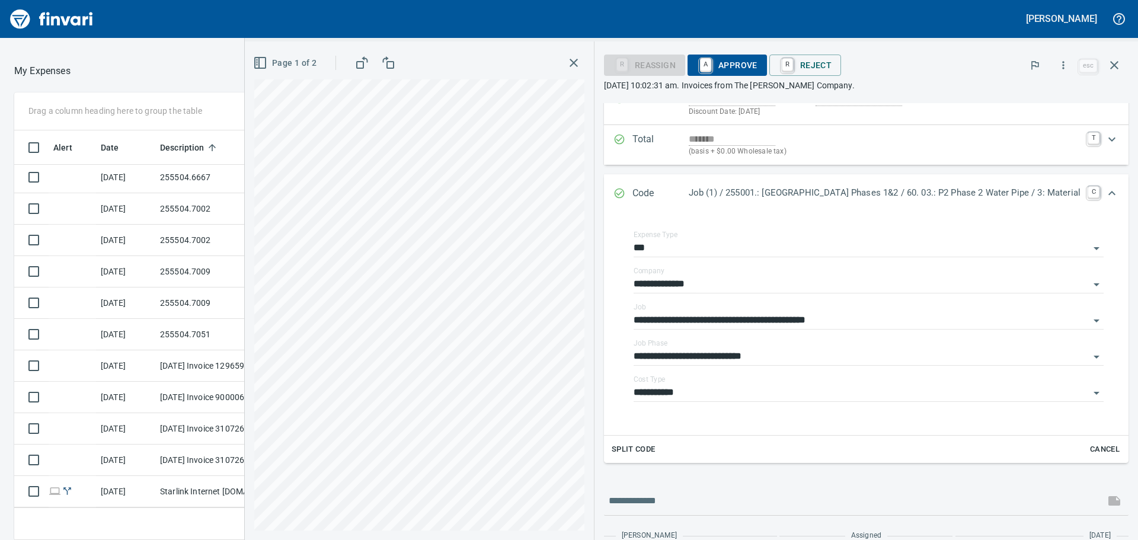
scroll to position [851, 0]
click at [1112, 71] on icon "button" at bounding box center [1114, 65] width 14 height 14
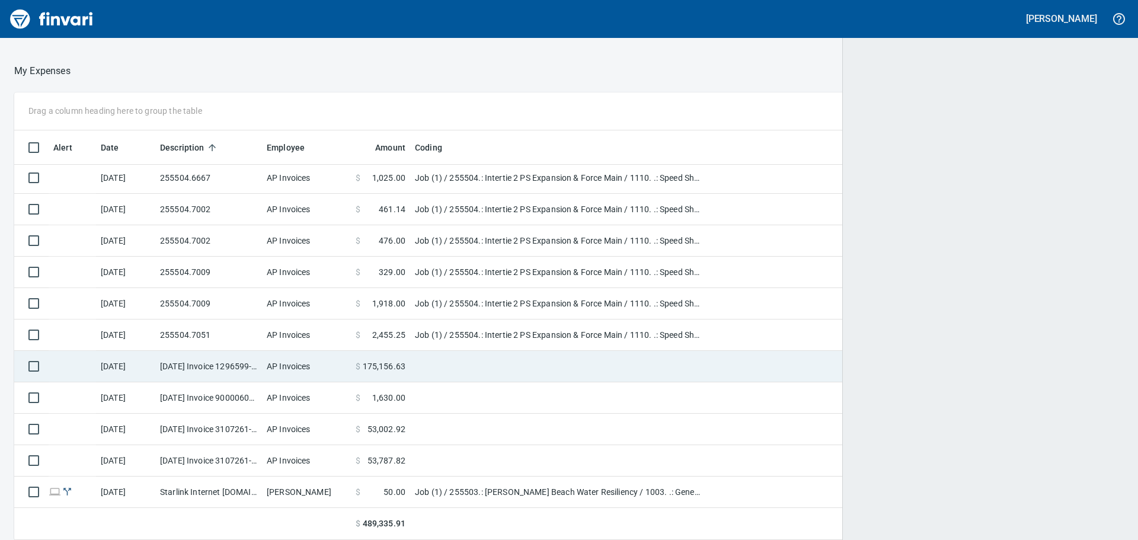
scroll to position [401, 1081]
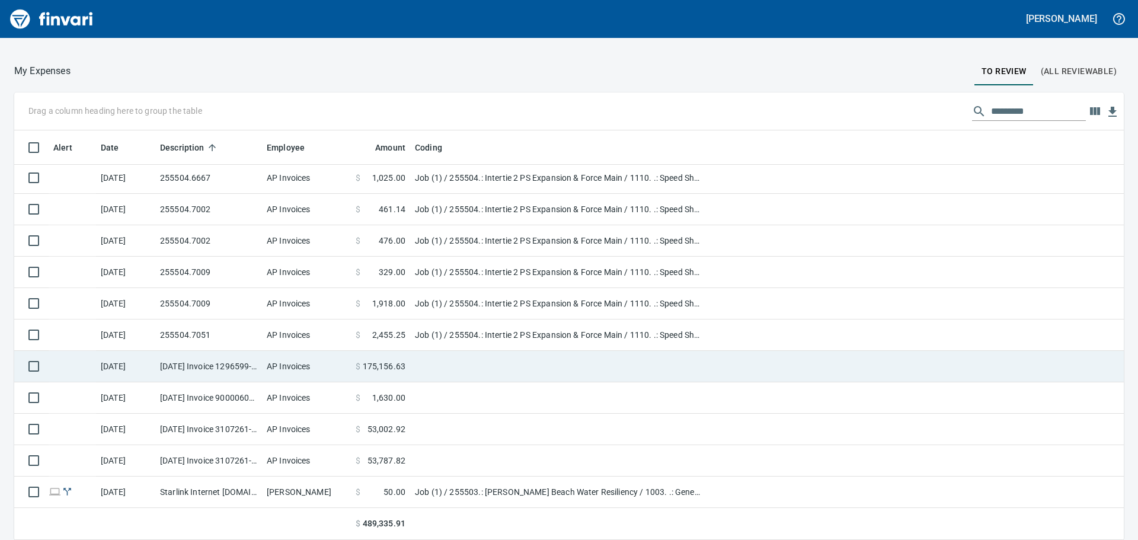
click at [337, 369] on td "AP Invoices" at bounding box center [306, 366] width 89 height 31
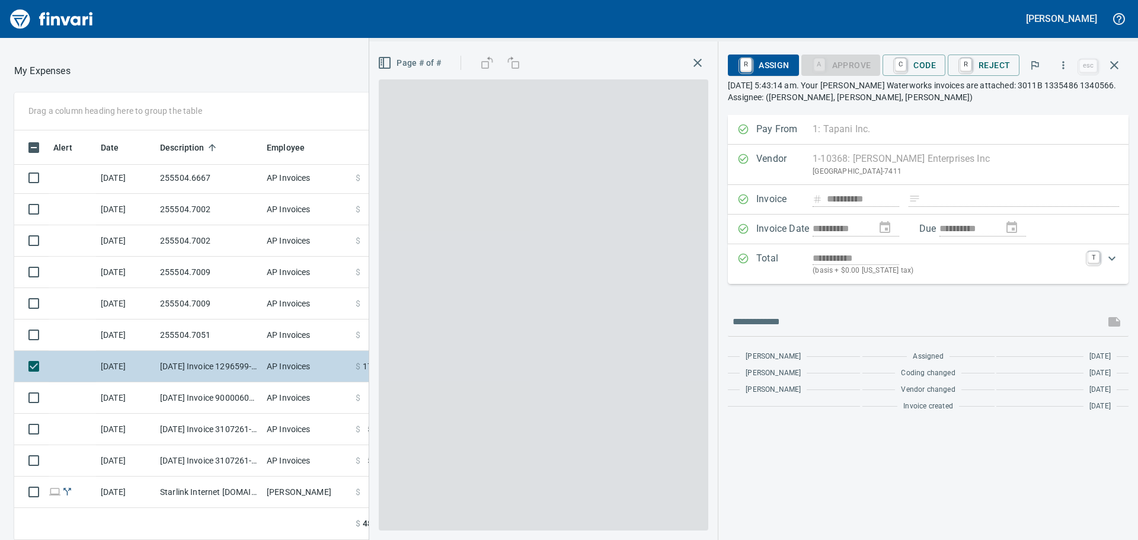
scroll to position [401, 787]
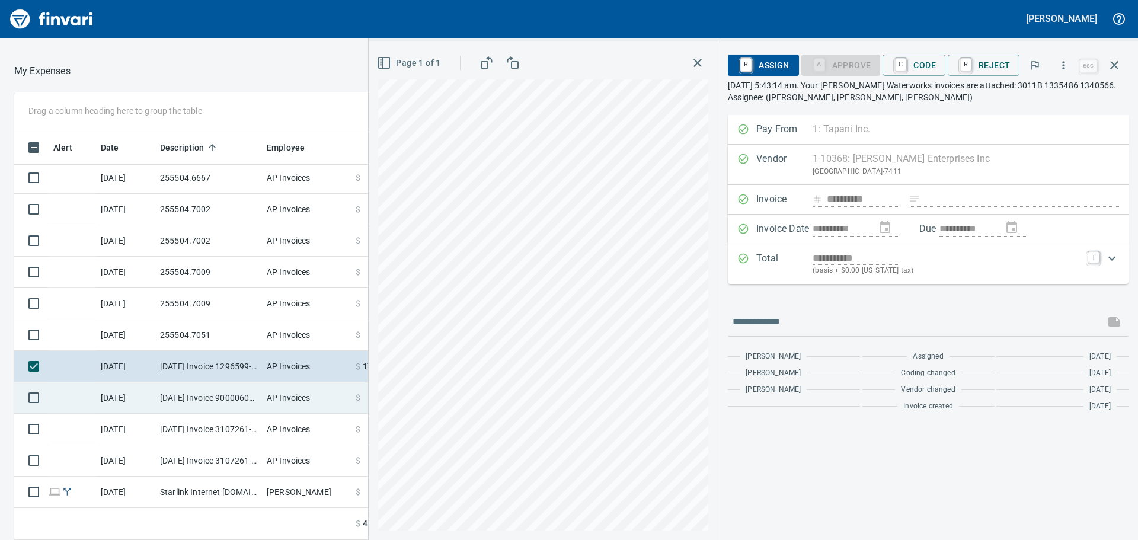
click at [284, 400] on td "AP Invoices" at bounding box center [306, 397] width 89 height 31
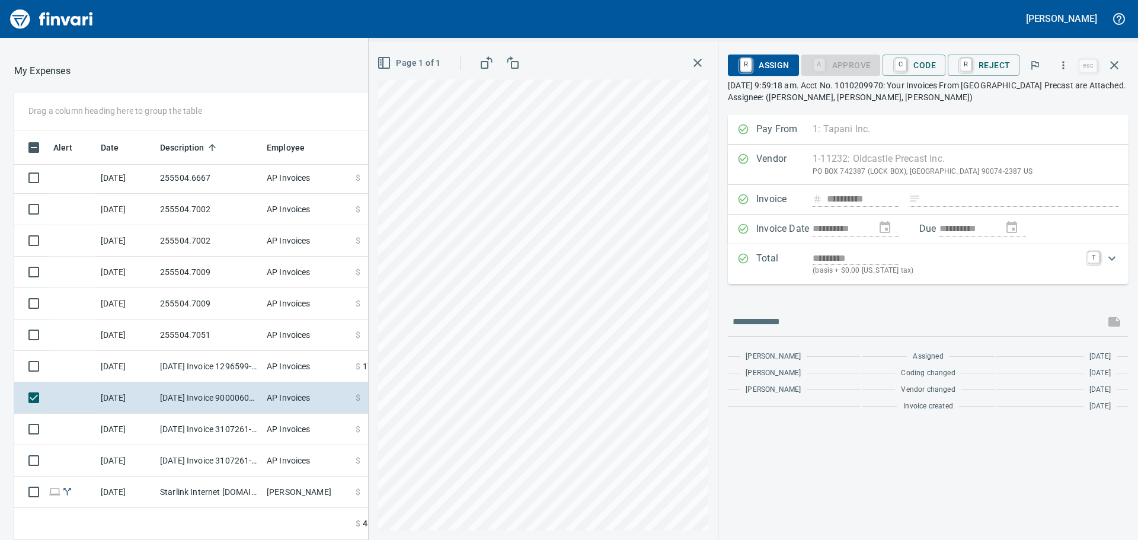
scroll to position [401, 787]
click at [1065, 67] on icon "button" at bounding box center [1064, 65] width 12 height 12
click at [1033, 97] on span "Download" at bounding box center [1062, 99] width 114 height 14
click at [1120, 67] on icon "button" at bounding box center [1114, 65] width 14 height 14
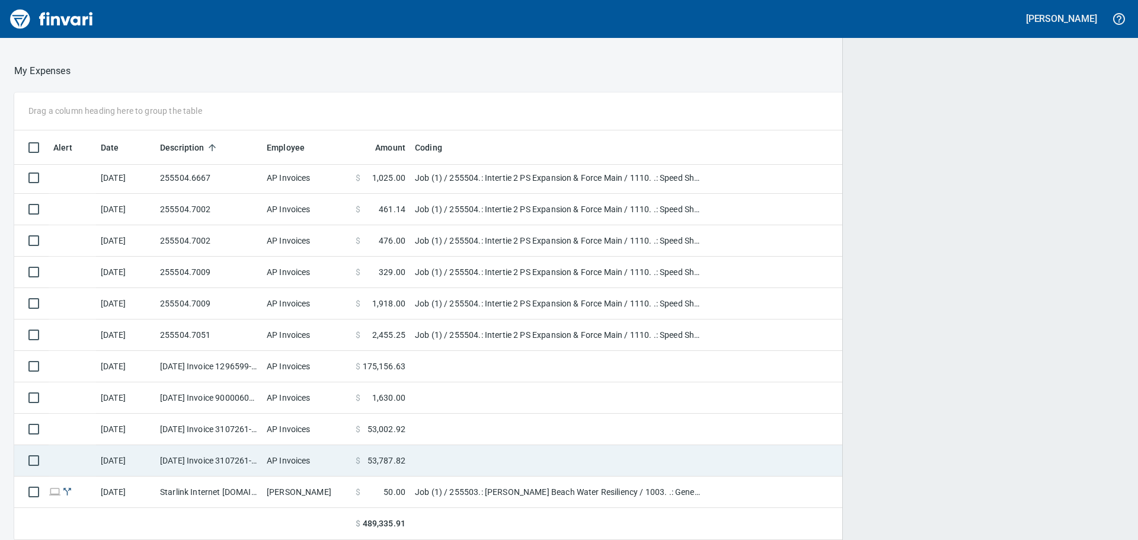
scroll to position [401, 1083]
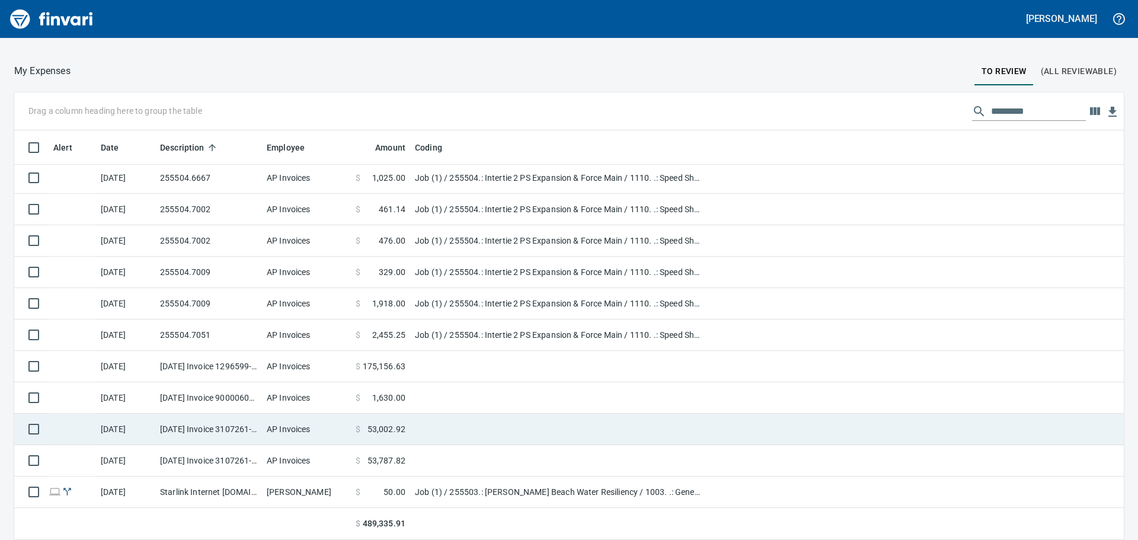
click at [235, 429] on td "9/25/2025 Invoice 3107261-02 from Western Water Works Supply Co Inc (1-30586)" at bounding box center [208, 429] width 107 height 31
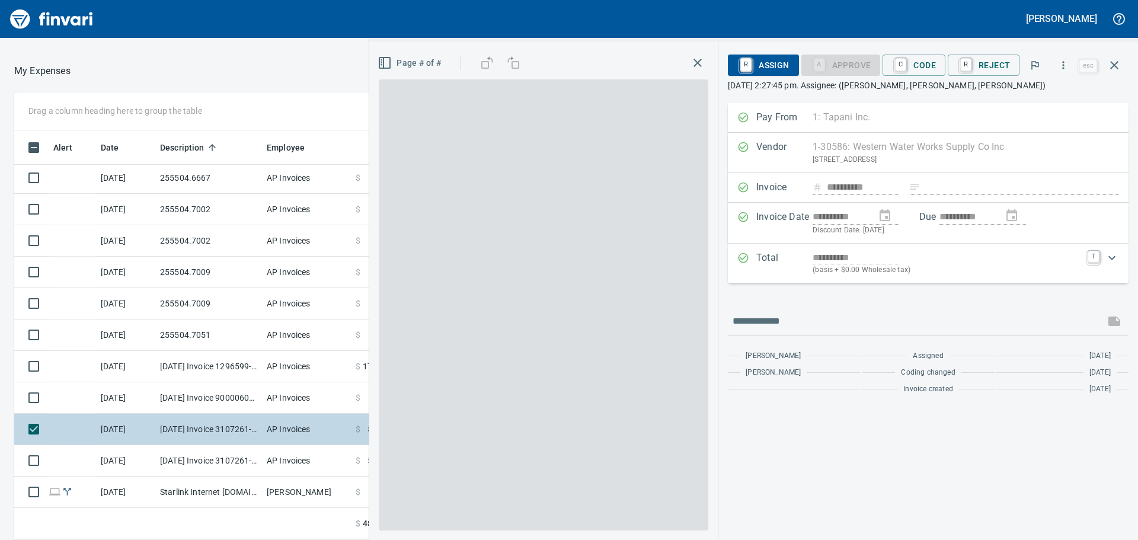
scroll to position [401, 787]
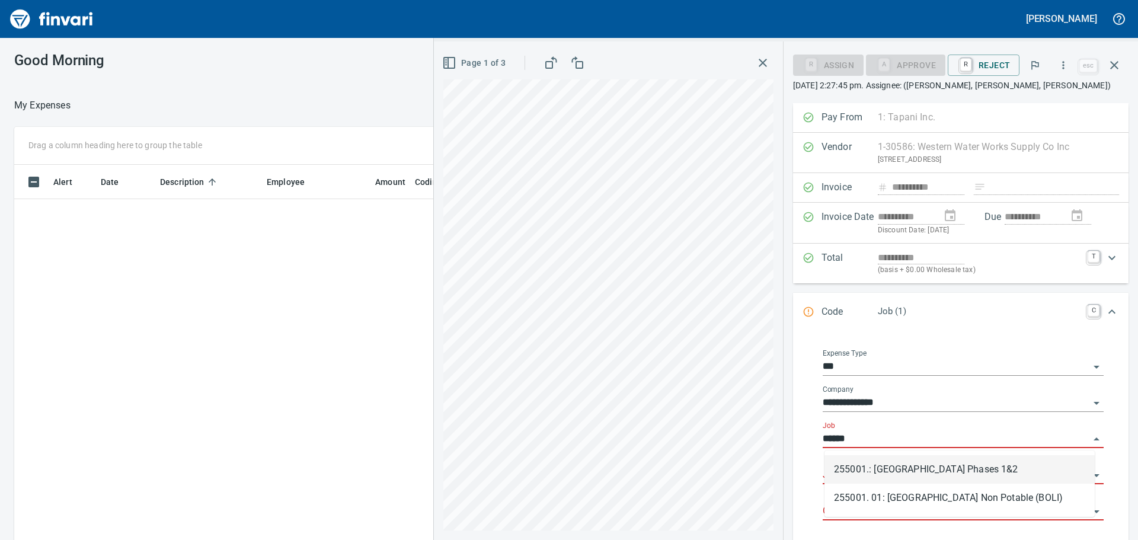
scroll to position [401, 787]
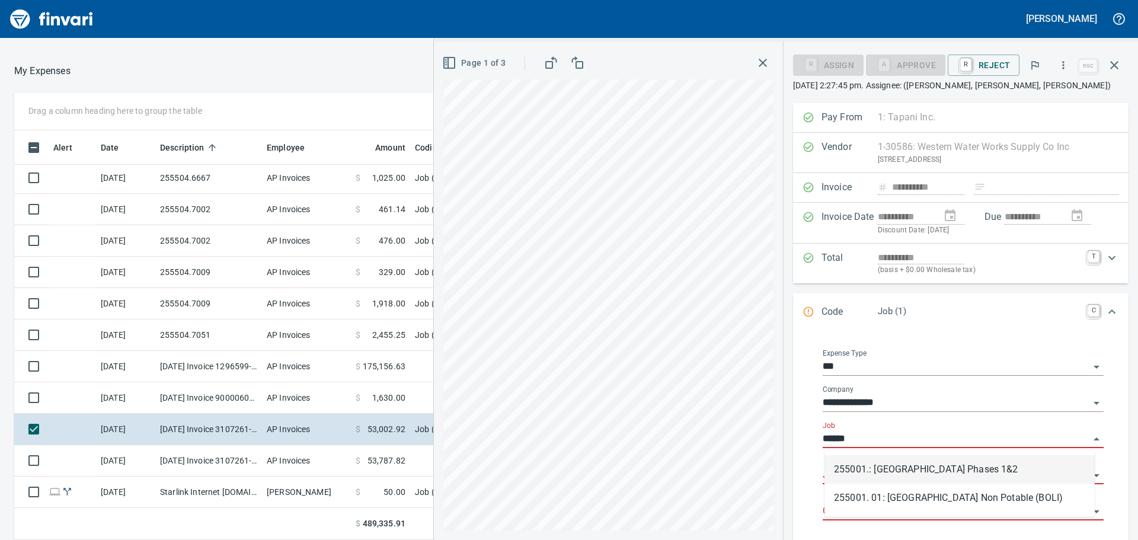
click at [862, 473] on li "255001.: Kingston Terrace Town Center Phases 1&2" at bounding box center [960, 469] width 270 height 28
click at [863, 473] on input "Job Phase" at bounding box center [956, 475] width 267 height 17
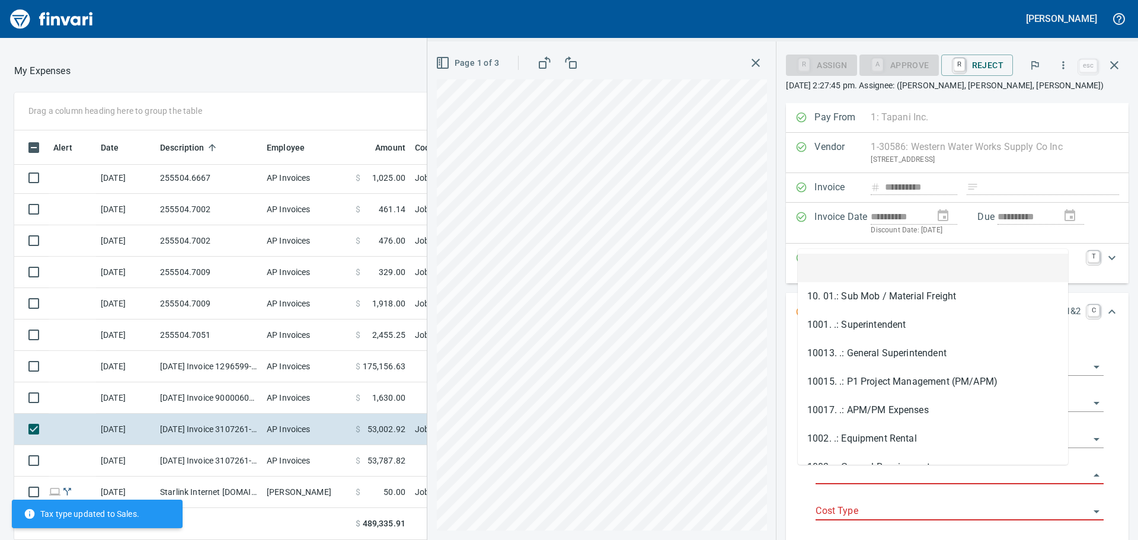
type input "**********"
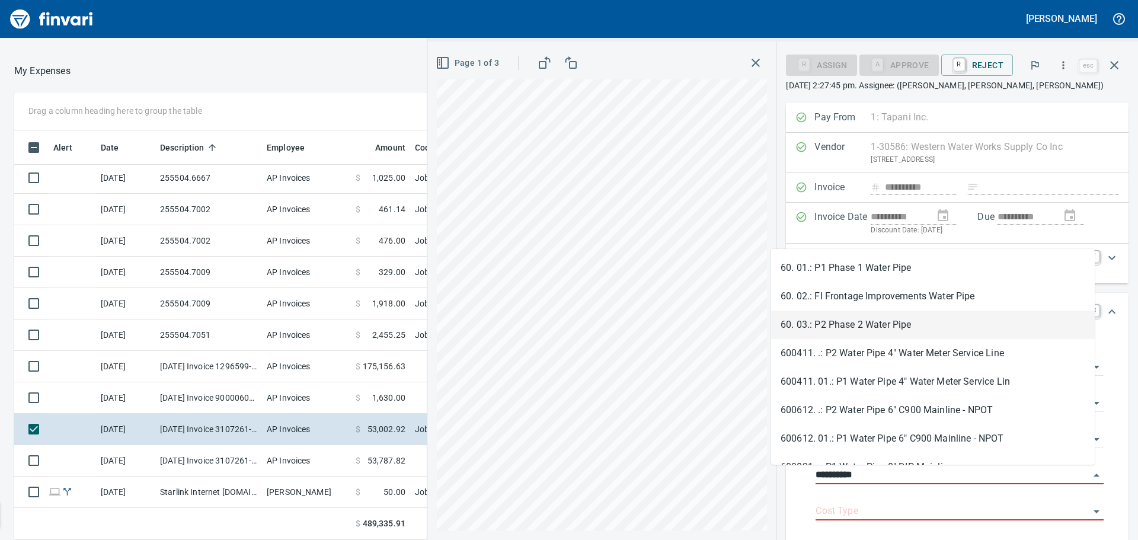
click at [899, 320] on li "60. 03.: P2 Phase 2 Water Pipe" at bounding box center [933, 325] width 324 height 28
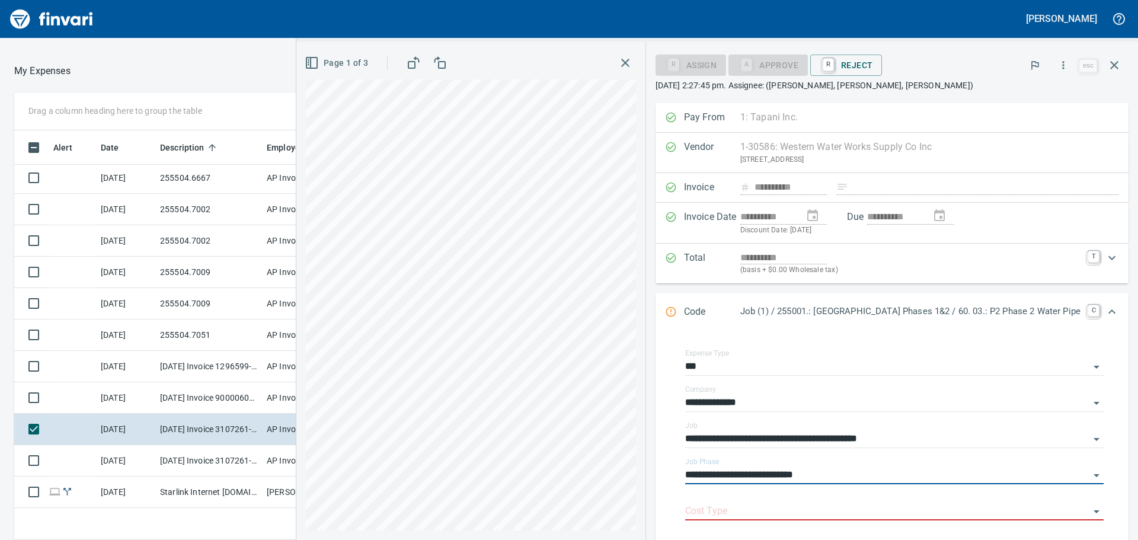
type input "**********"
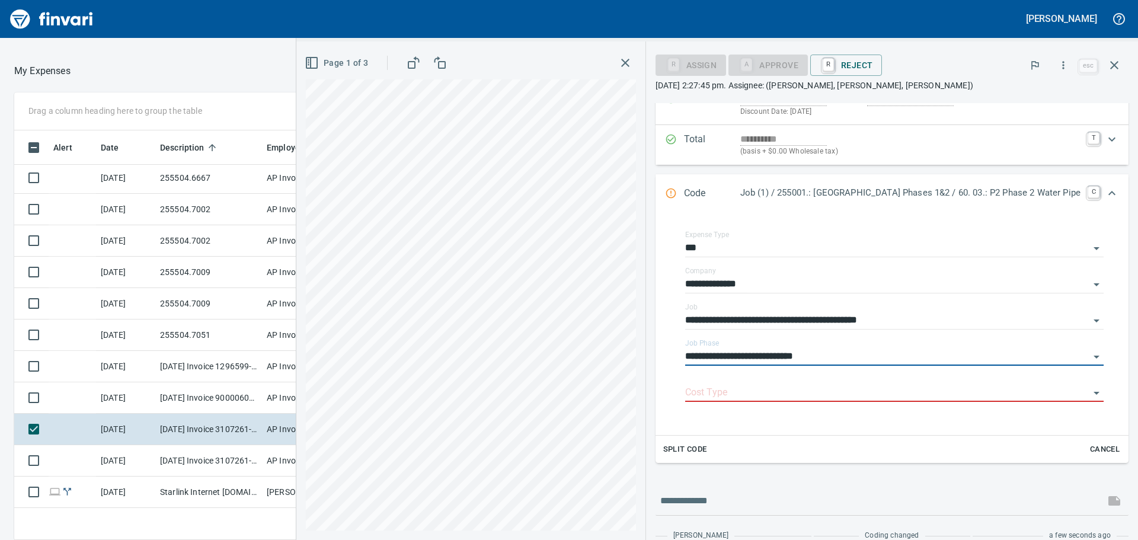
click at [688, 515] on div at bounding box center [892, 501] width 473 height 28
click at [685, 385] on input "Cost Type" at bounding box center [887, 393] width 404 height 17
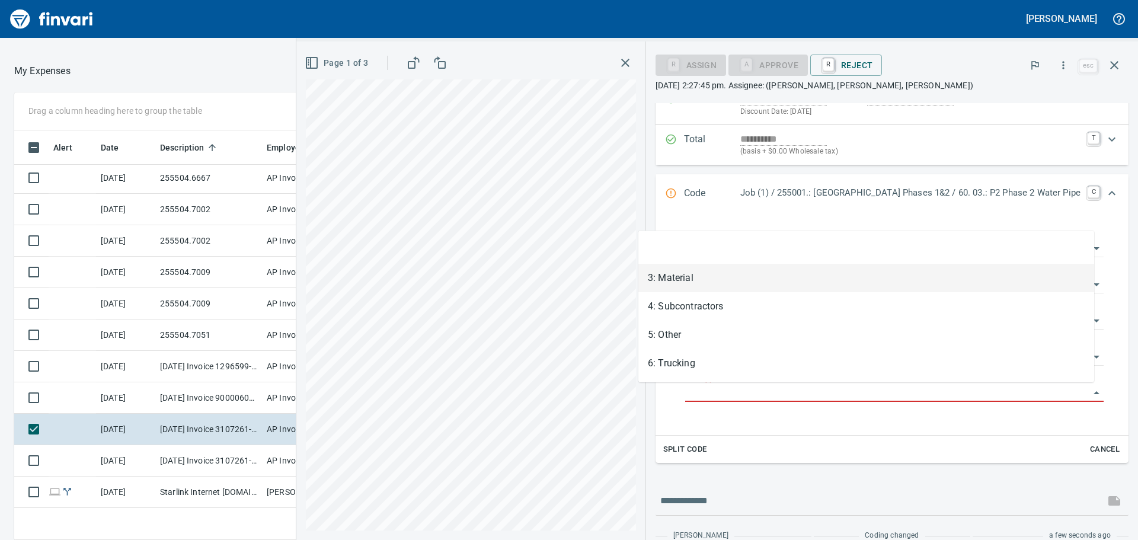
click at [679, 279] on li "3: Material" at bounding box center [867, 278] width 456 height 28
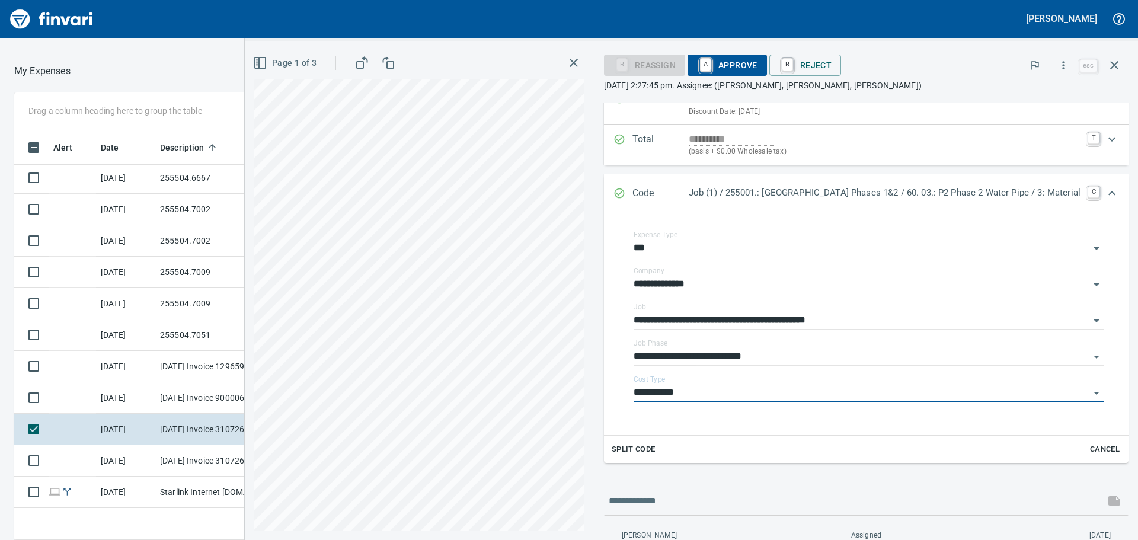
type input "**********"
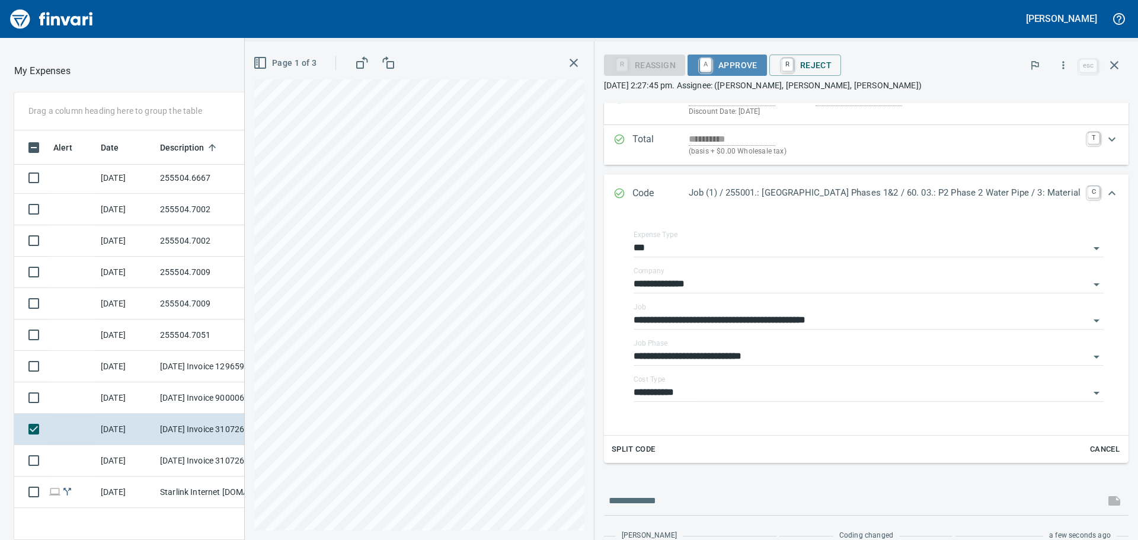
click at [697, 60] on span "A Approve" at bounding box center [727, 65] width 60 height 20
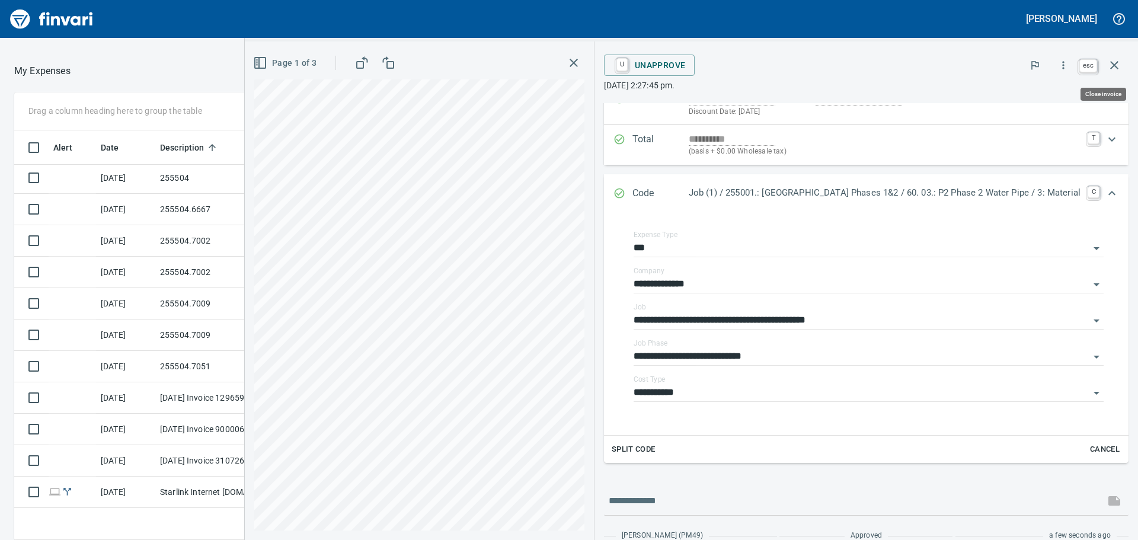
click at [1115, 65] on icon "button" at bounding box center [1114, 65] width 8 height 8
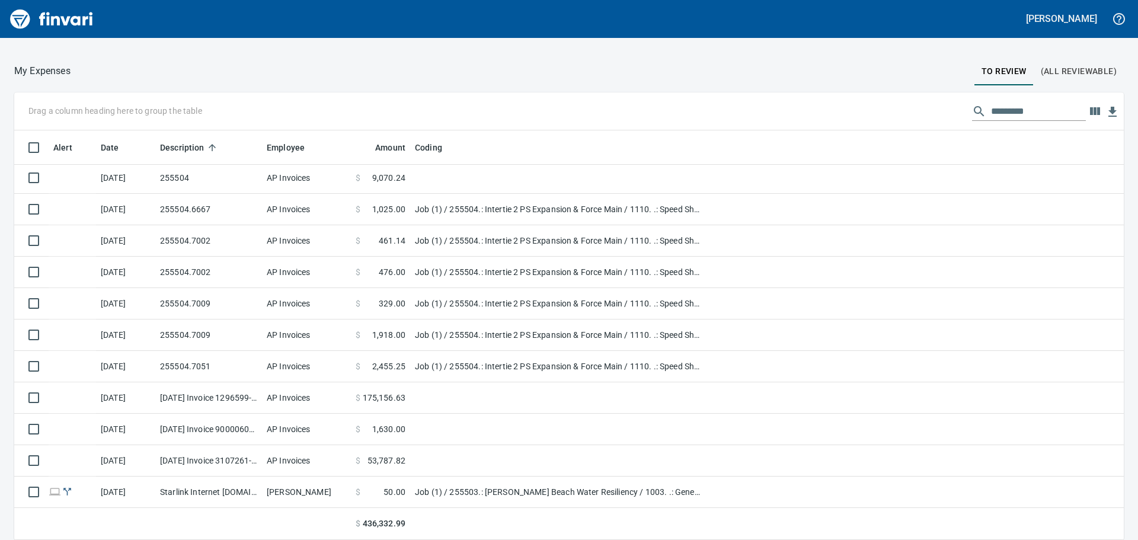
scroll to position [401, 1083]
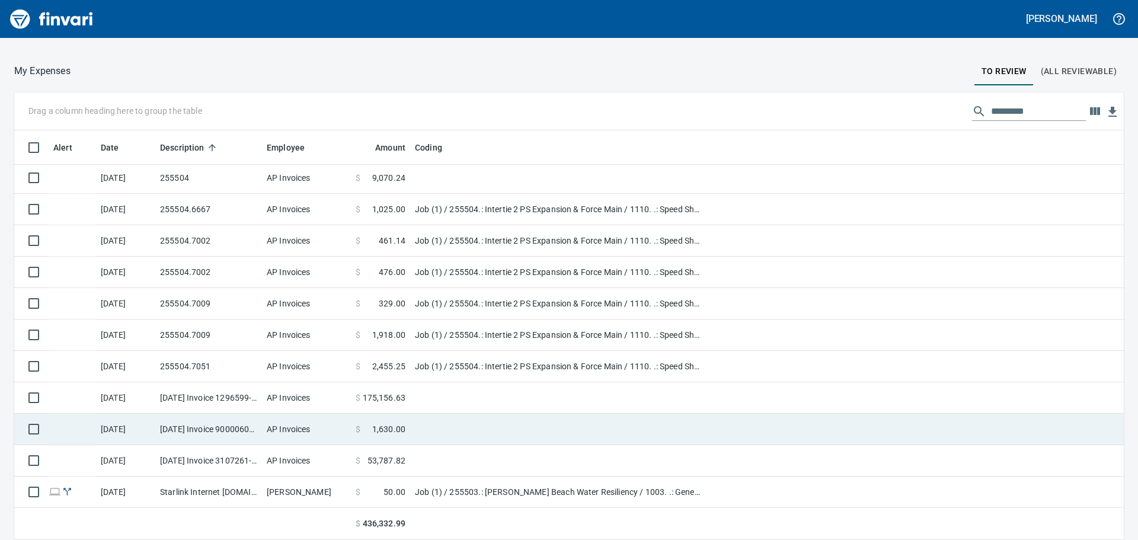
click at [269, 432] on td "AP Invoices" at bounding box center [306, 429] width 89 height 31
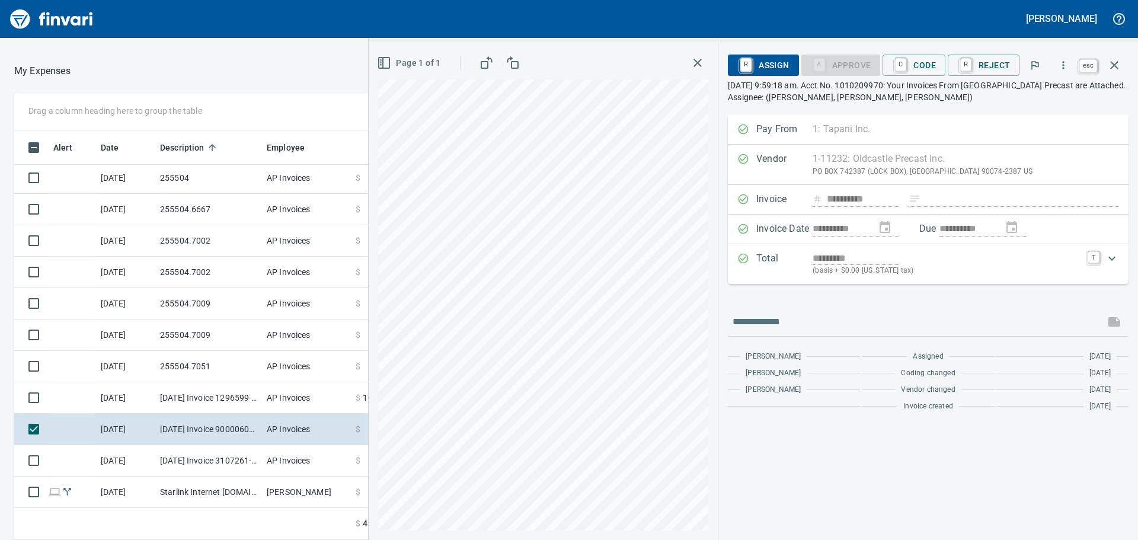
scroll to position [401, 787]
click at [1119, 65] on icon "button" at bounding box center [1114, 65] width 14 height 14
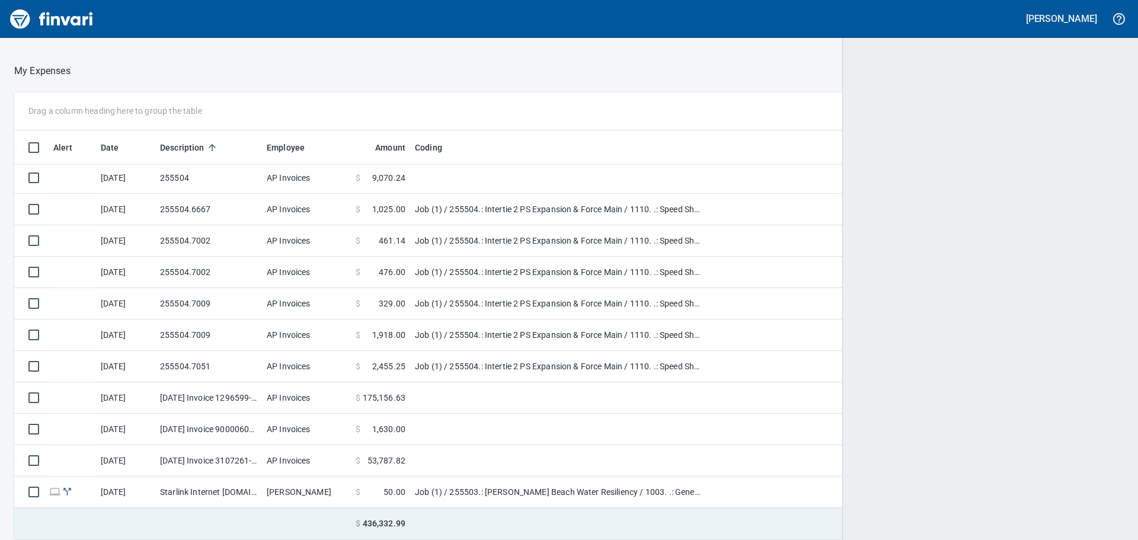
scroll to position [1, 1]
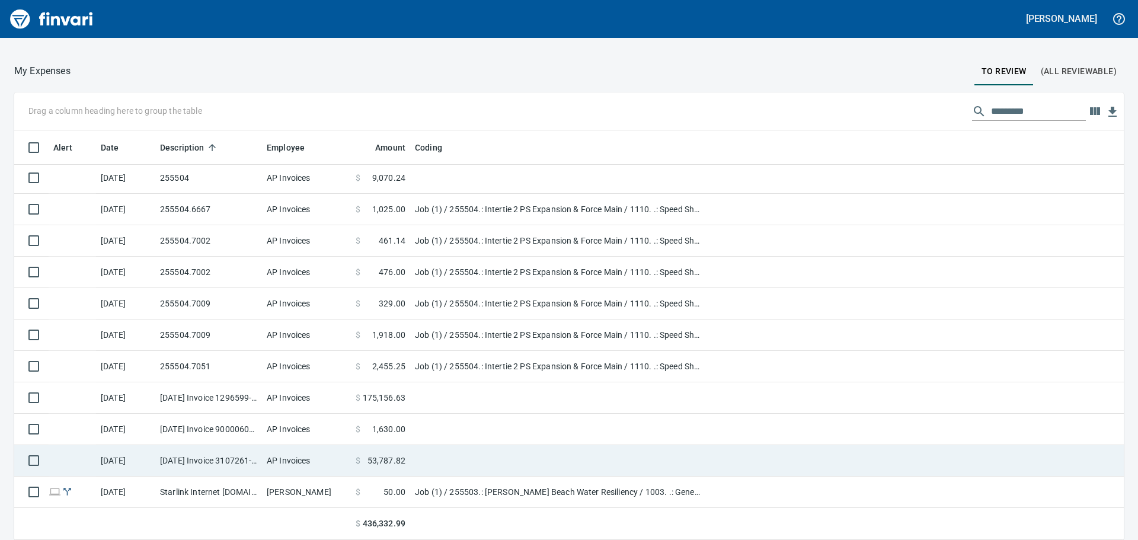
click at [292, 462] on td "AP Invoices" at bounding box center [306, 460] width 89 height 31
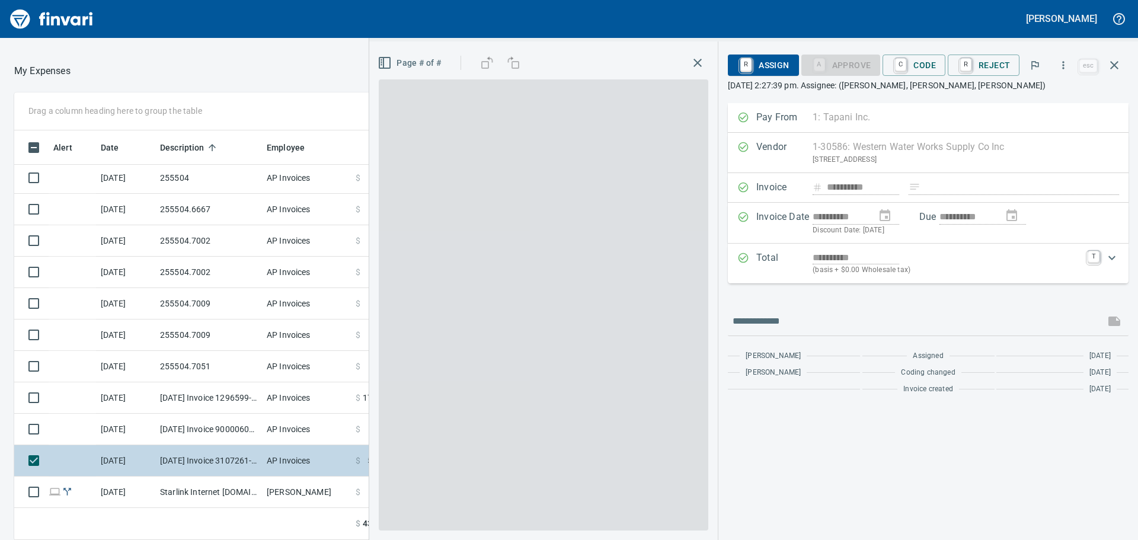
scroll to position [401, 787]
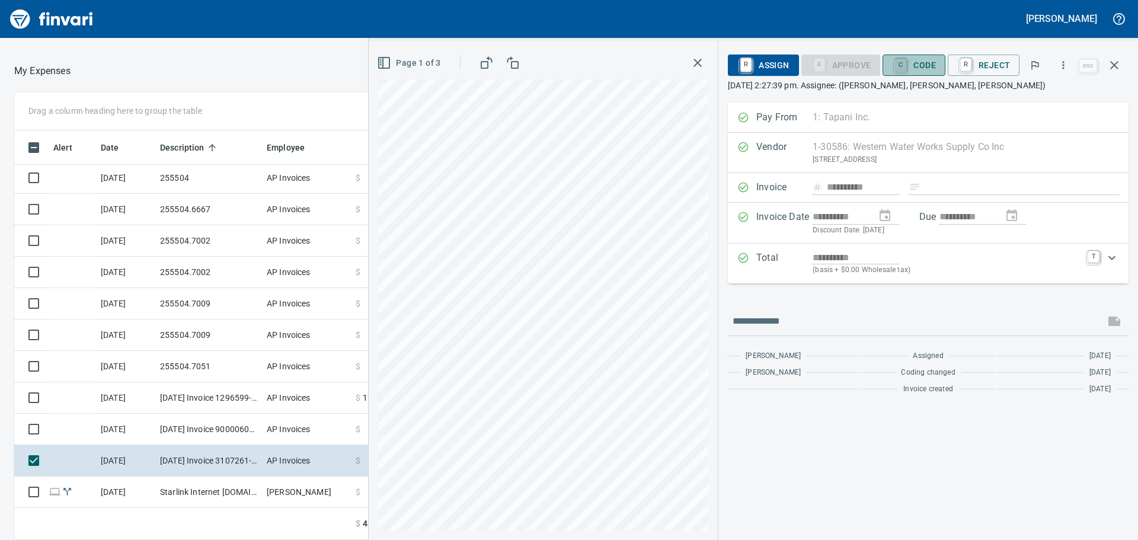
click at [907, 63] on link "C" at bounding box center [900, 65] width 11 height 13
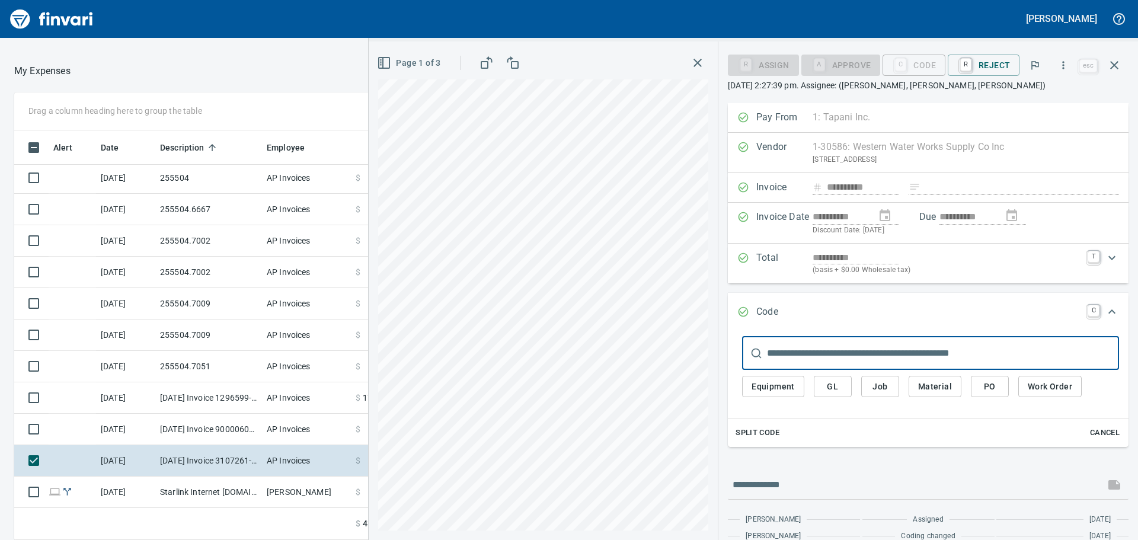
click at [891, 392] on button "Job" at bounding box center [880, 387] width 38 height 22
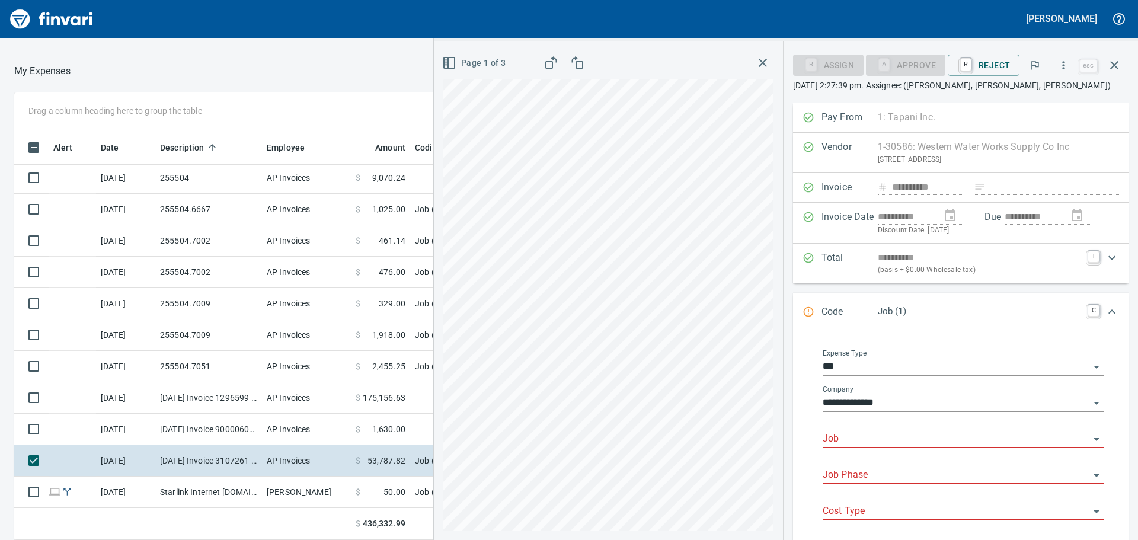
click at [857, 434] on input "Job" at bounding box center [956, 439] width 267 height 17
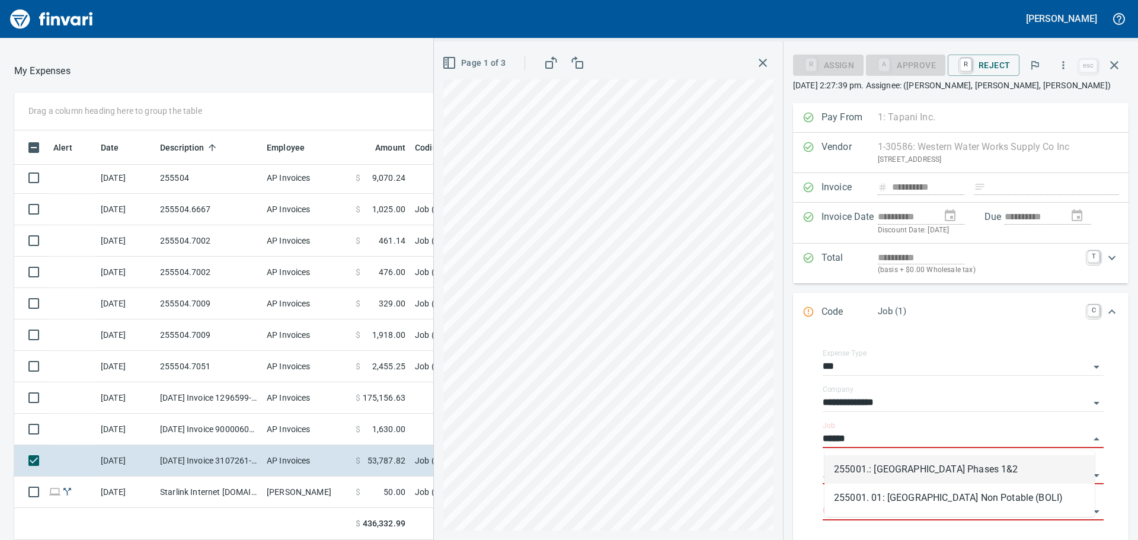
click at [850, 474] on li "255001.: Kingston Terrace Town Center Phases 1&2" at bounding box center [960, 469] width 270 height 28
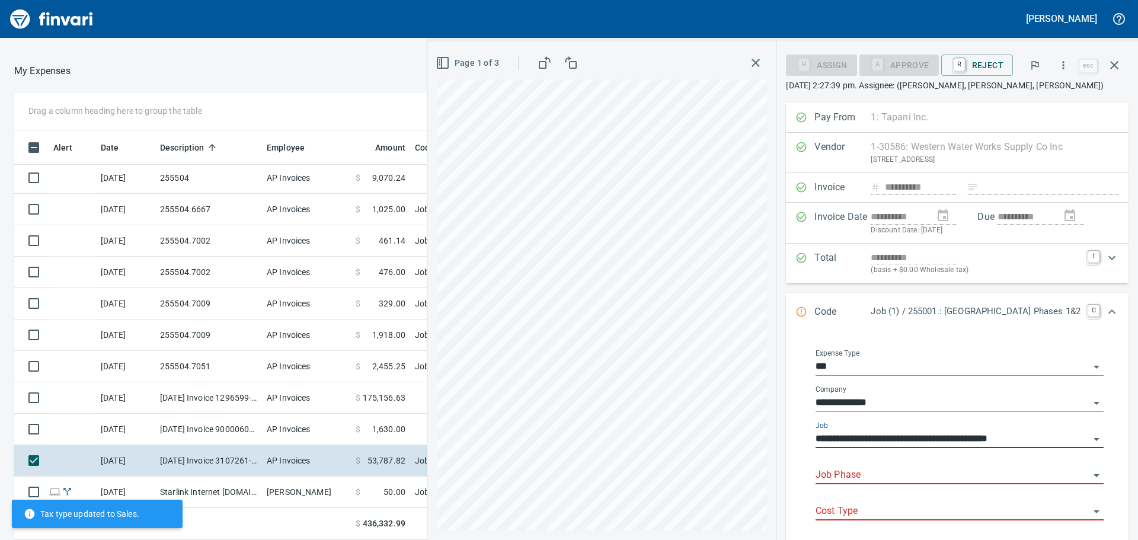
type input "**********"
click at [857, 473] on input "Job Phase" at bounding box center [953, 475] width 274 height 17
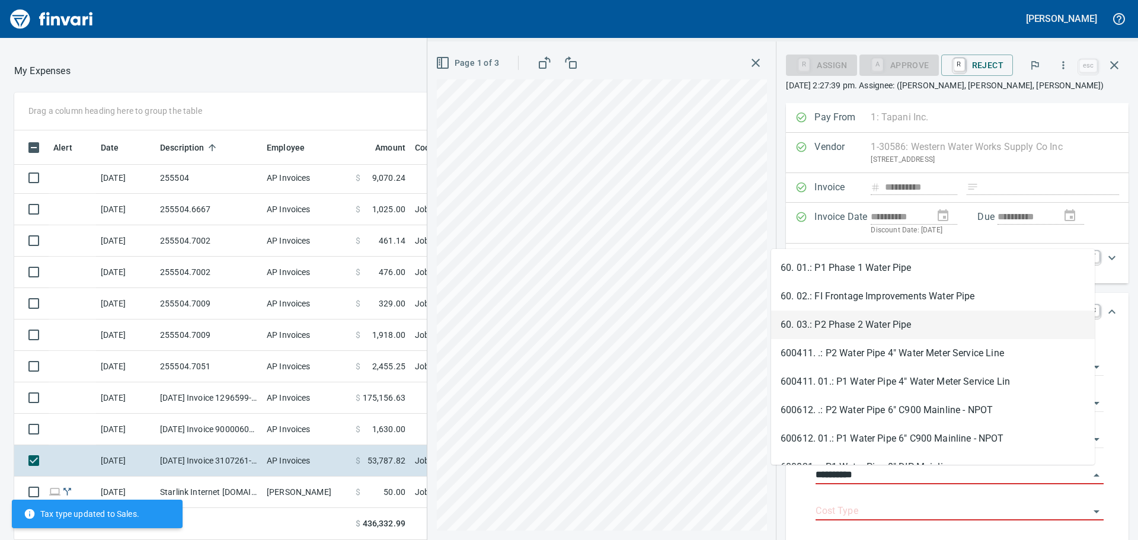
click at [894, 320] on li "60. 03.: P2 Phase 2 Water Pipe" at bounding box center [933, 325] width 324 height 28
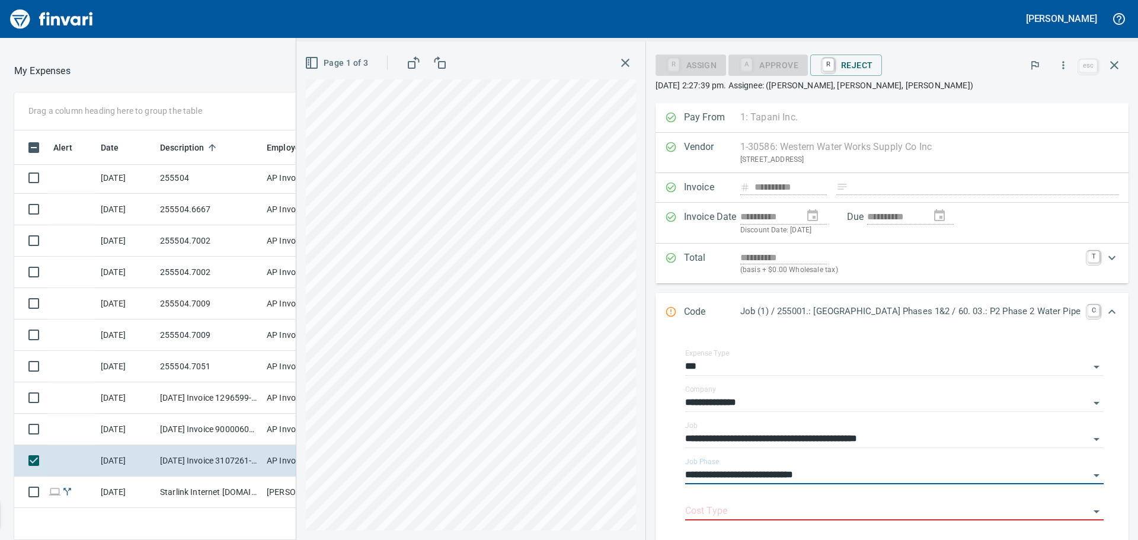
scroll to position [119, 0]
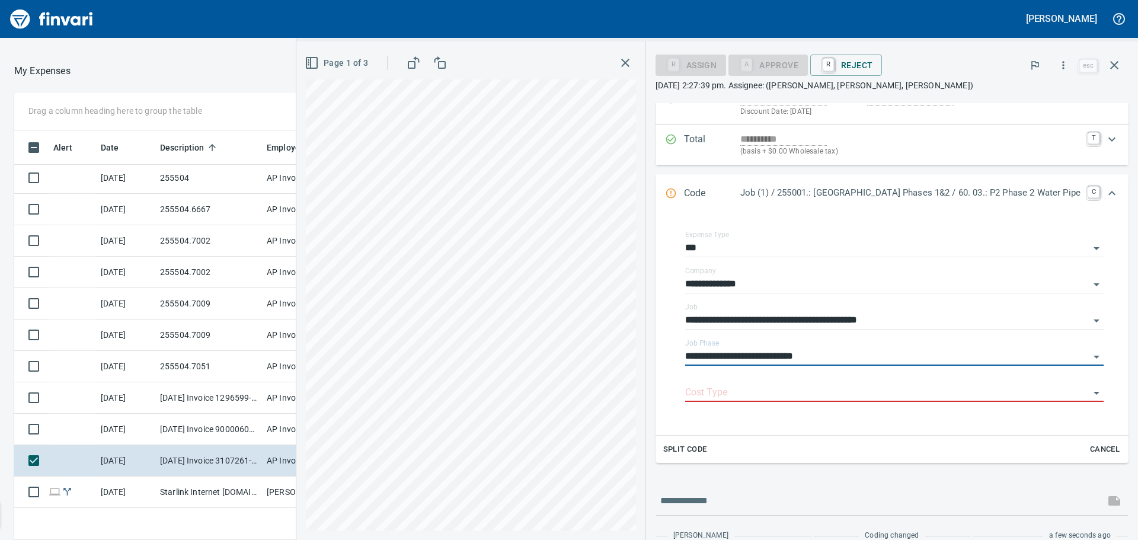
type input "**********"
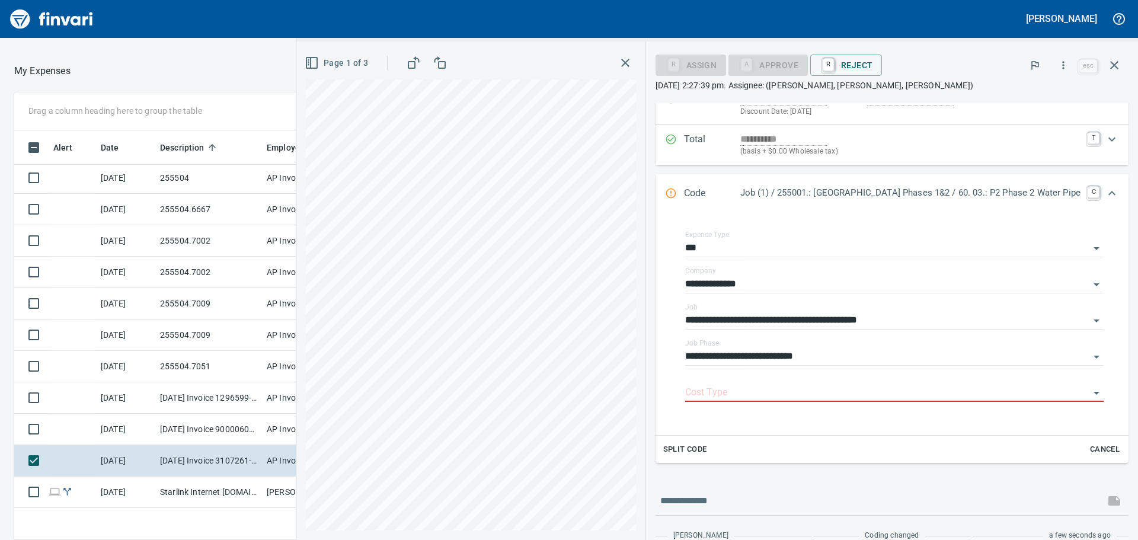
click at [711, 451] on div "Split Code Cancel" at bounding box center [892, 450] width 473 height 28
click at [713, 398] on input "Cost Type" at bounding box center [887, 393] width 404 height 17
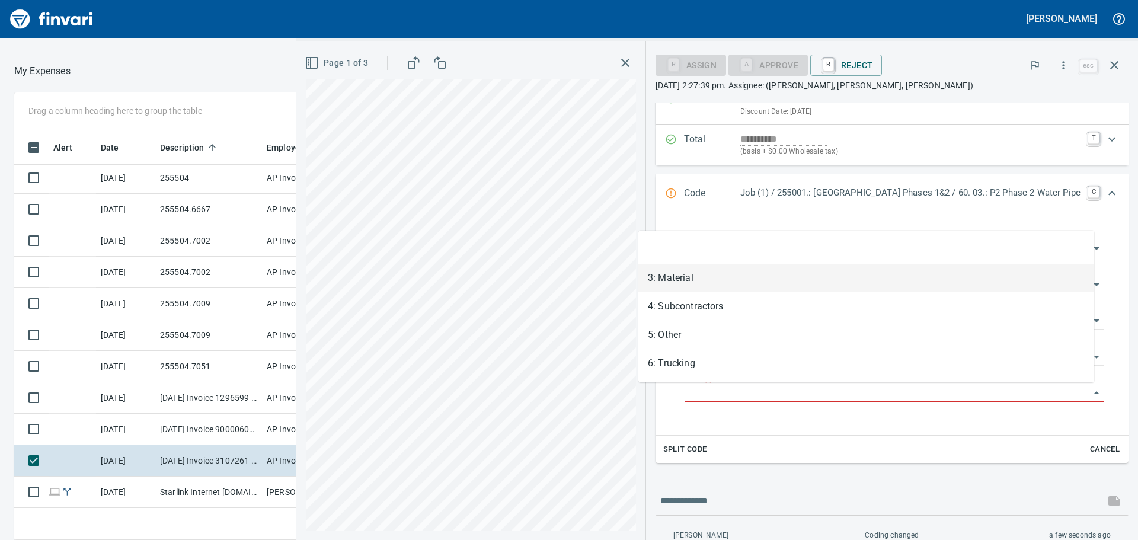
click at [717, 275] on li "3: Material" at bounding box center [867, 278] width 456 height 28
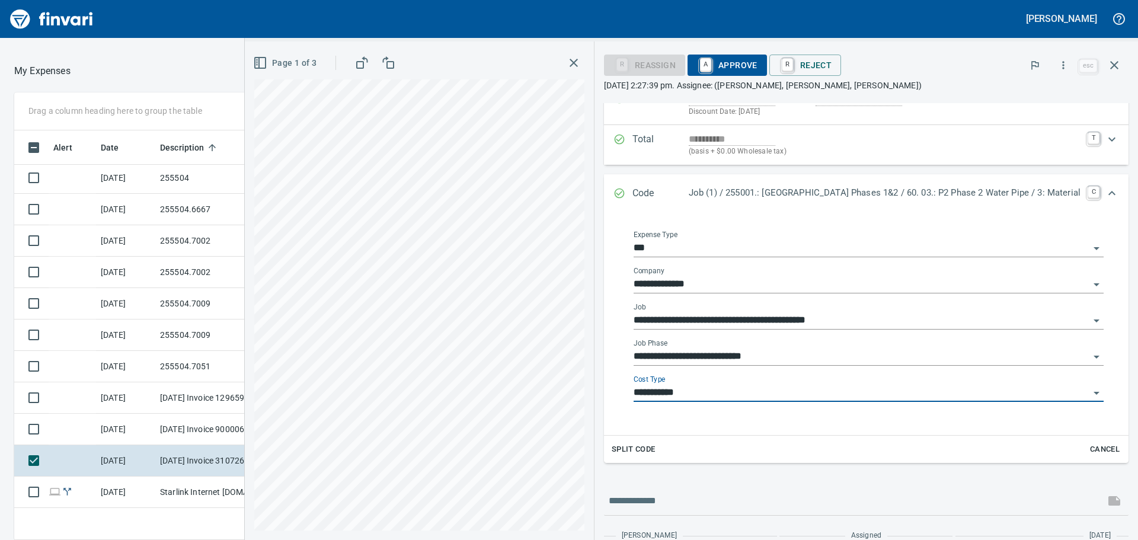
type input "**********"
click at [697, 63] on span "A Approve" at bounding box center [727, 65] width 60 height 20
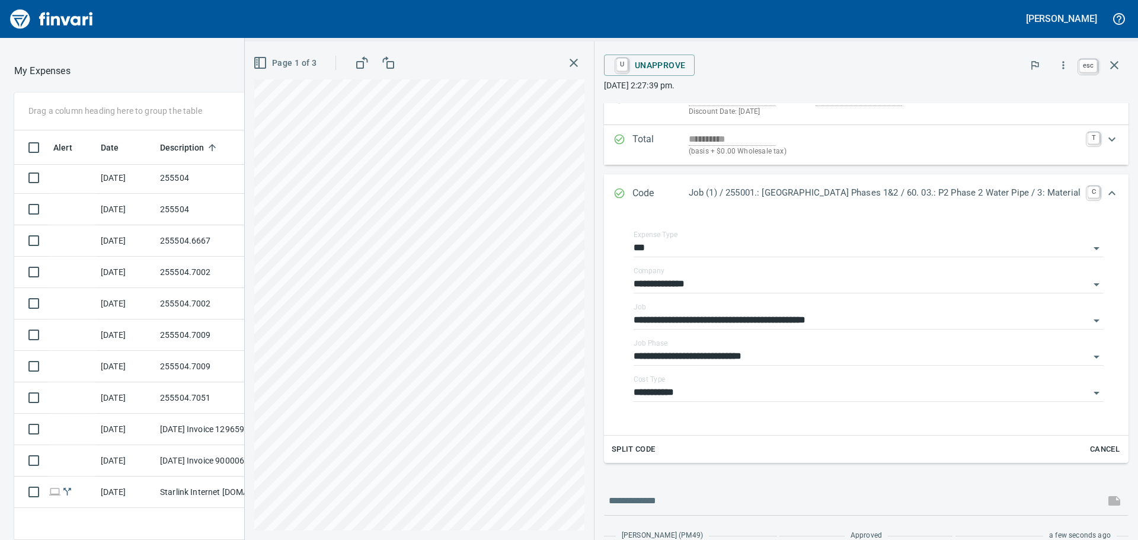
click at [1116, 68] on icon "button" at bounding box center [1114, 65] width 14 height 14
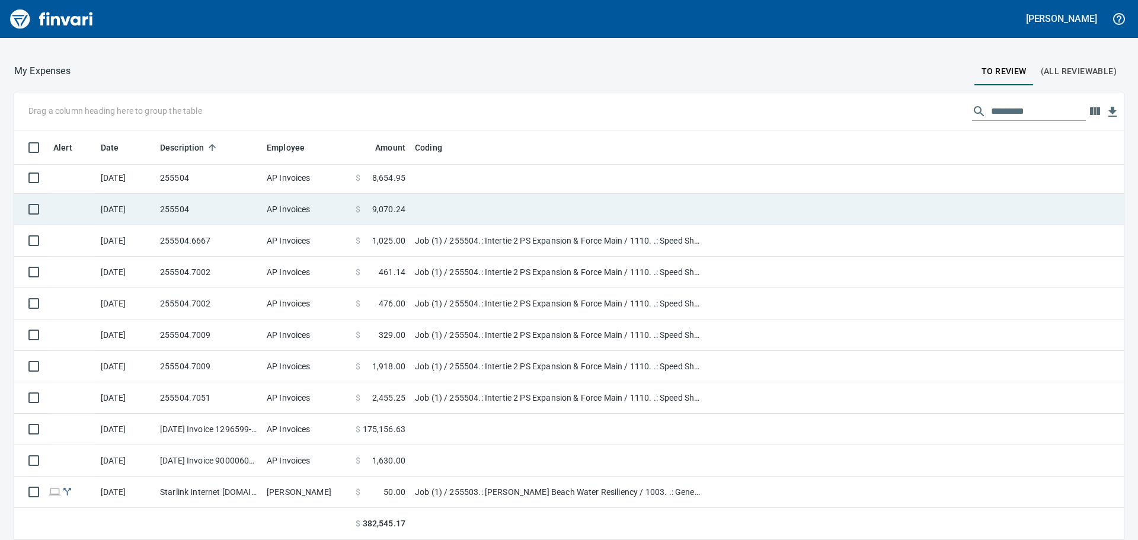
scroll to position [401, 1081]
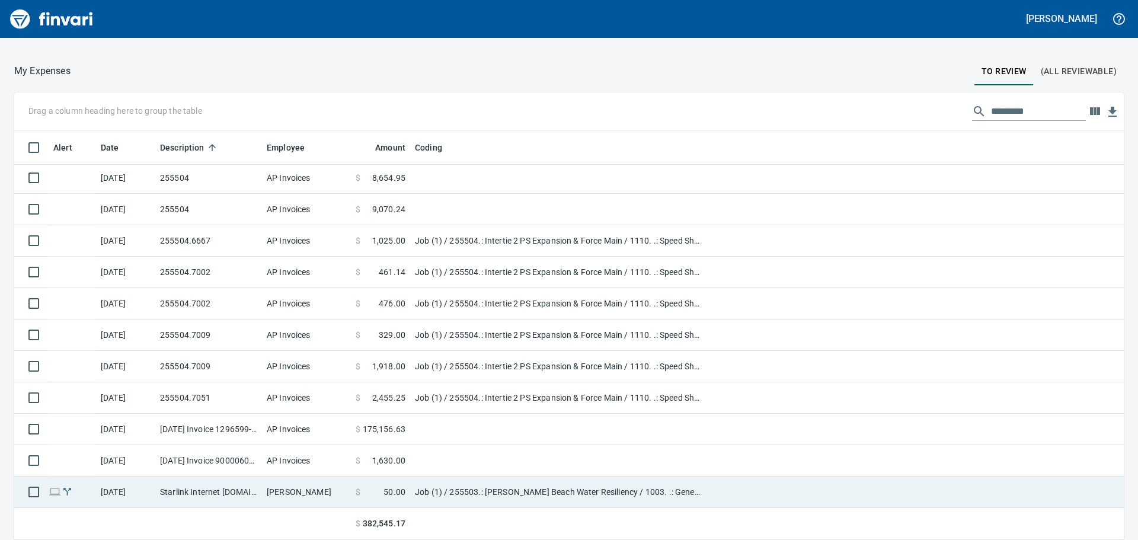
click at [515, 484] on td "Job (1) / 255503.: Cannon Beach Water Resiliency / 1003. .: General Requirement…" at bounding box center [558, 492] width 296 height 31
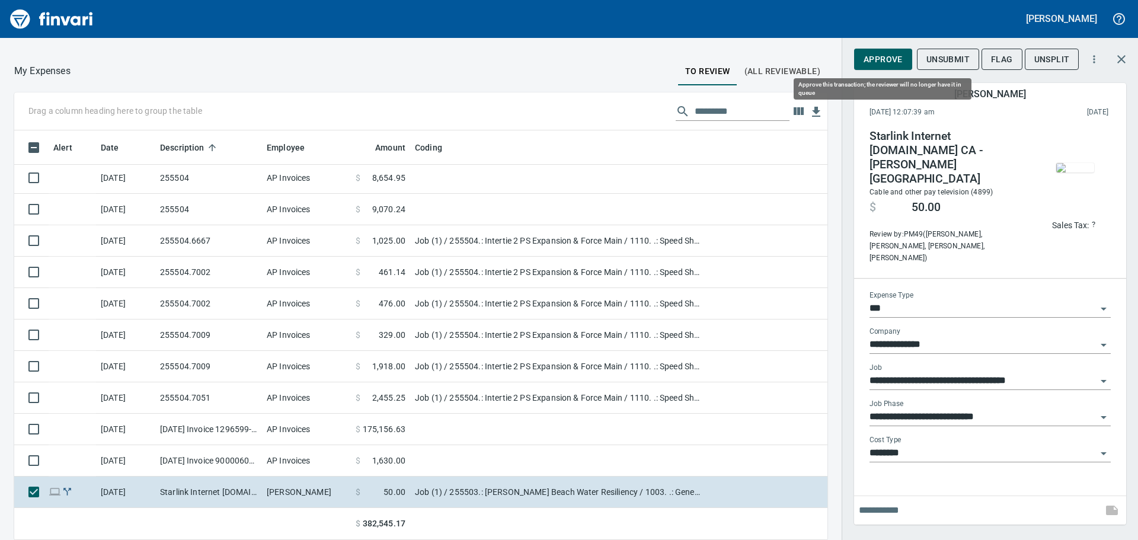
click at [895, 57] on span "Approve" at bounding box center [883, 59] width 39 height 15
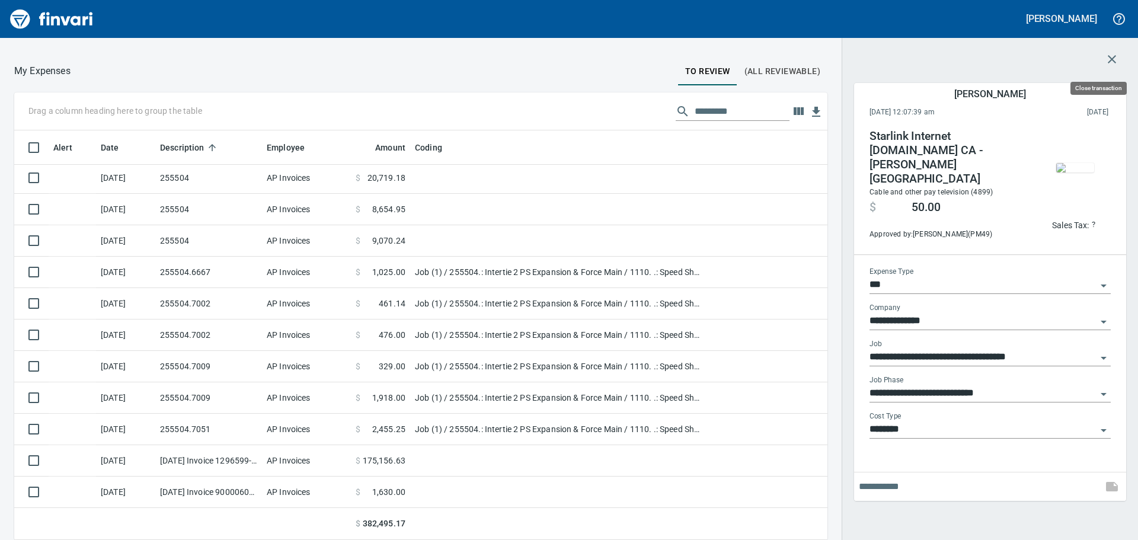
click at [1113, 63] on icon "button" at bounding box center [1112, 59] width 14 height 14
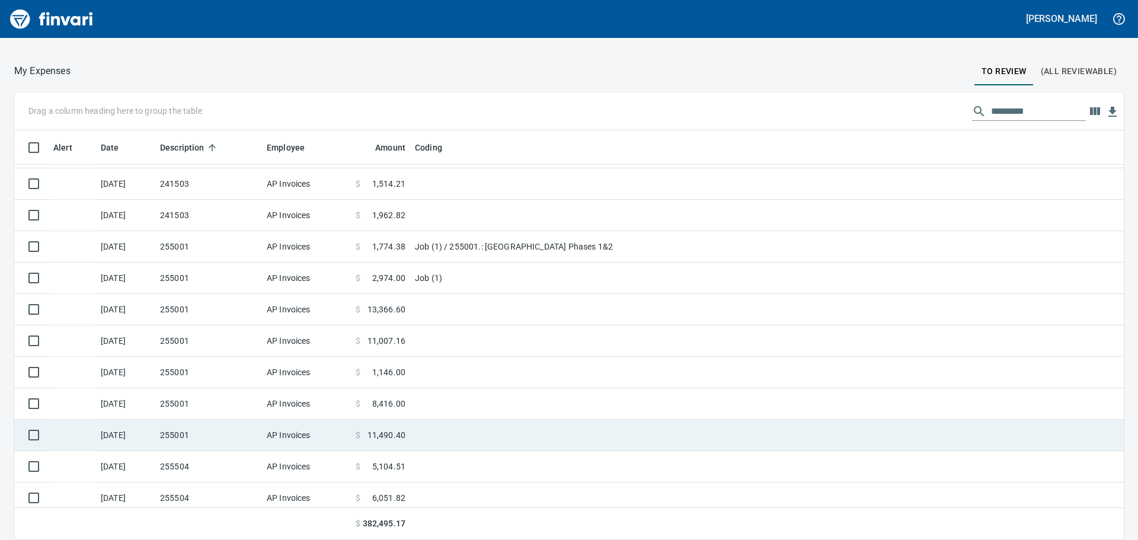
click at [193, 439] on td "255001" at bounding box center [208, 435] width 107 height 31
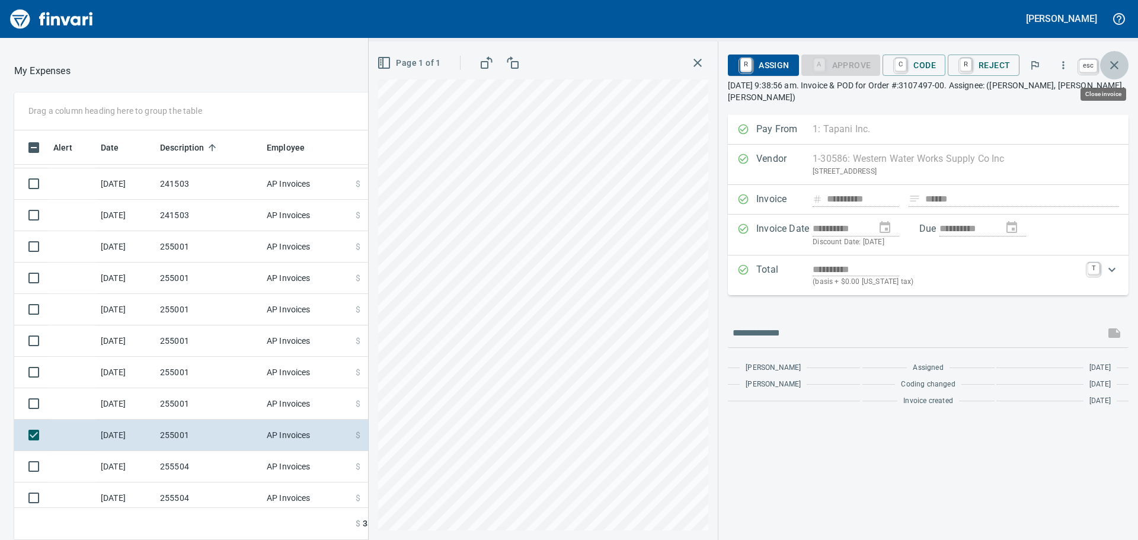
click at [1118, 67] on icon "button" at bounding box center [1114, 65] width 14 height 14
